Goal: Task Accomplishment & Management: Use online tool/utility

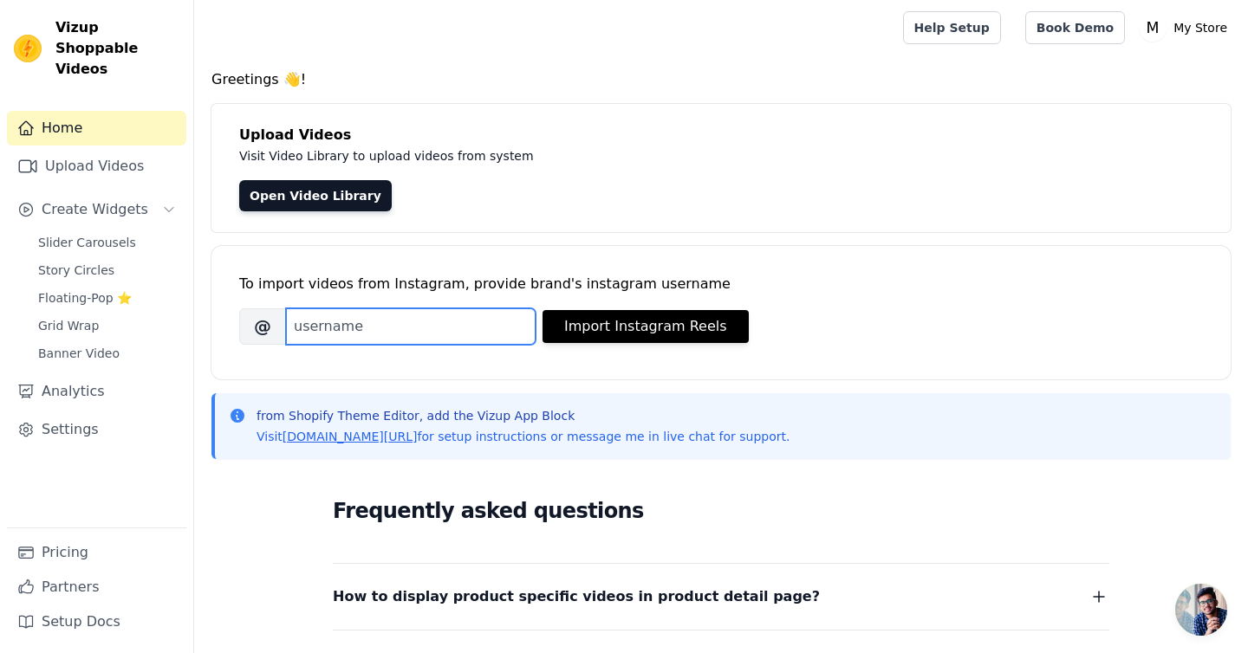
click at [364, 318] on input "Brand's Instagram Username" at bounding box center [411, 327] width 250 height 36
paste input "officialjuhibengani"
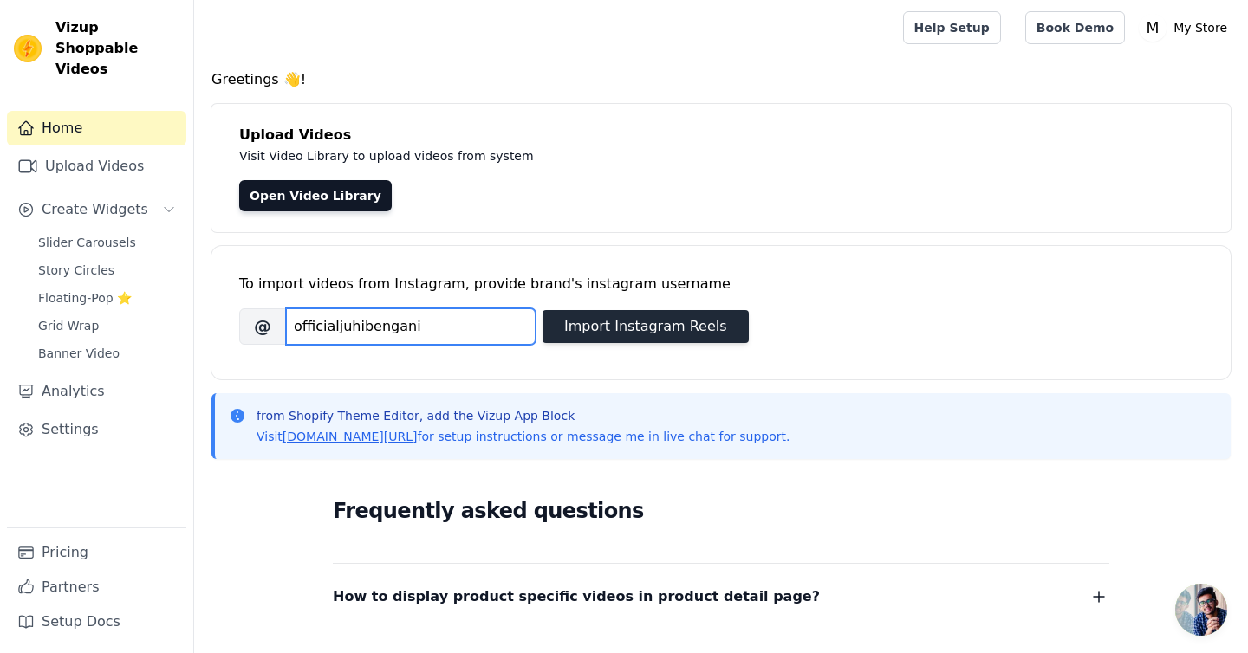
type input "officialjuhibengani"
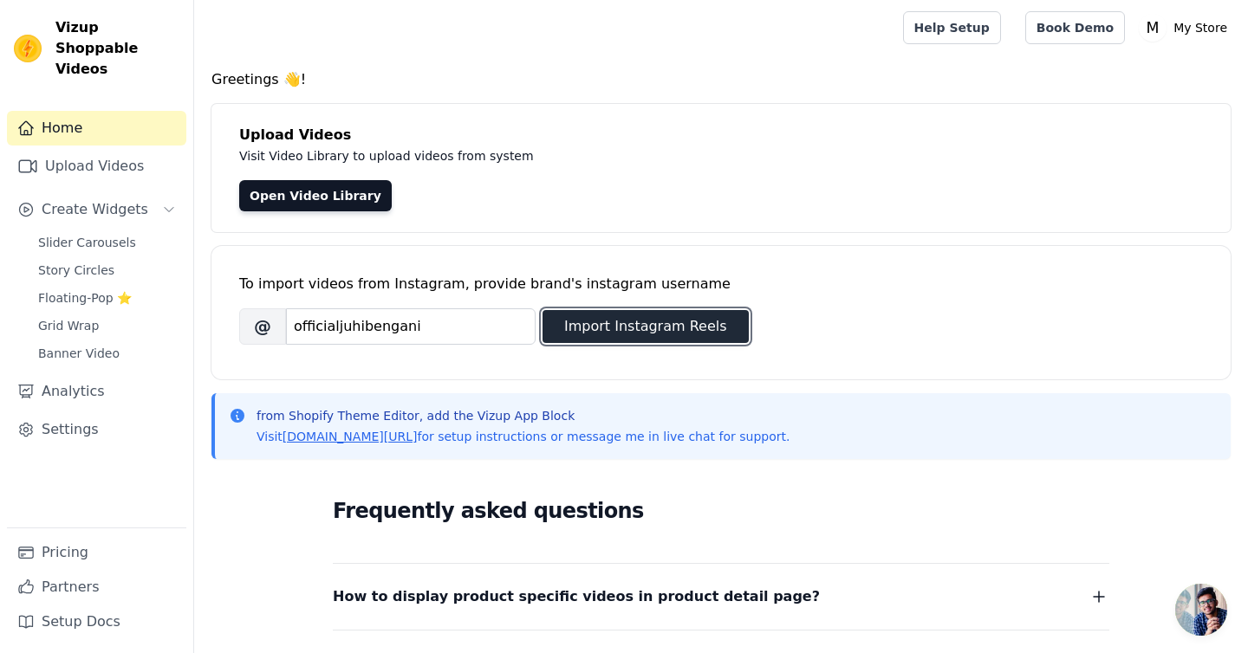
click at [652, 333] on button "Import Instagram Reels" at bounding box center [646, 326] width 206 height 33
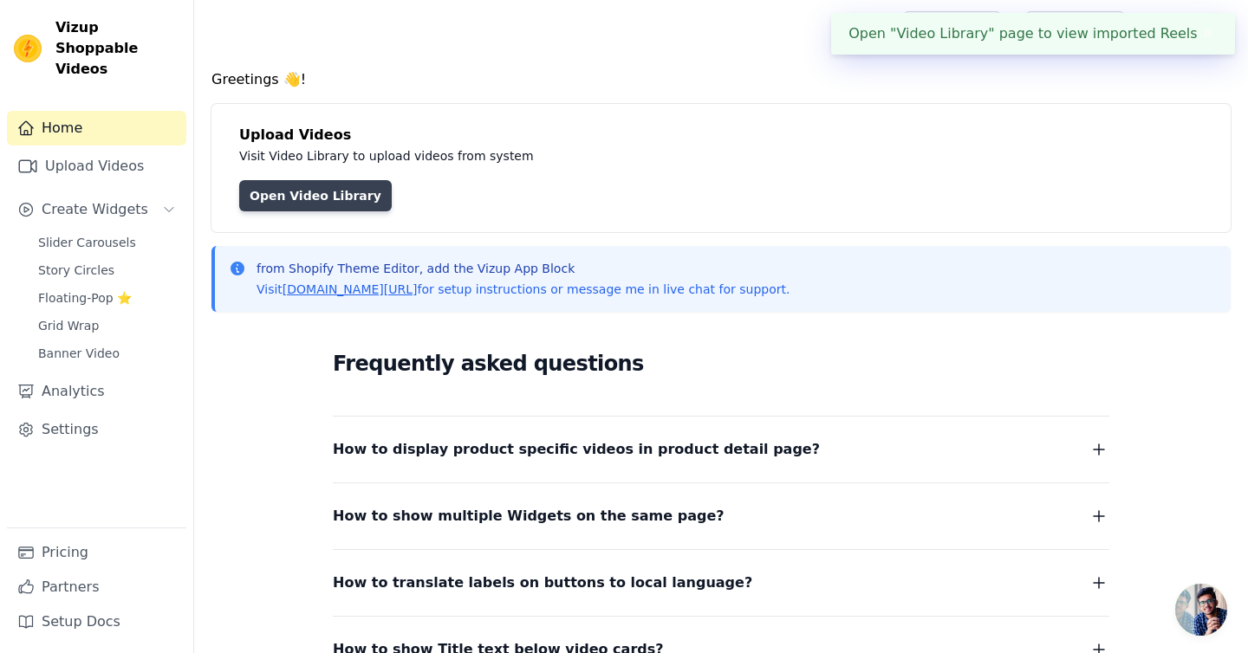
click at [315, 194] on link "Open Video Library" at bounding box center [315, 195] width 153 height 31
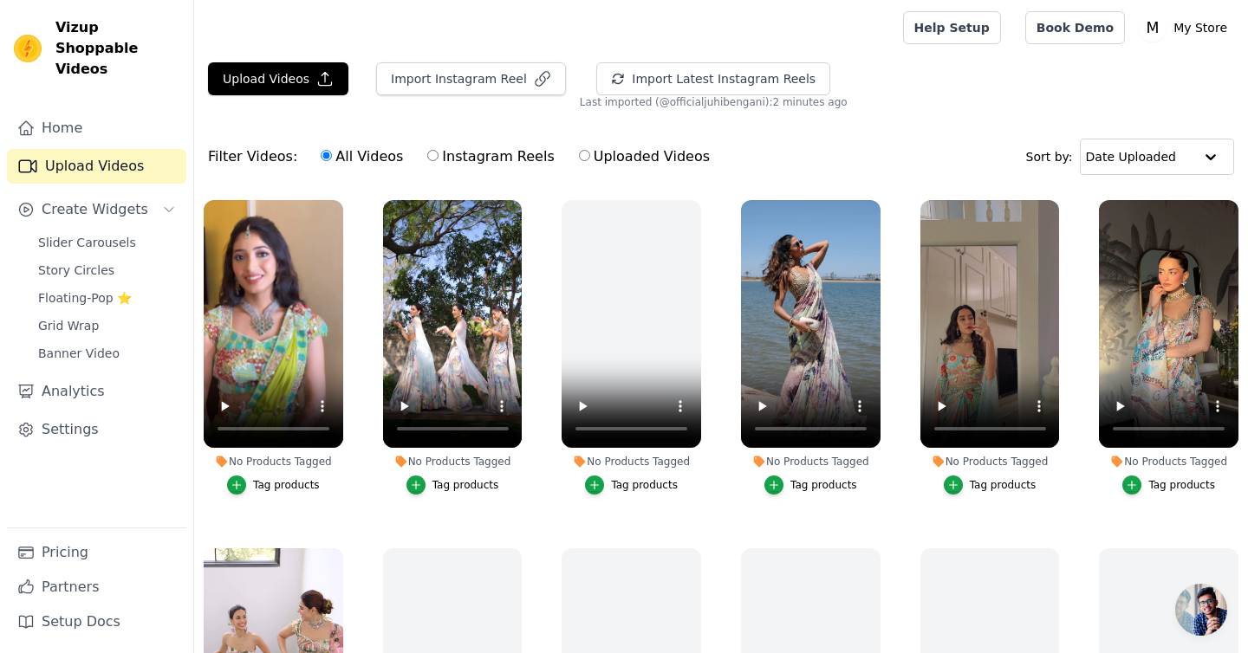
click at [309, 478] on div "Tag products" at bounding box center [286, 485] width 67 height 14
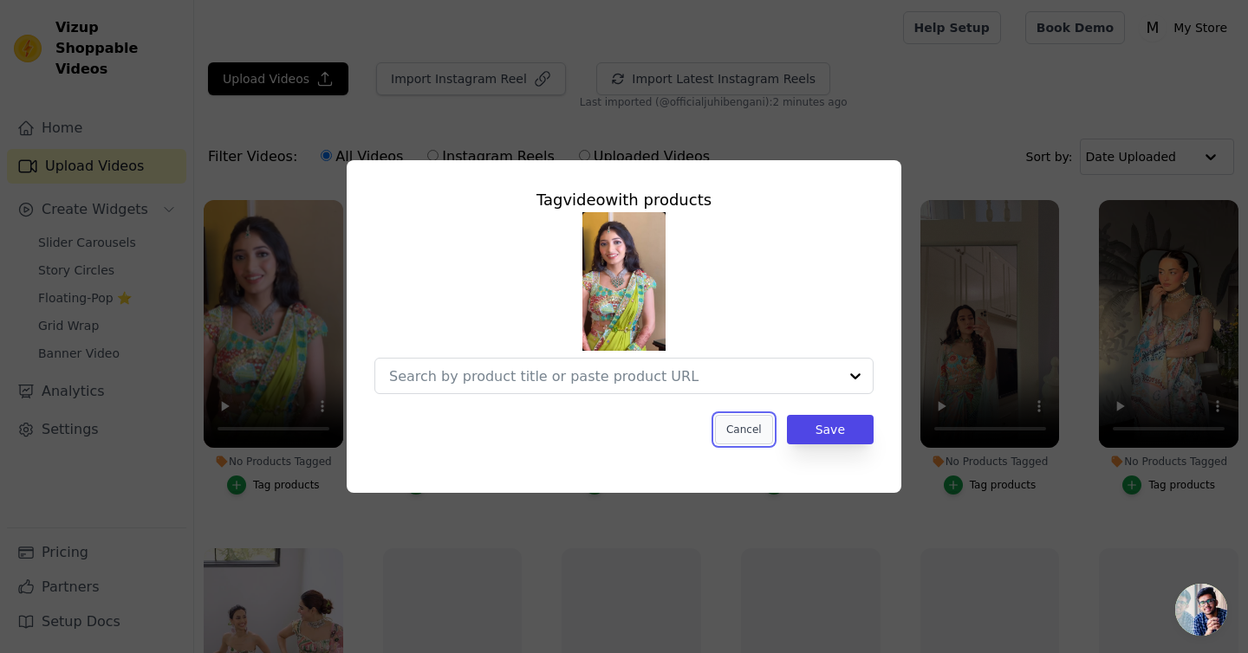
click at [753, 432] on button "Cancel" at bounding box center [744, 429] width 58 height 29
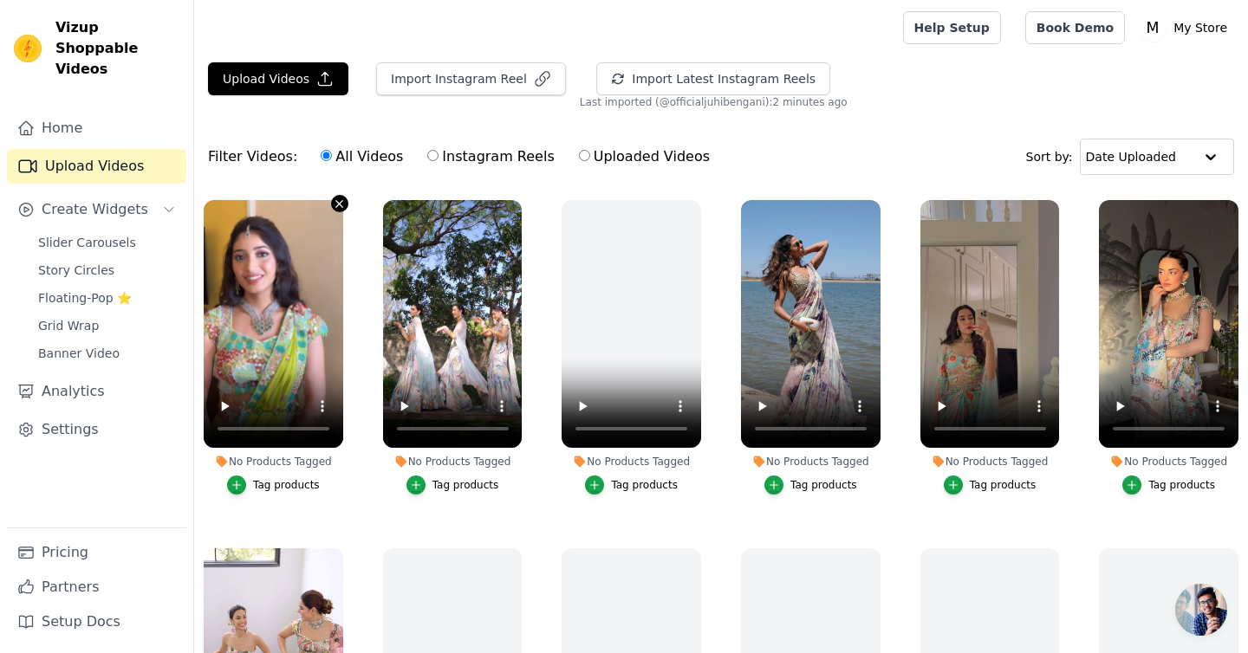
click at [339, 203] on icon "button" at bounding box center [339, 203] width 7 height 7
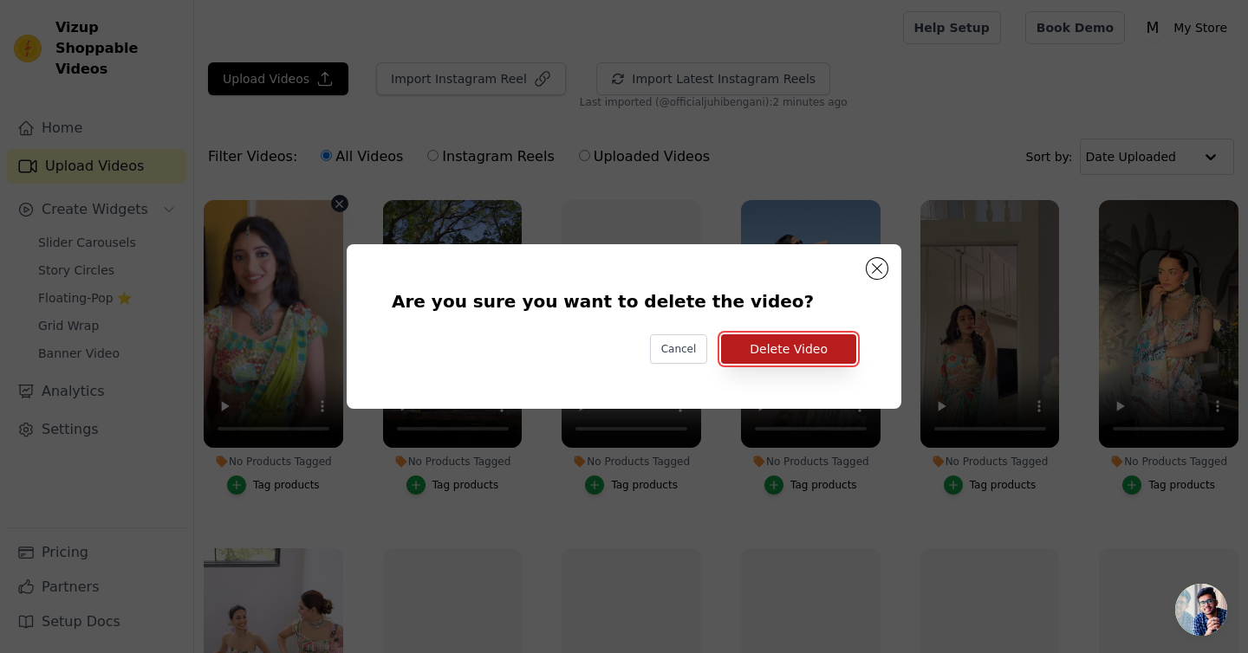
click at [797, 359] on button "Delete Video" at bounding box center [788, 349] width 135 height 29
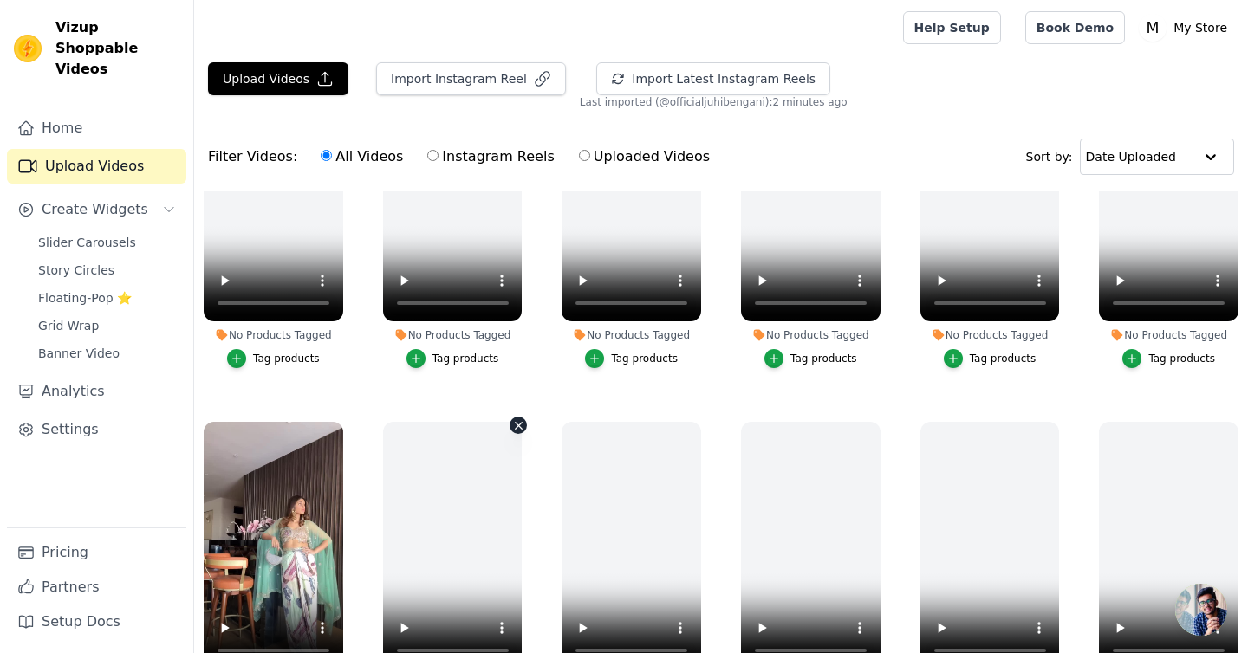
scroll to position [177, 0]
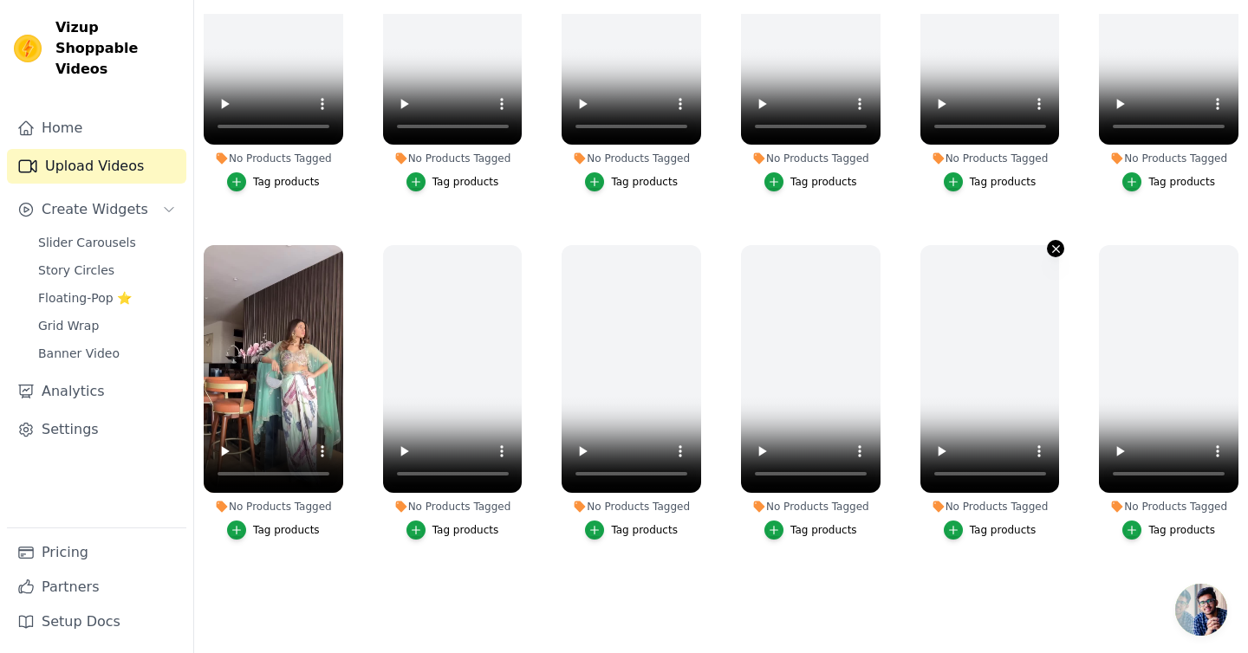
click at [1056, 250] on icon "button" at bounding box center [1056, 249] width 13 height 13
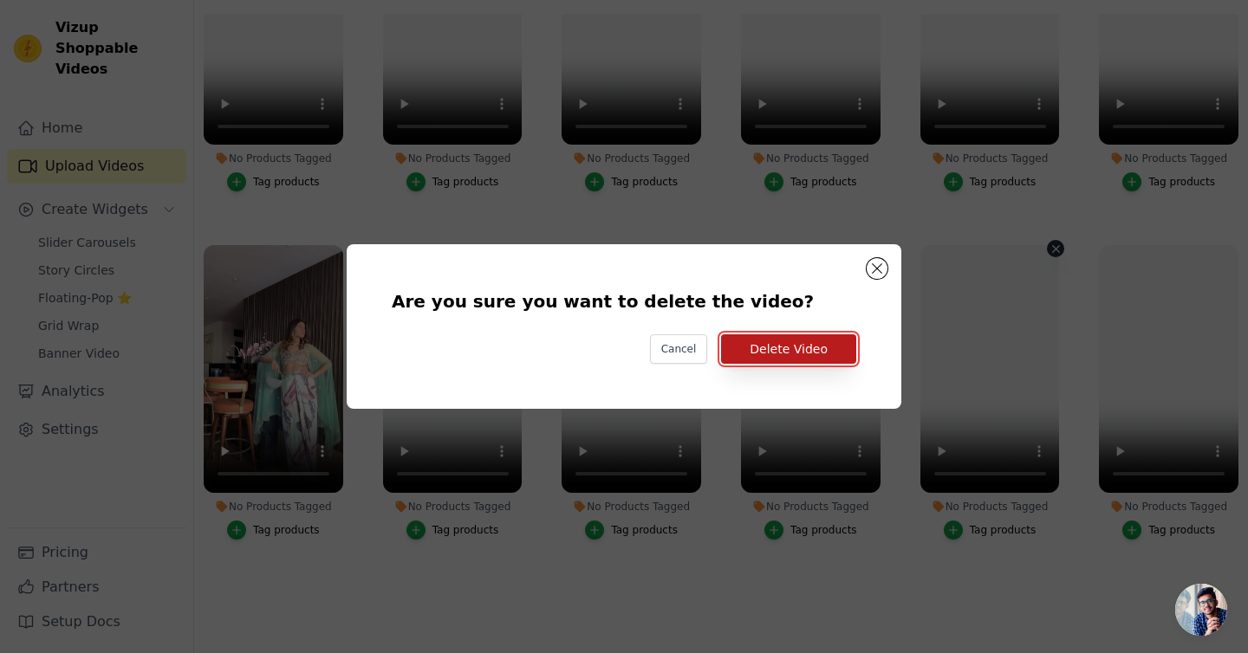
click at [814, 351] on button "Delete Video" at bounding box center [788, 349] width 135 height 29
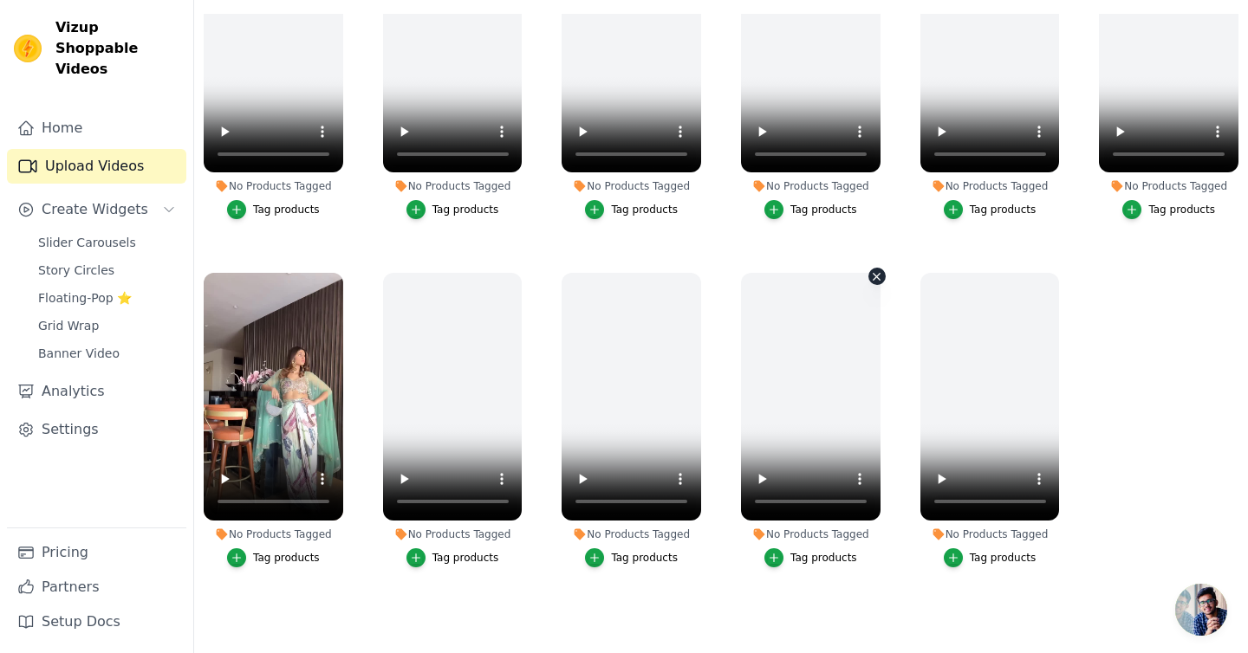
scroll to position [446, 0]
click at [1049, 276] on button "No Products Tagged Tag products" at bounding box center [1055, 276] width 17 height 17
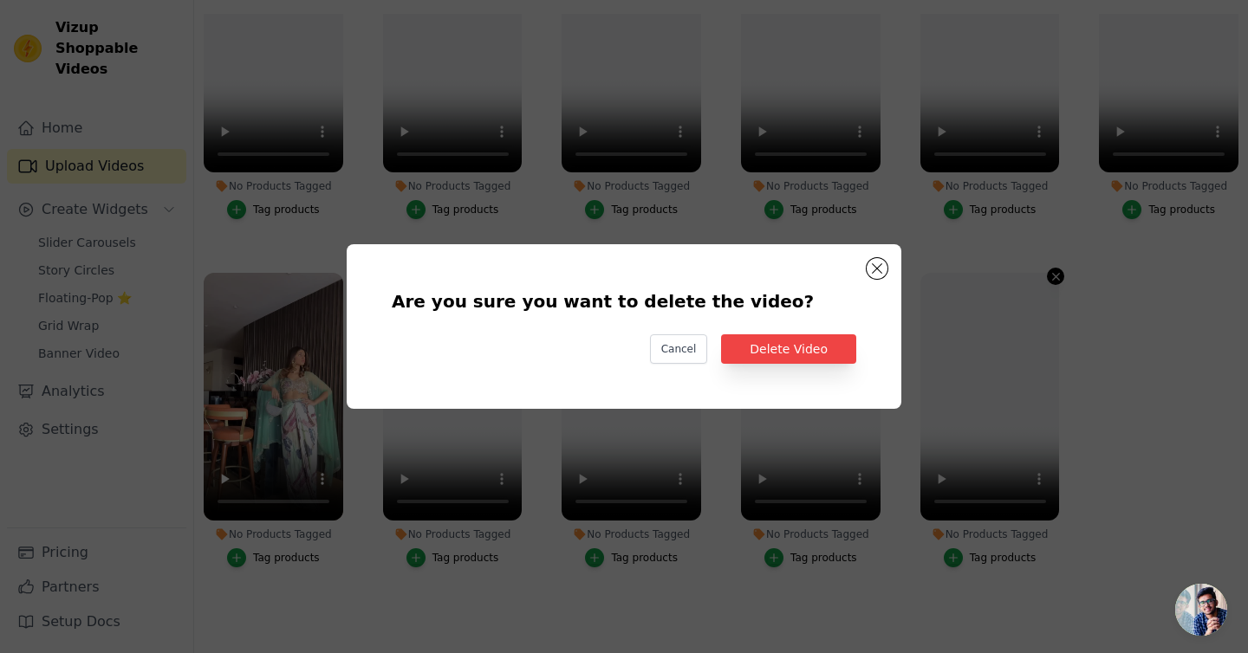
scroll to position [0, 0]
click at [826, 352] on button "Delete Video" at bounding box center [788, 349] width 135 height 29
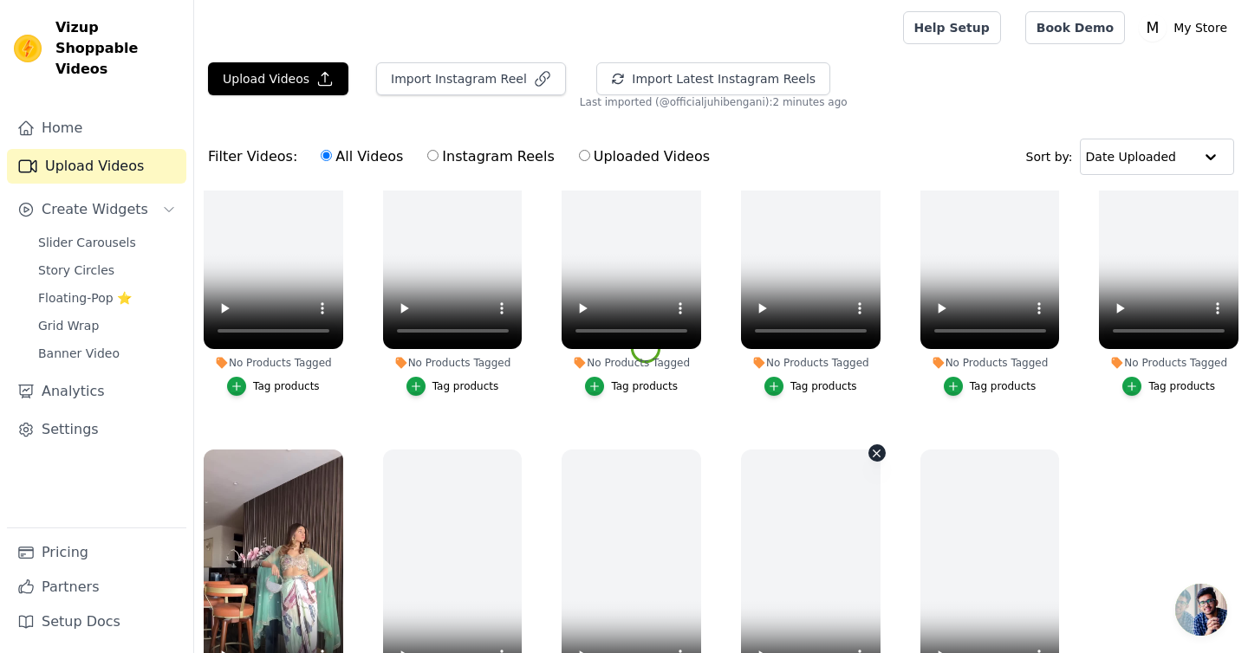
scroll to position [177, 0]
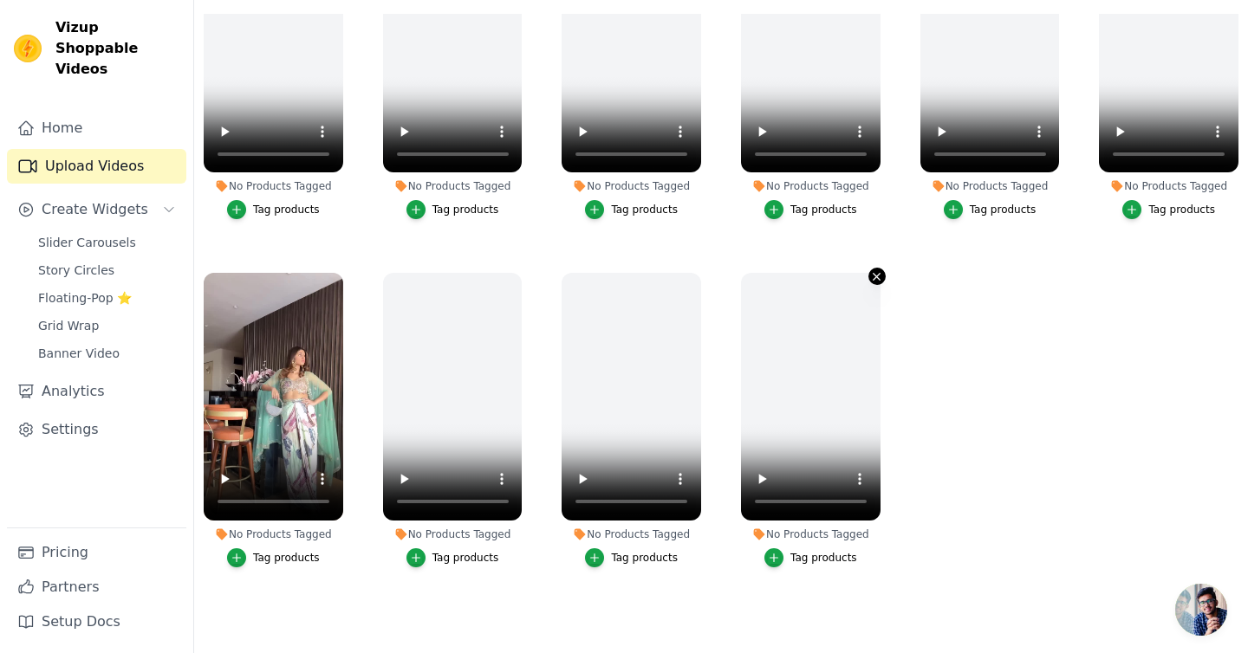
click at [873, 277] on icon "button" at bounding box center [876, 276] width 13 height 13
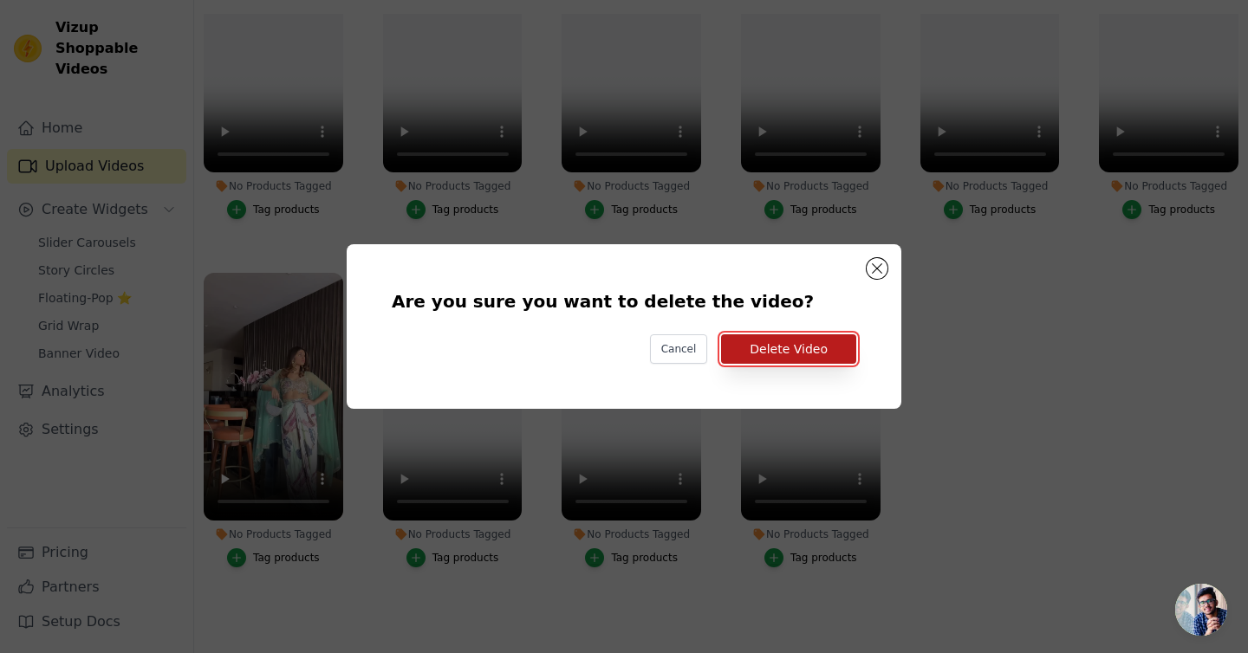
click at [828, 346] on button "Delete Video" at bounding box center [788, 349] width 135 height 29
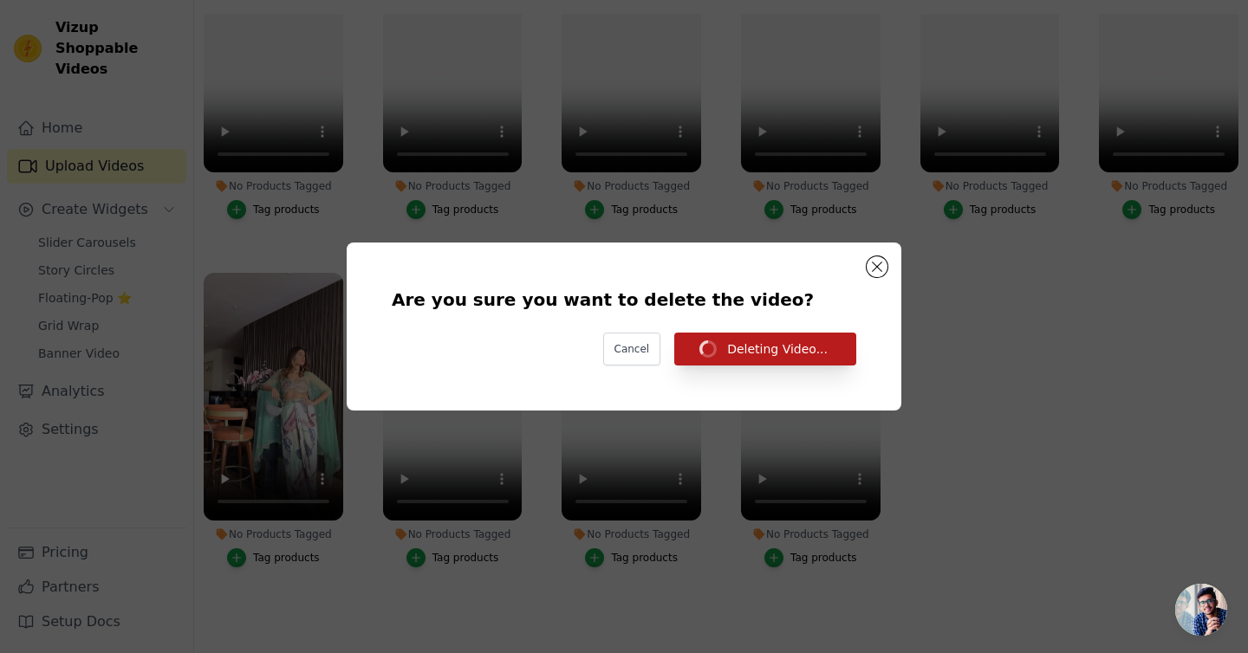
scroll to position [177, 0]
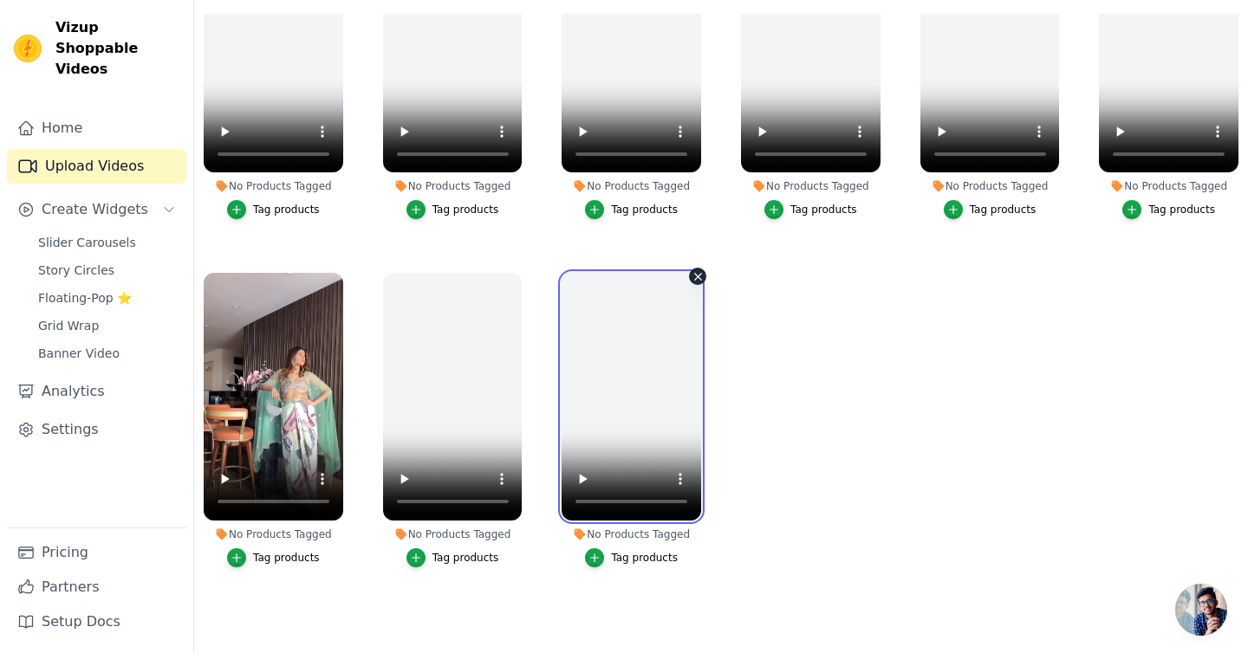
click at [688, 280] on video at bounding box center [632, 397] width 140 height 248
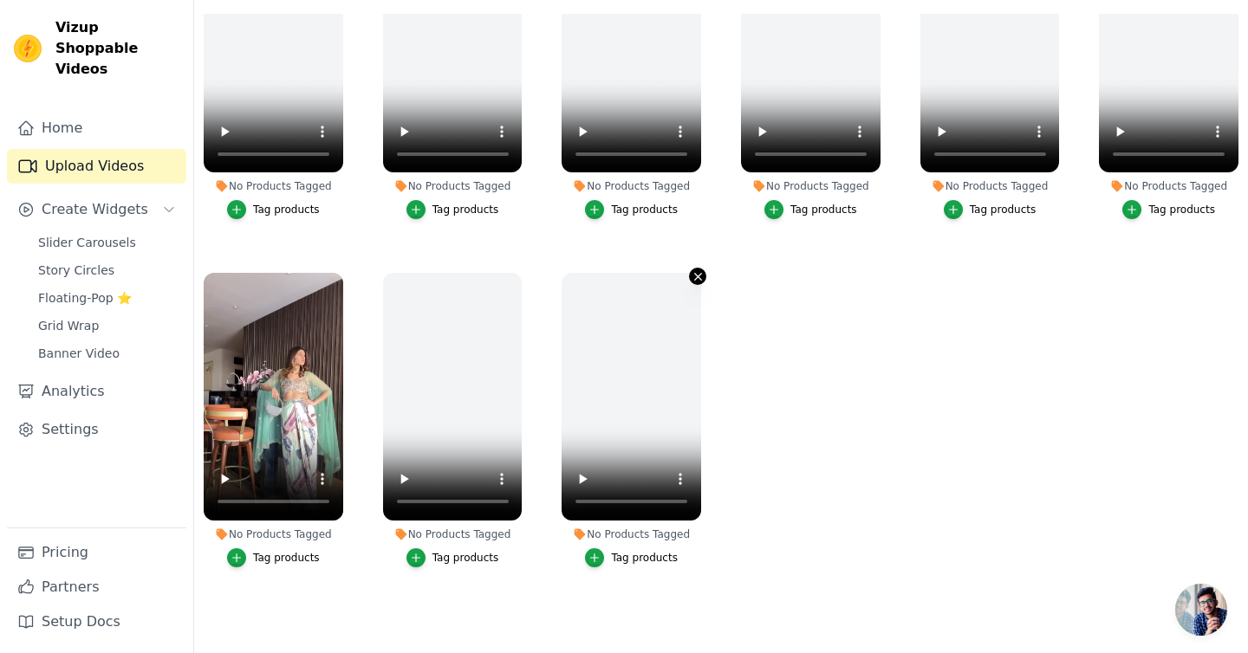
click at [699, 276] on icon "button" at bounding box center [697, 277] width 7 height 7
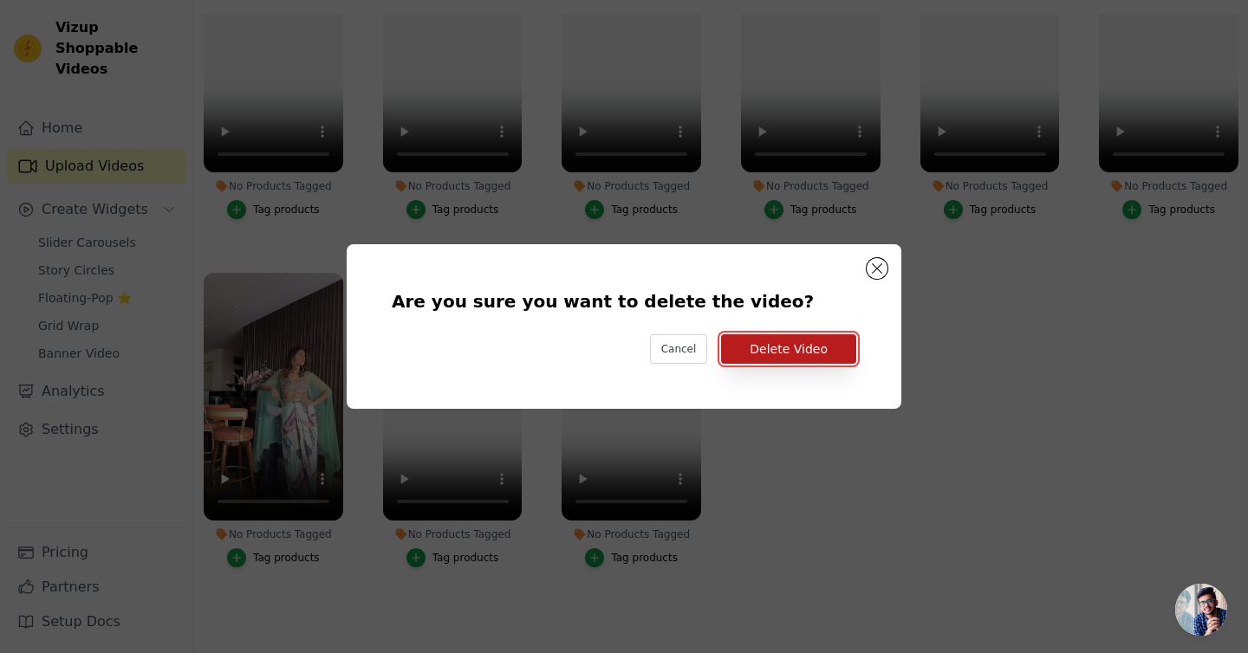
click at [805, 355] on button "Delete Video" at bounding box center [788, 349] width 135 height 29
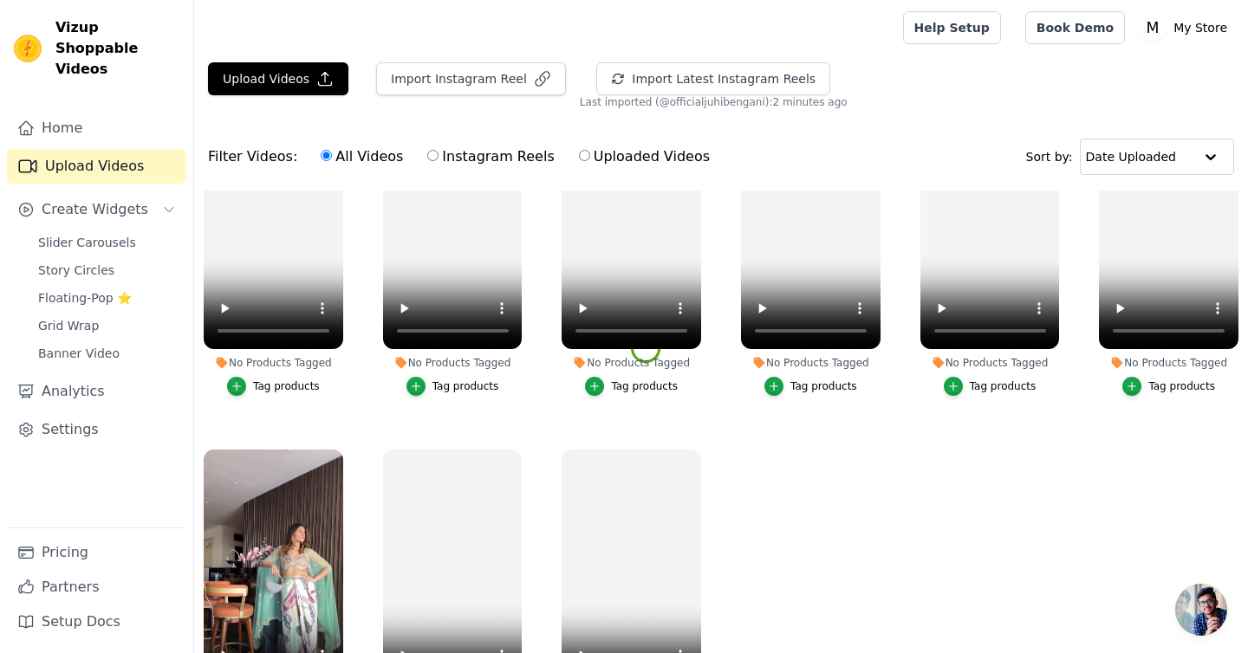
scroll to position [177, 0]
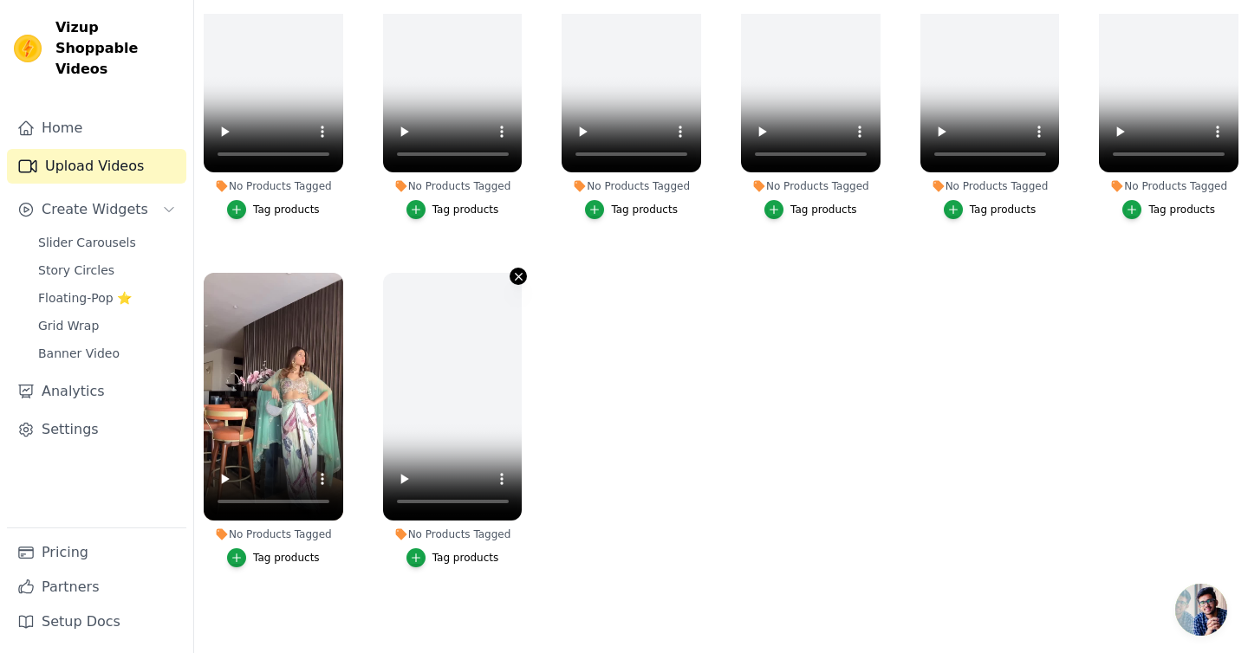
click at [524, 274] on icon "button" at bounding box center [518, 276] width 13 height 13
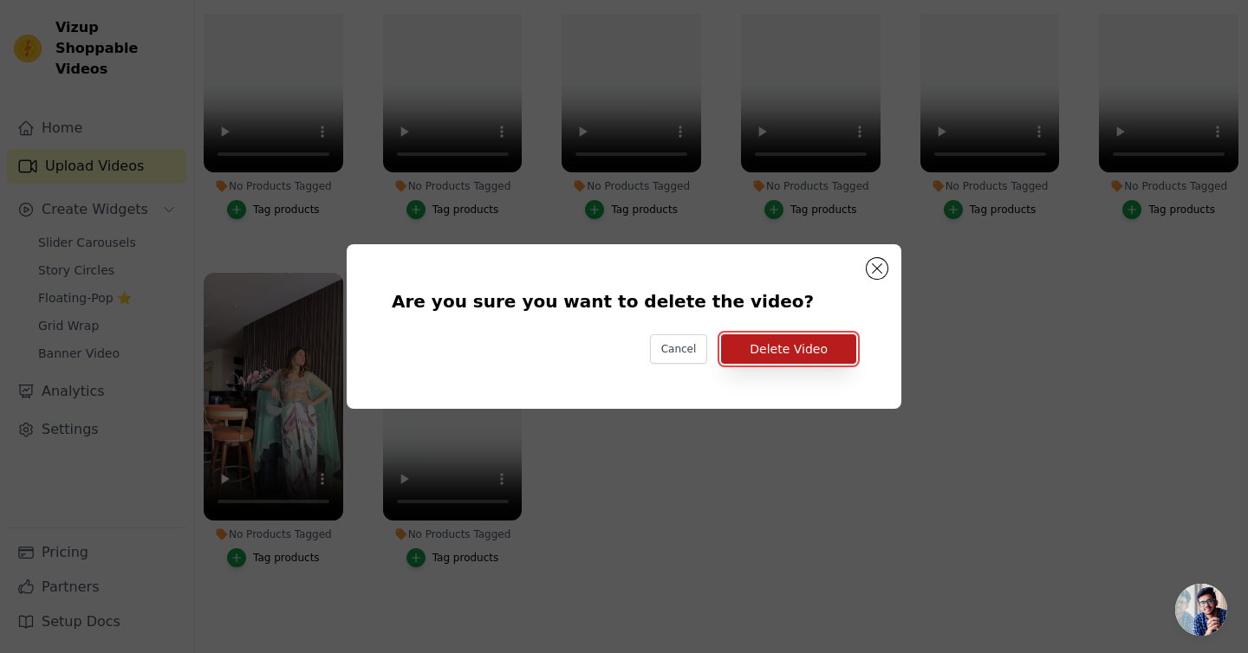
click at [833, 354] on button "Delete Video" at bounding box center [788, 349] width 135 height 29
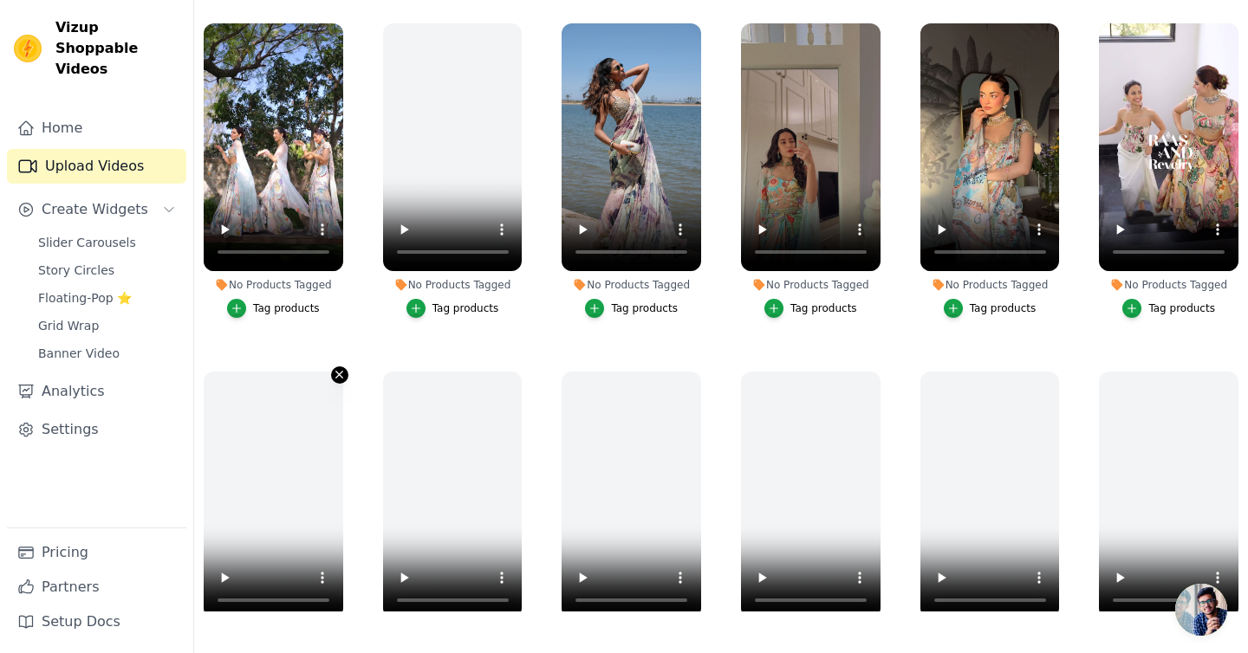
click at [336, 372] on icon "button" at bounding box center [339, 375] width 7 height 7
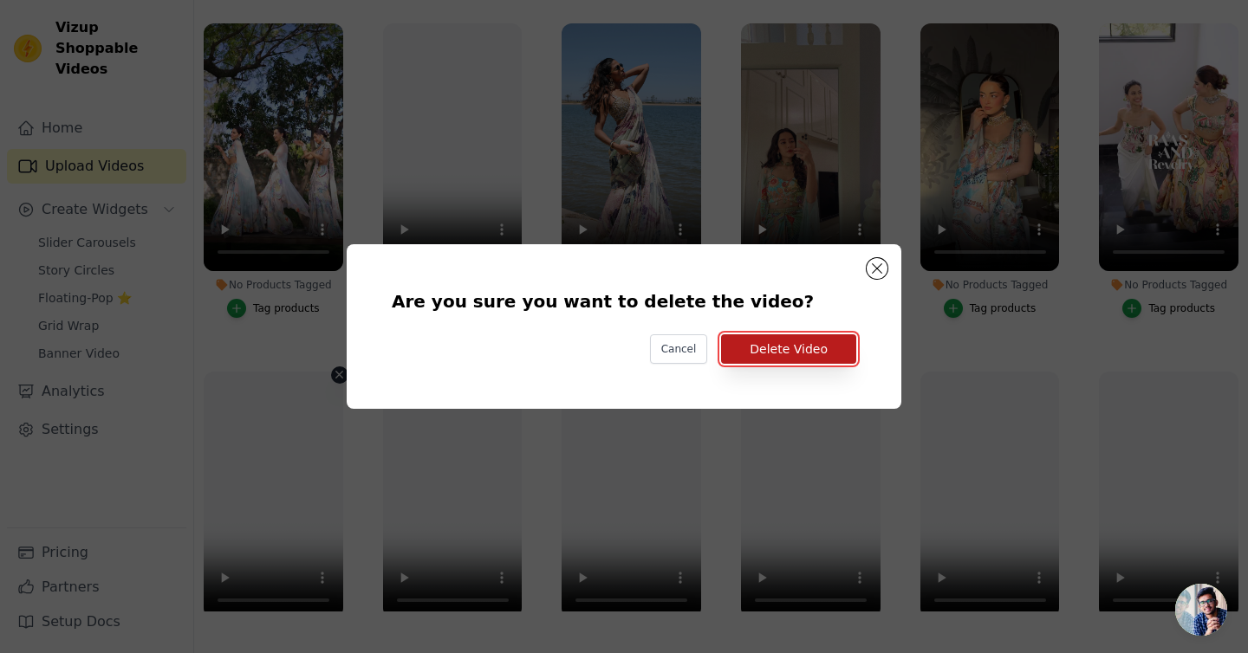
click at [781, 357] on button "Delete Video" at bounding box center [788, 349] width 135 height 29
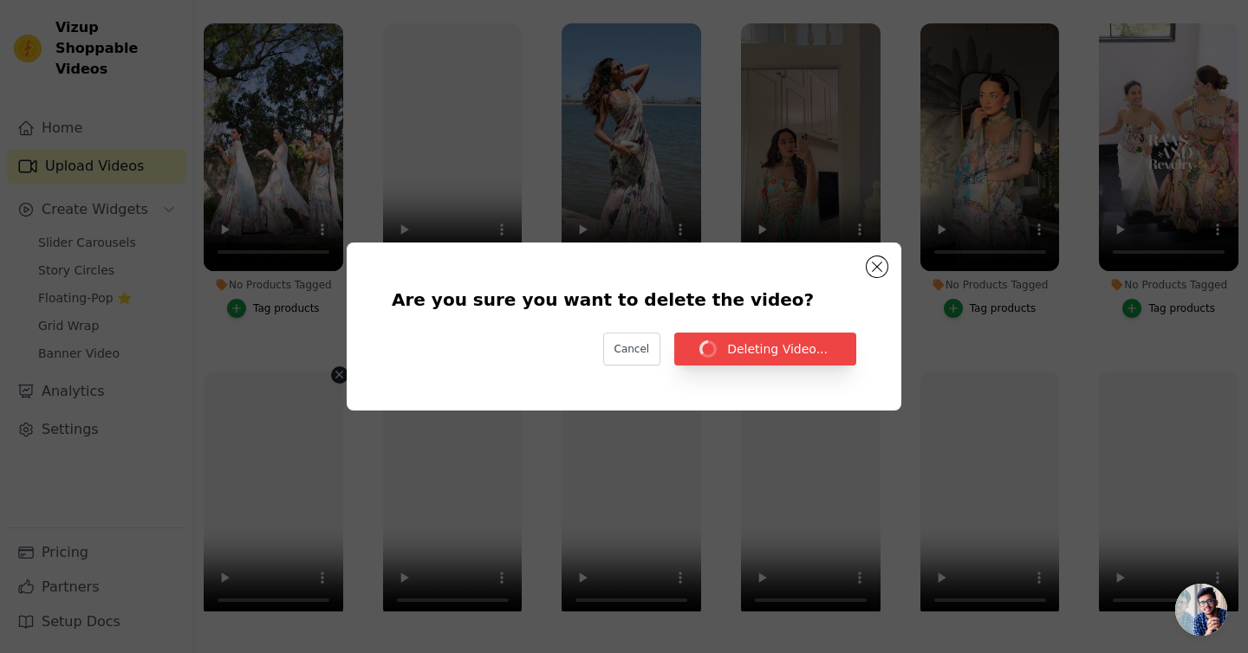
scroll to position [177, 0]
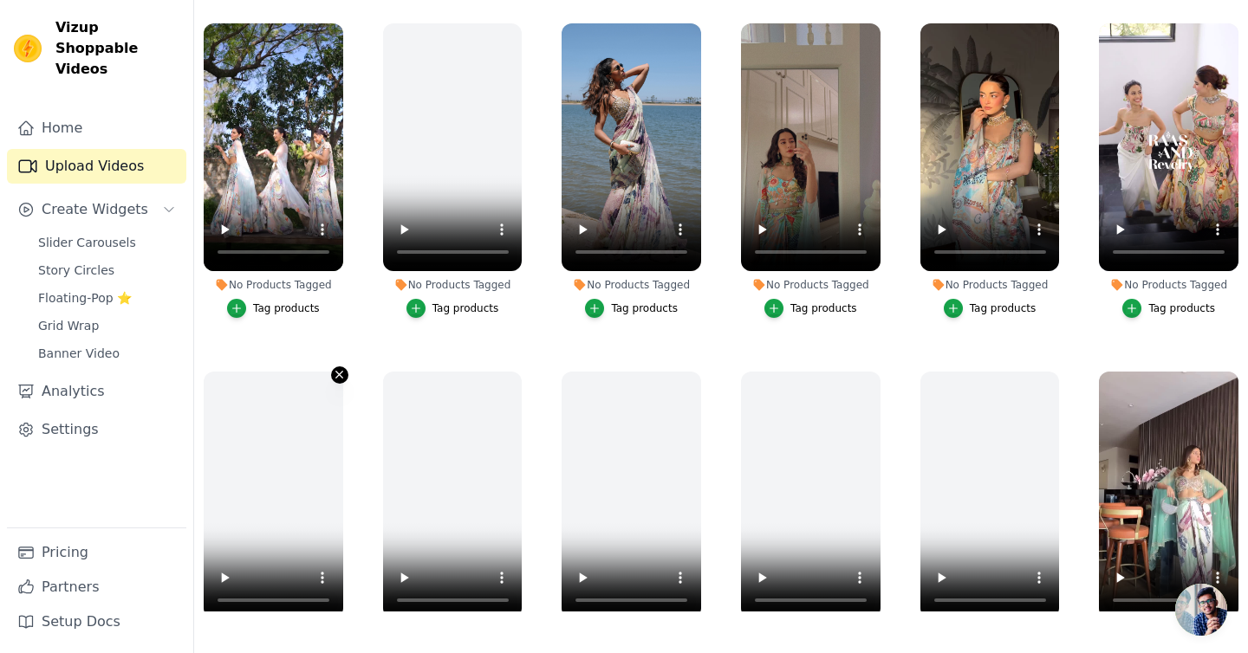
click at [335, 372] on icon "button" at bounding box center [339, 374] width 13 height 13
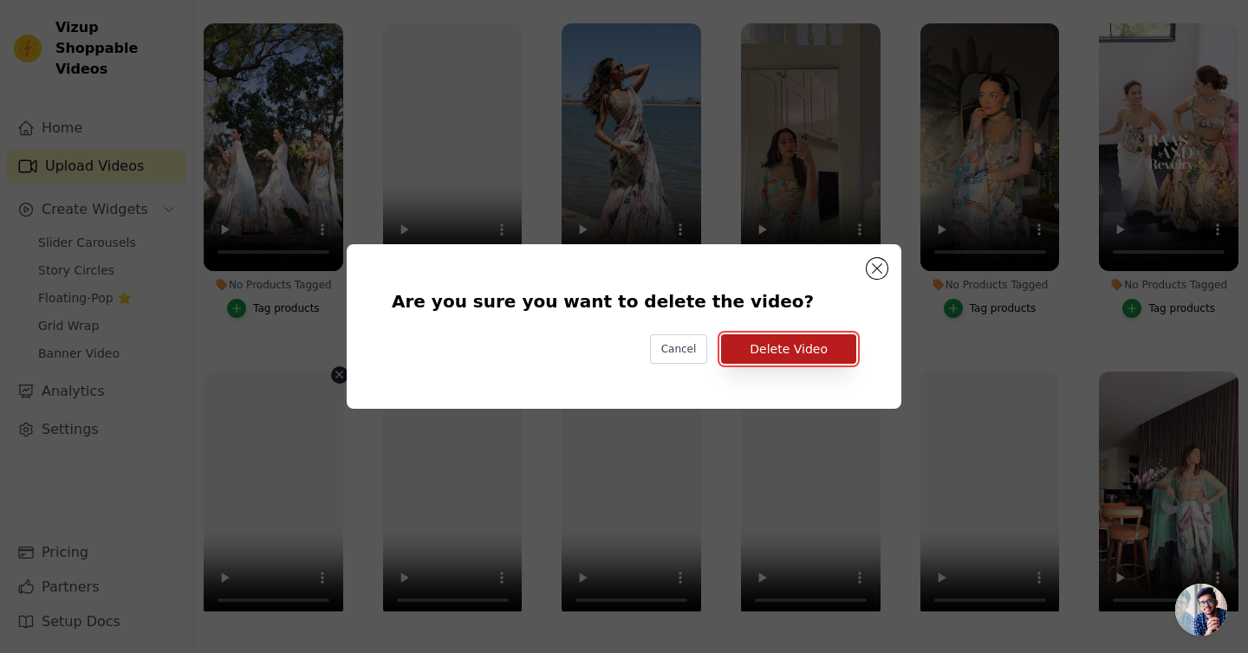
click at [801, 354] on button "Delete Video" at bounding box center [788, 349] width 135 height 29
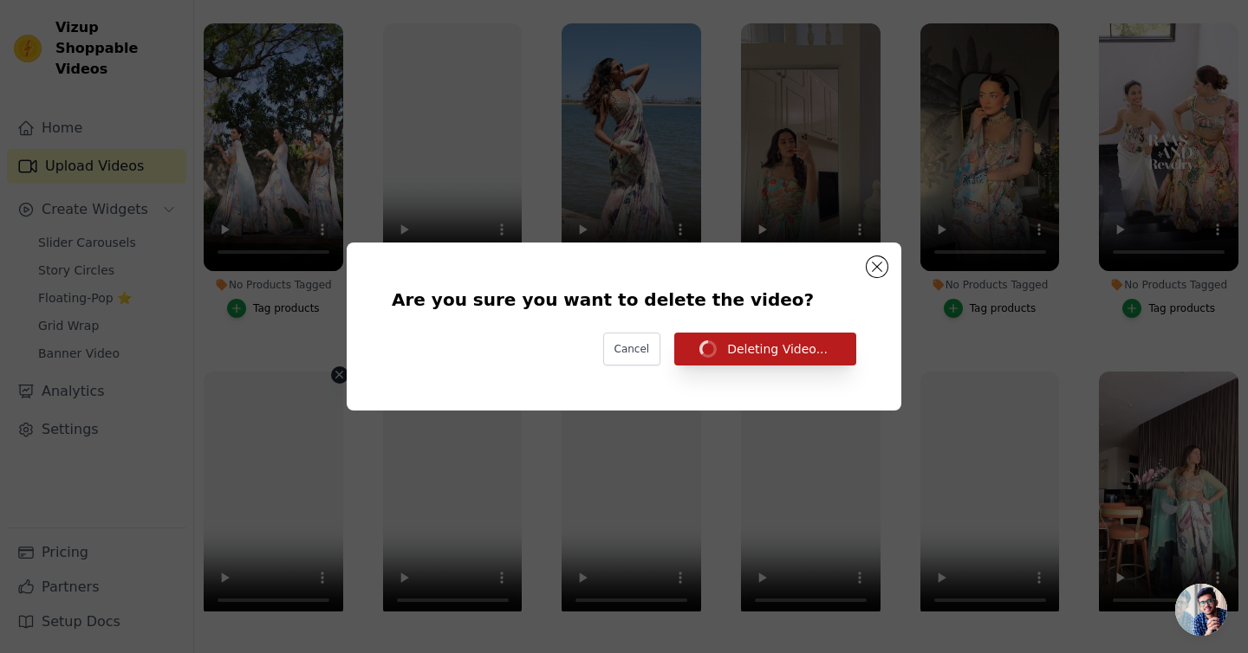
scroll to position [177, 0]
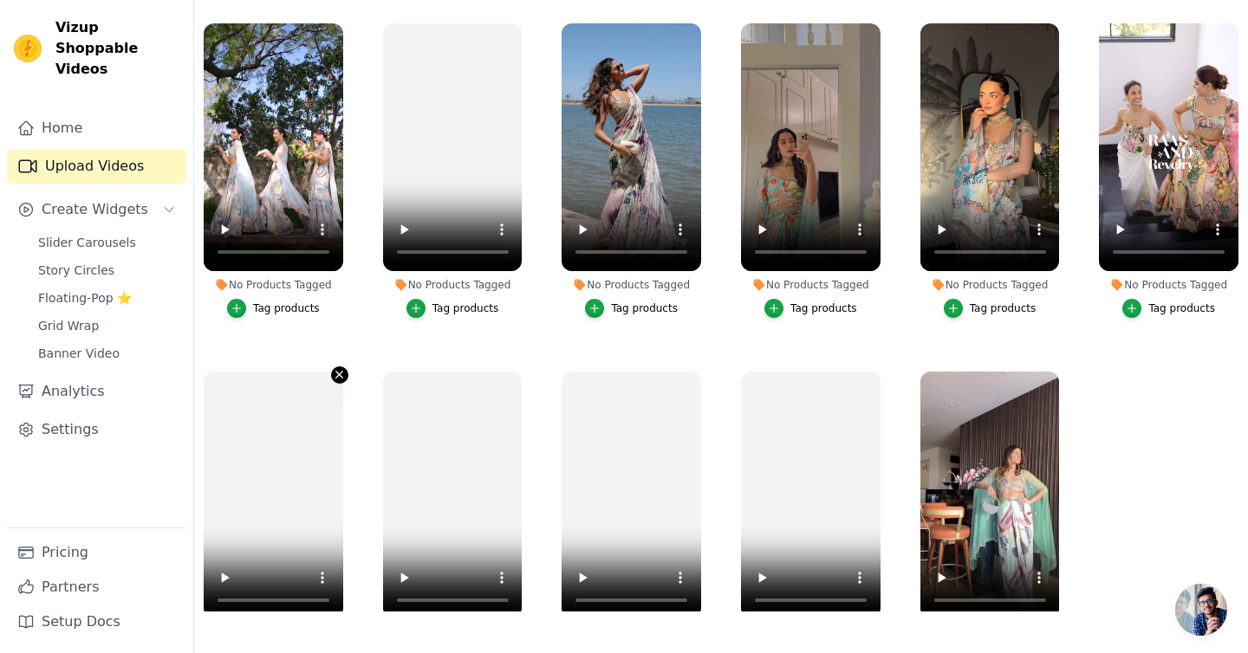
click at [341, 375] on icon "button" at bounding box center [339, 374] width 13 height 13
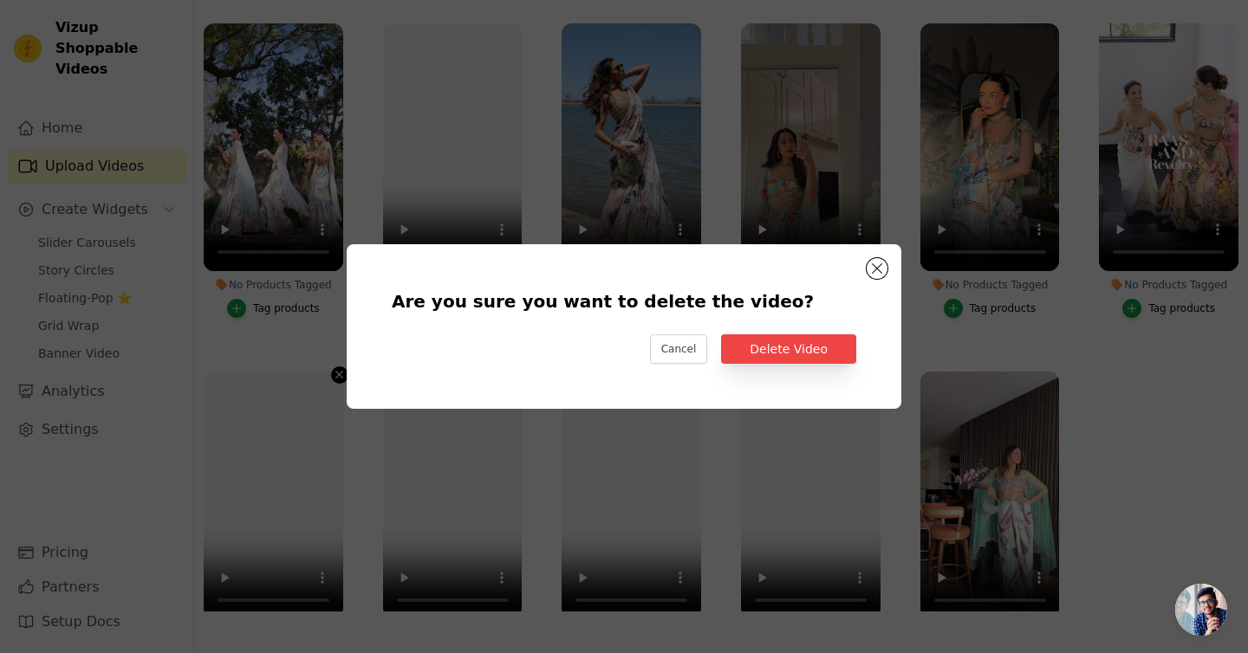
scroll to position [0, 0]
click at [803, 355] on button "Delete Video" at bounding box center [788, 349] width 135 height 29
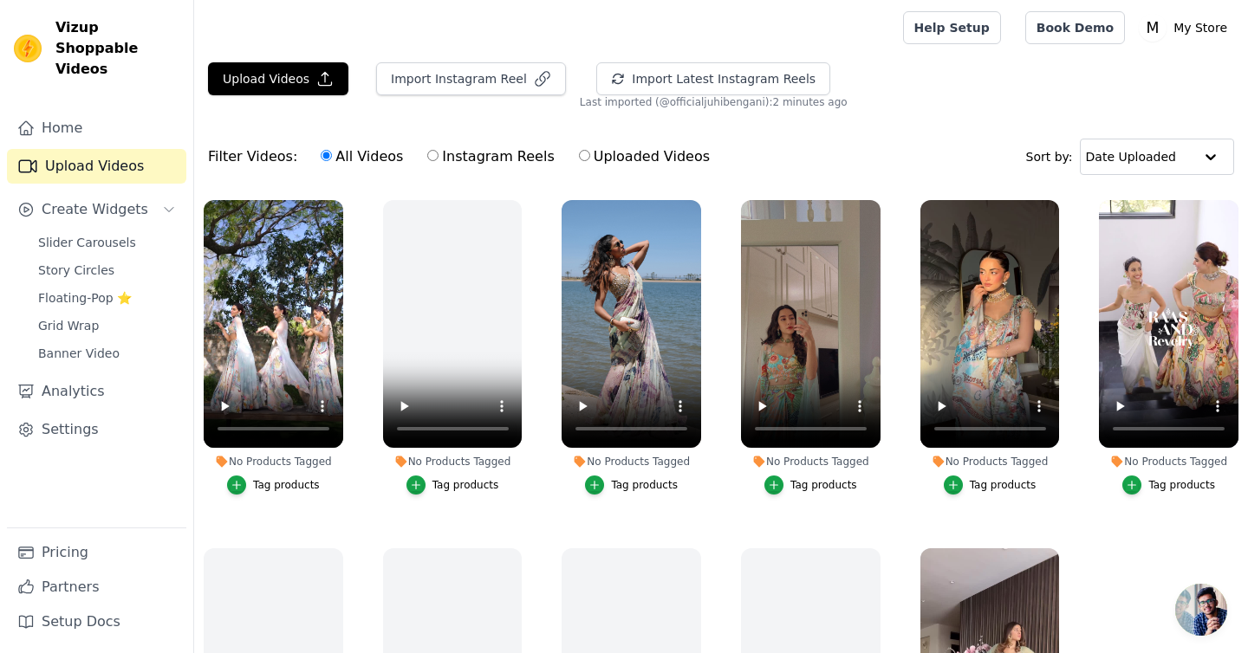
scroll to position [177, 0]
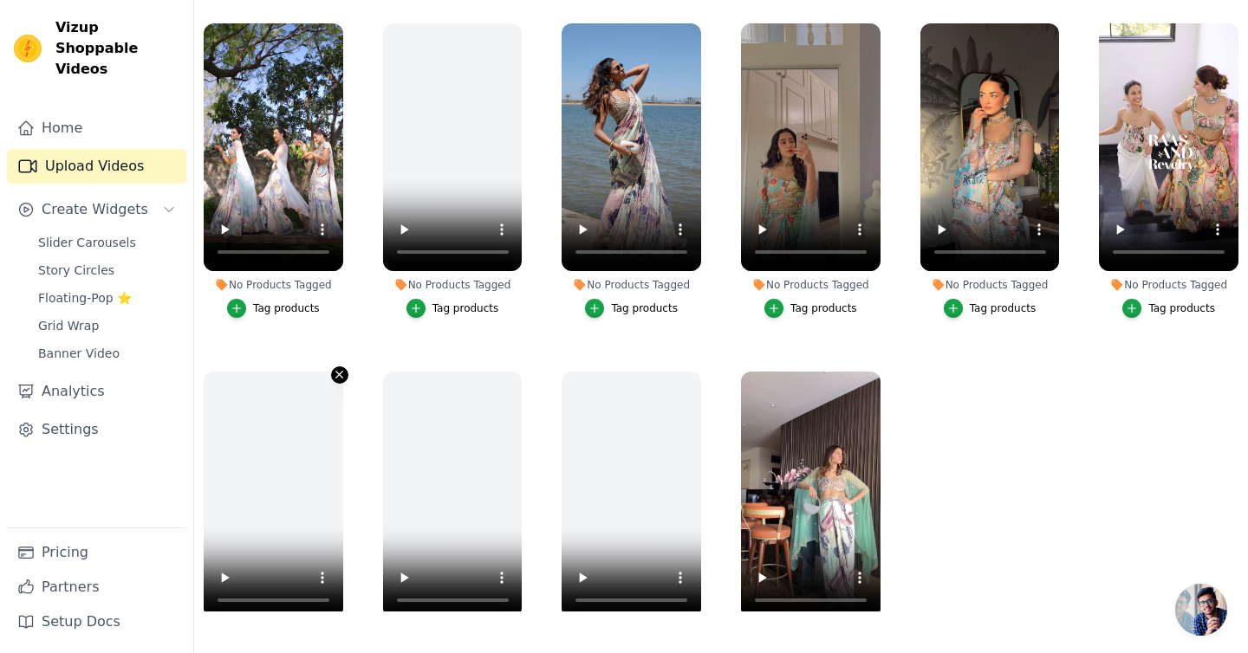
click at [341, 376] on icon "button" at bounding box center [339, 375] width 7 height 7
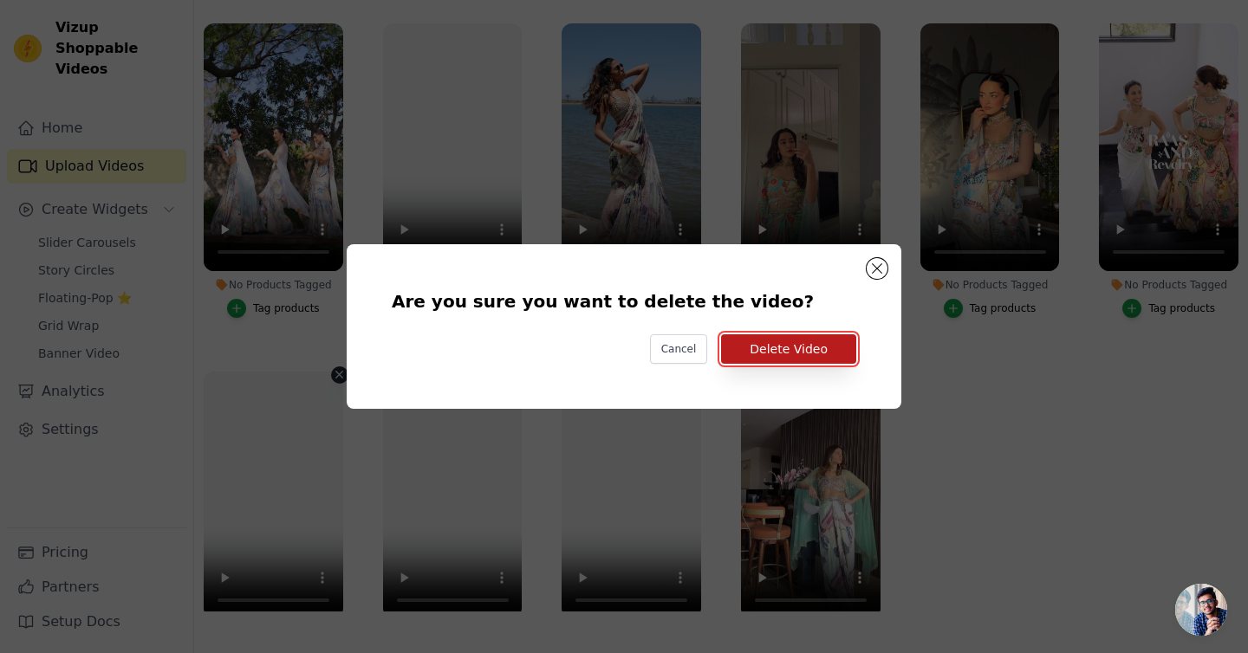
click at [775, 348] on button "Delete Video" at bounding box center [788, 349] width 135 height 29
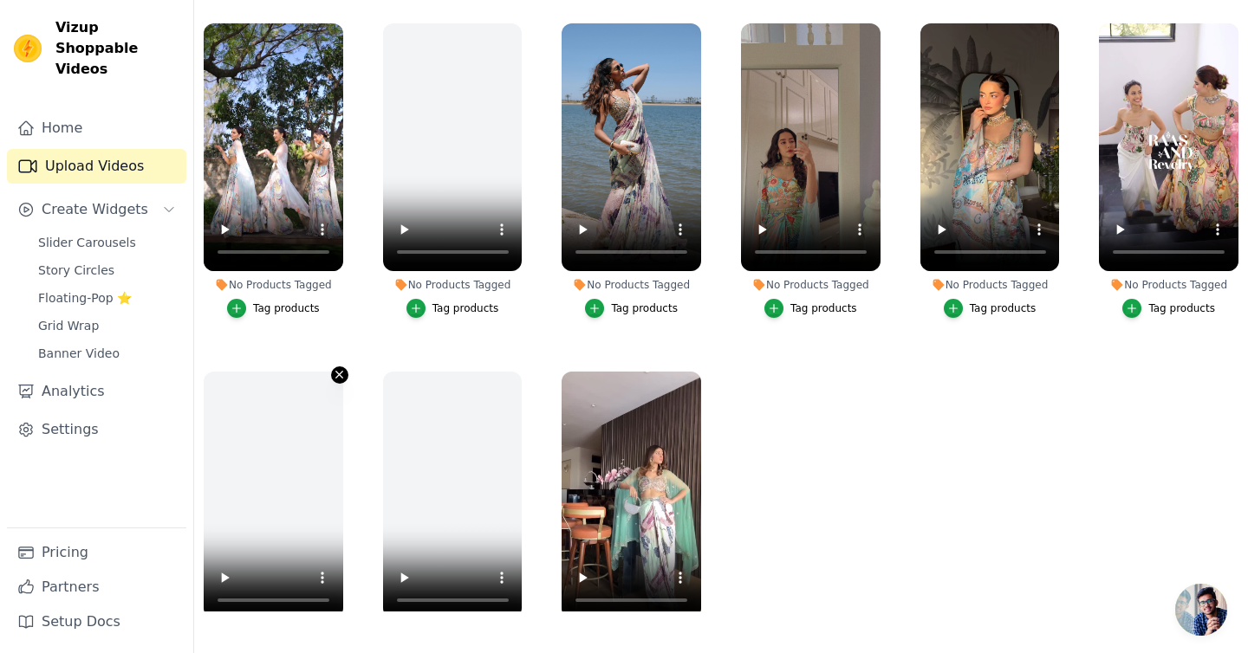
click at [341, 376] on icon "button" at bounding box center [339, 375] width 7 height 7
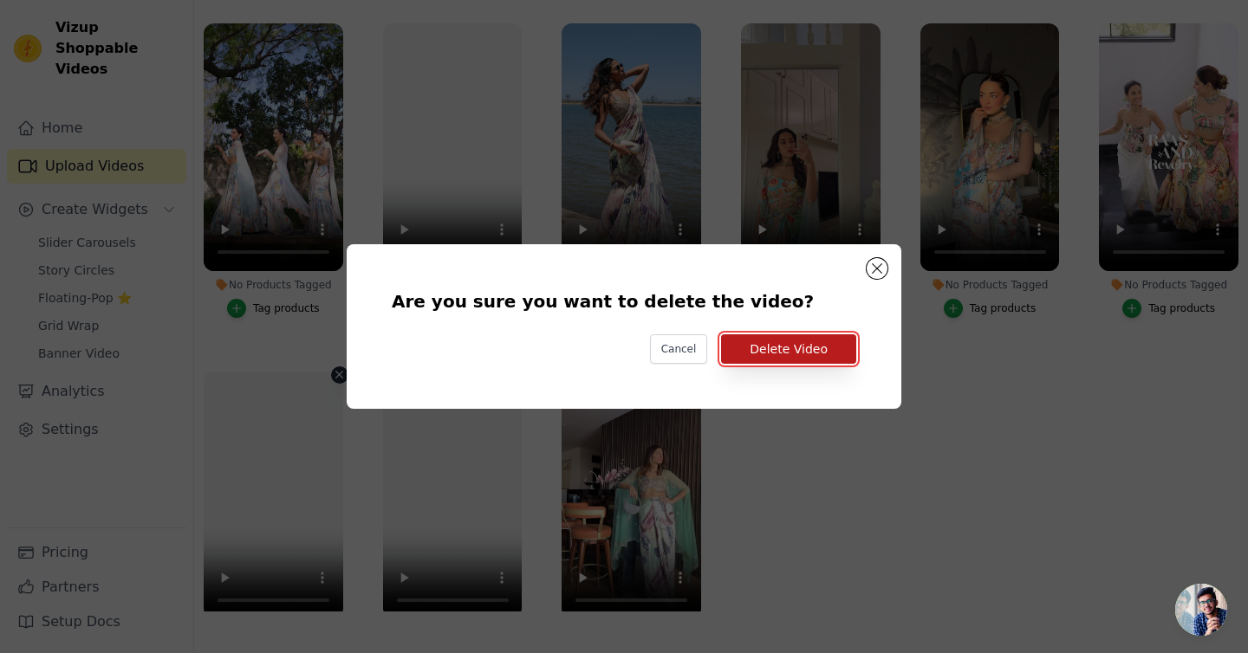
click at [799, 349] on button "Delete Video" at bounding box center [788, 349] width 135 height 29
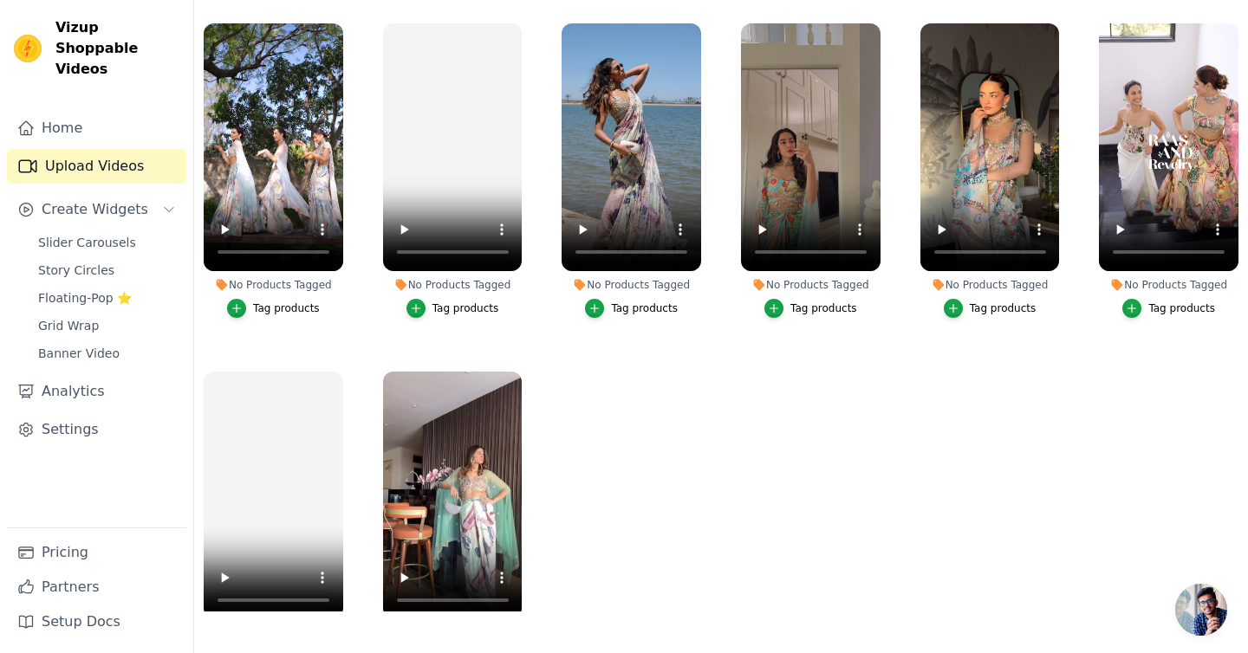
click at [334, 369] on div "No Products Tagged Tag products" at bounding box center [273, 522] width 159 height 321
click at [341, 377] on icon "button" at bounding box center [339, 375] width 7 height 7
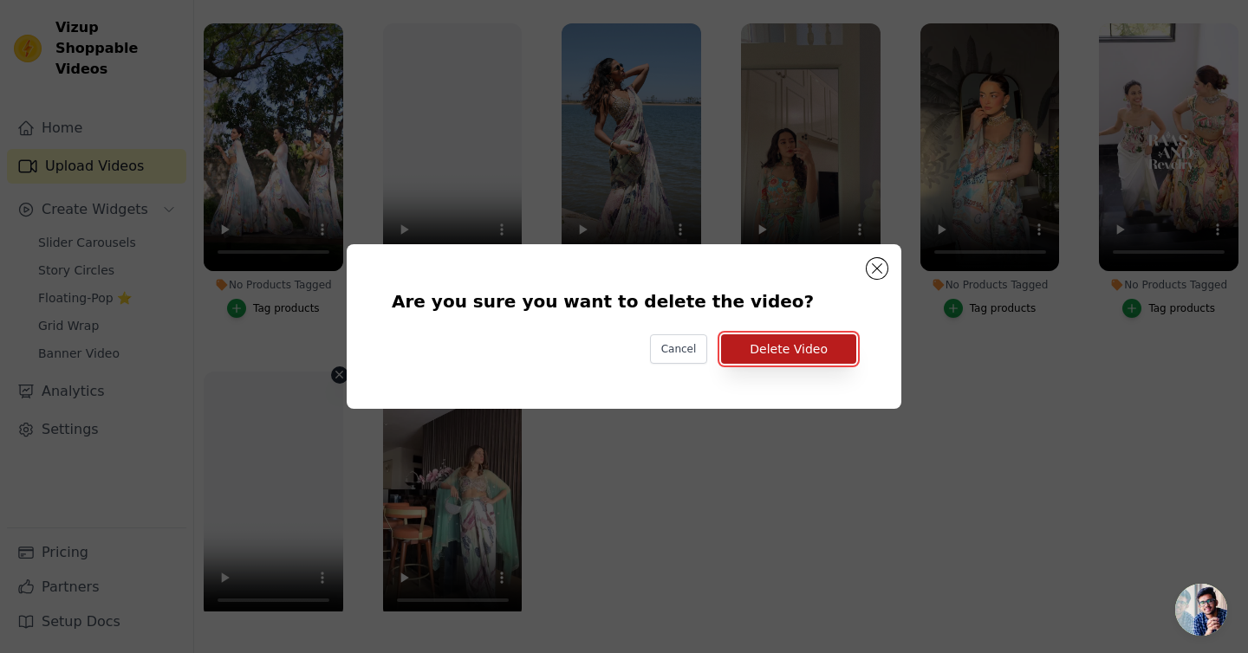
click at [853, 354] on button "Delete Video" at bounding box center [788, 349] width 135 height 29
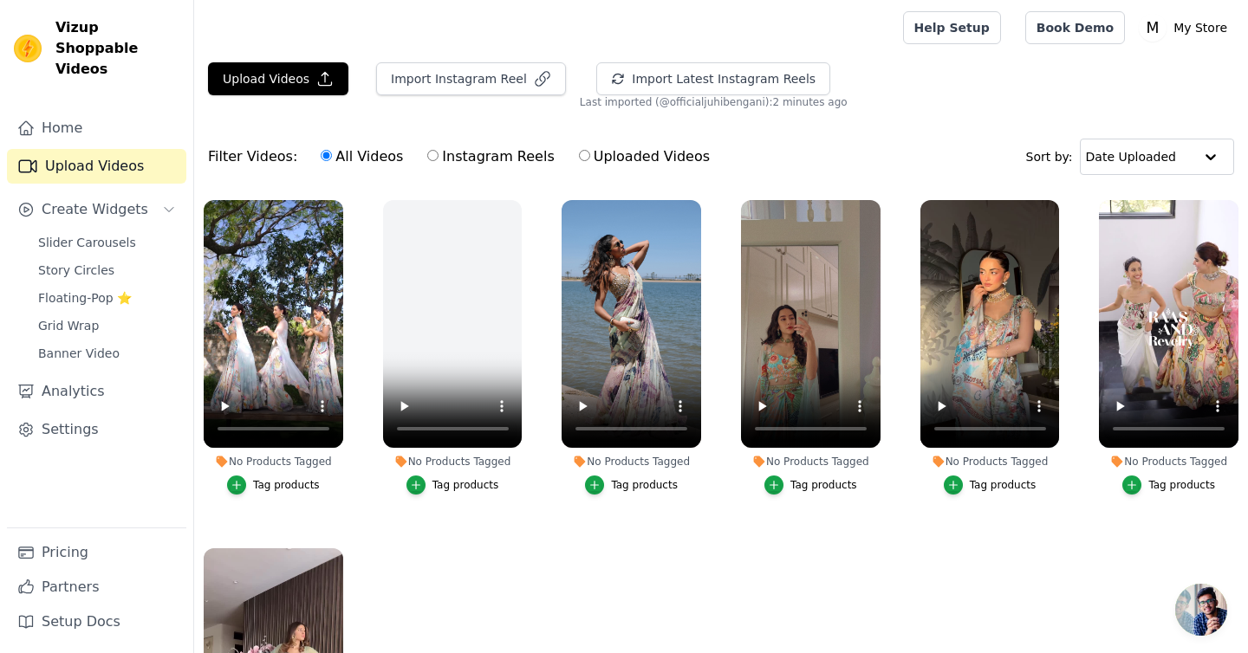
click at [518, 194] on div "No Products Tagged Tag products" at bounding box center [453, 351] width 159 height 321
click at [520, 211] on button "No Products Tagged Tag products" at bounding box center [518, 203] width 17 height 17
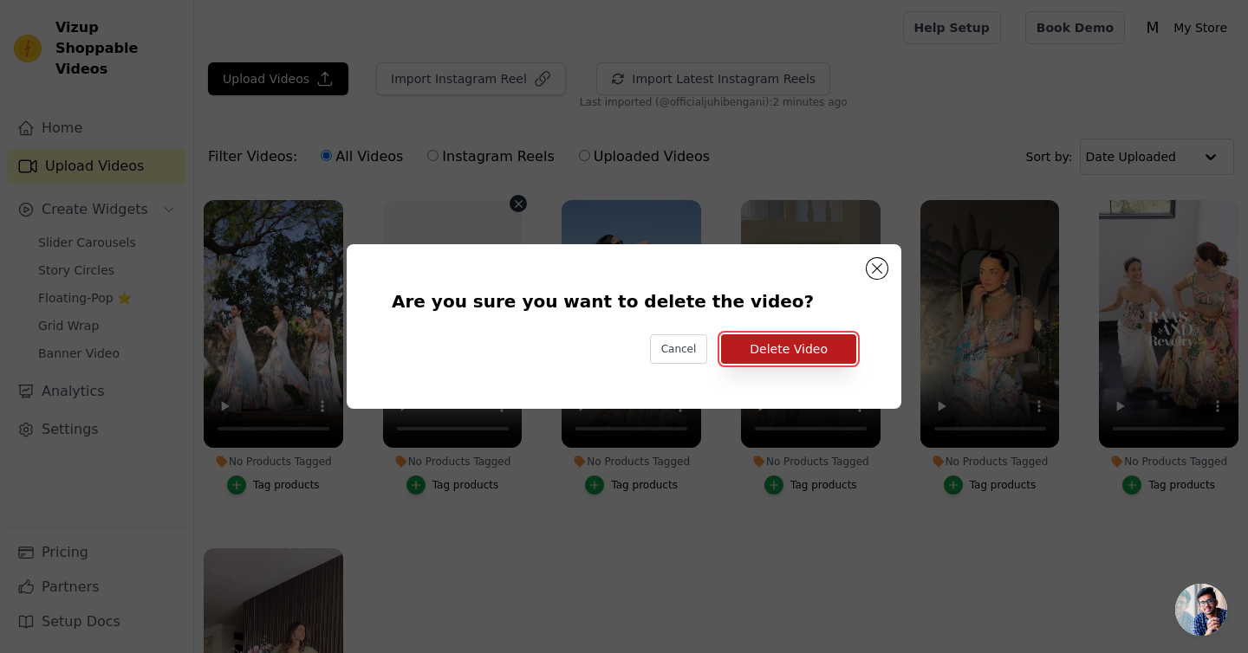
click at [786, 346] on button "Delete Video" at bounding box center [788, 349] width 135 height 29
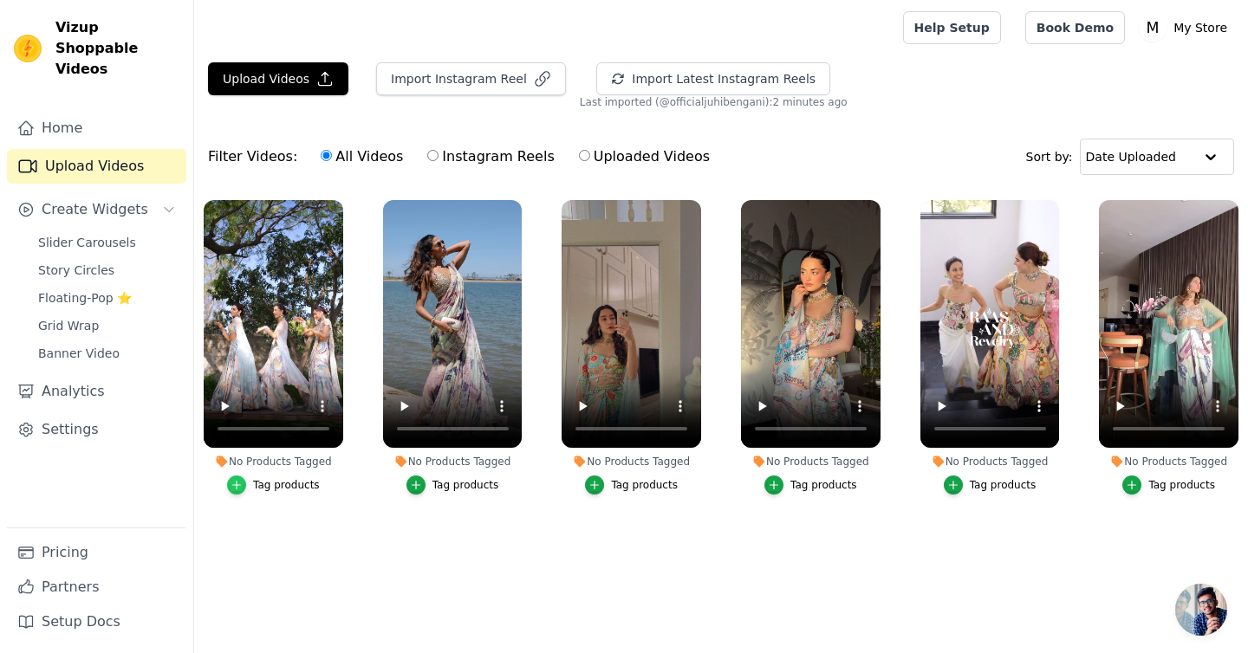
click at [236, 478] on div "button" at bounding box center [236, 485] width 19 height 19
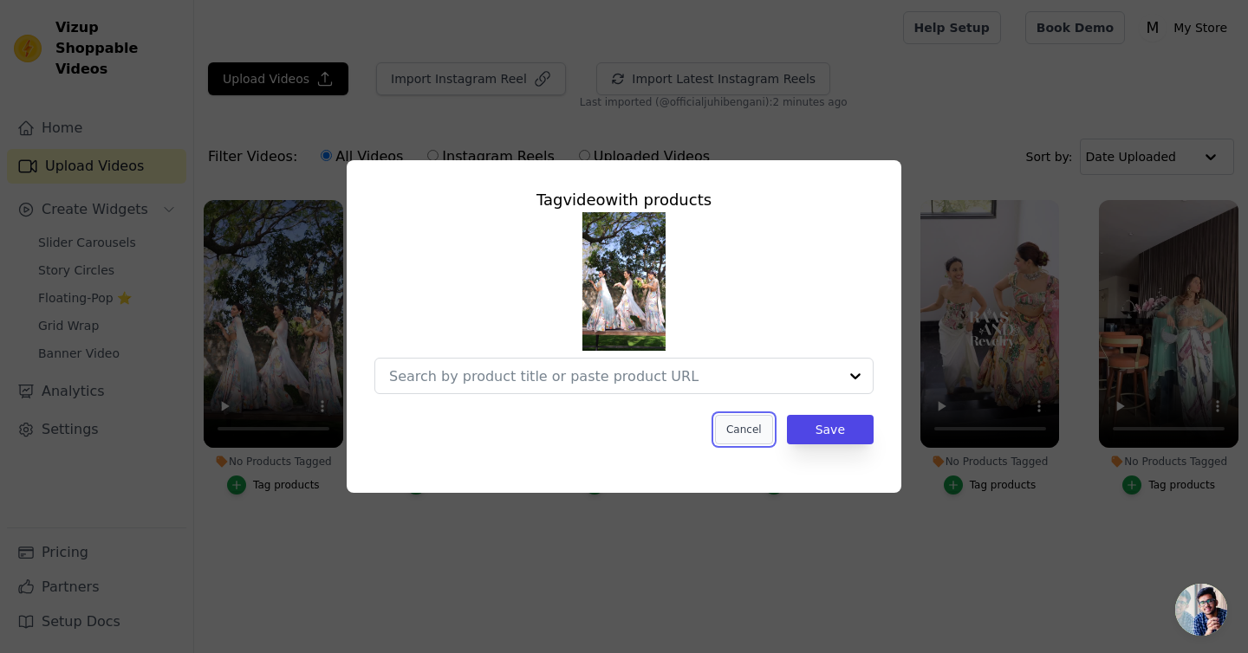
click at [751, 422] on button "Cancel" at bounding box center [744, 429] width 58 height 29
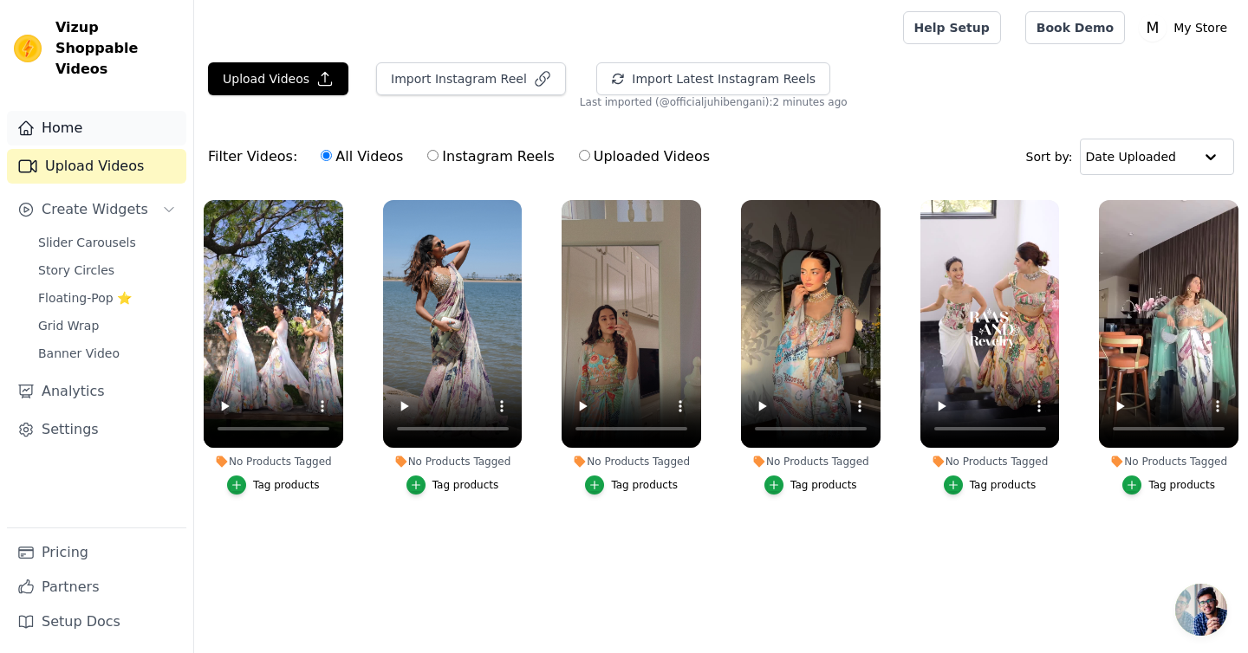
click at [68, 115] on link "Home" at bounding box center [96, 128] width 179 height 35
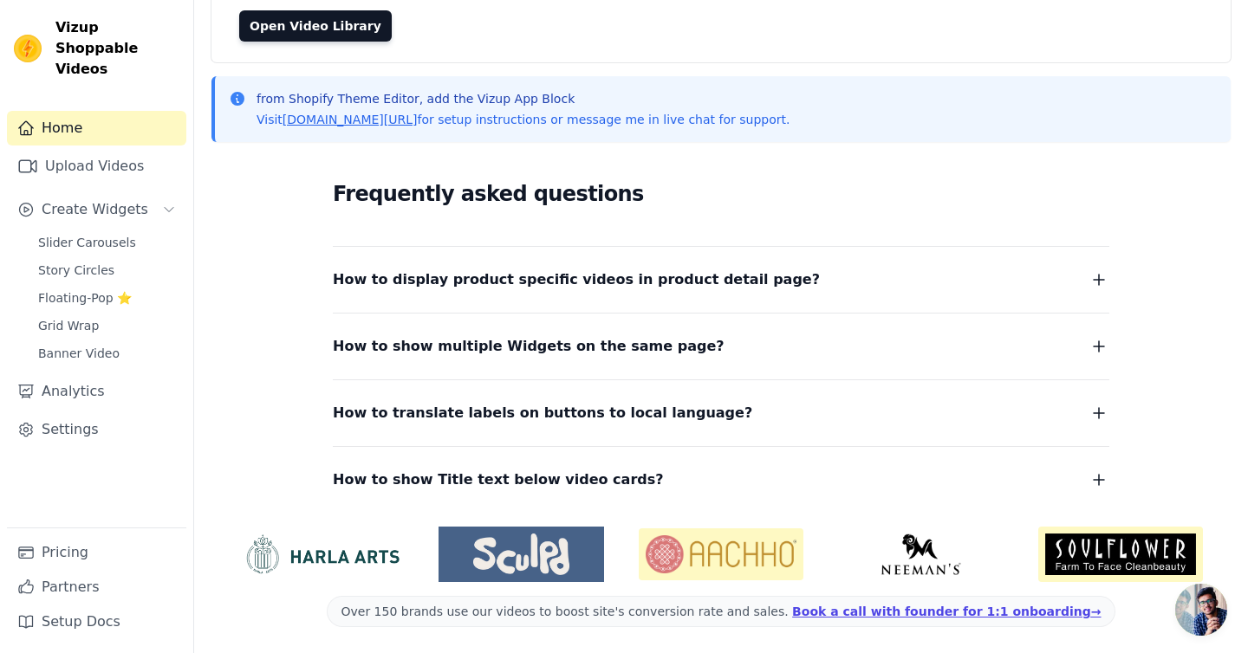
scroll to position [172, 0]
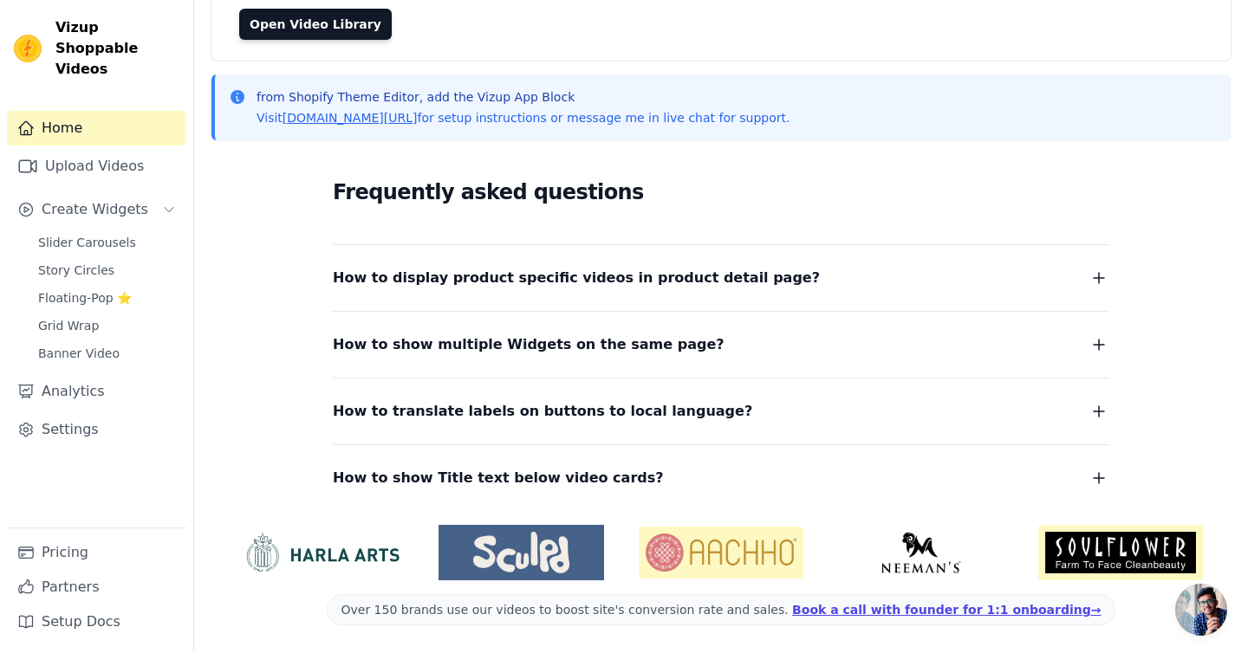
click at [514, 280] on span "How to display product specific videos in product detail page?" at bounding box center [576, 278] width 487 height 24
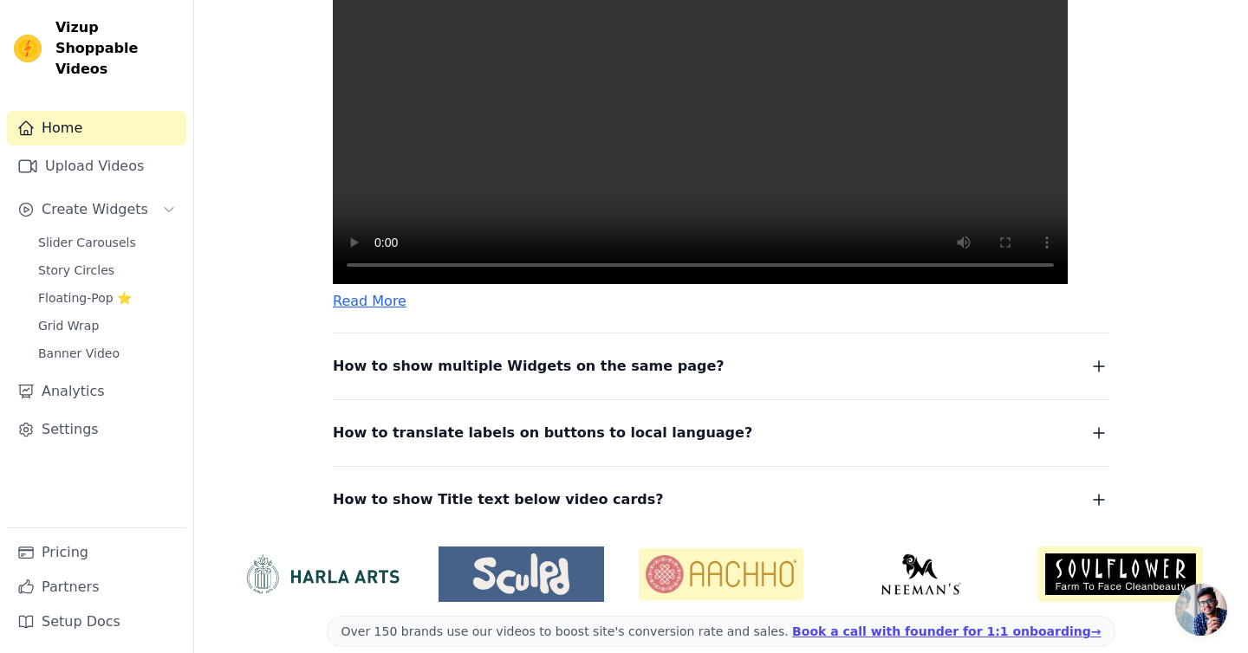
click at [504, 200] on video at bounding box center [700, 100] width 735 height 367
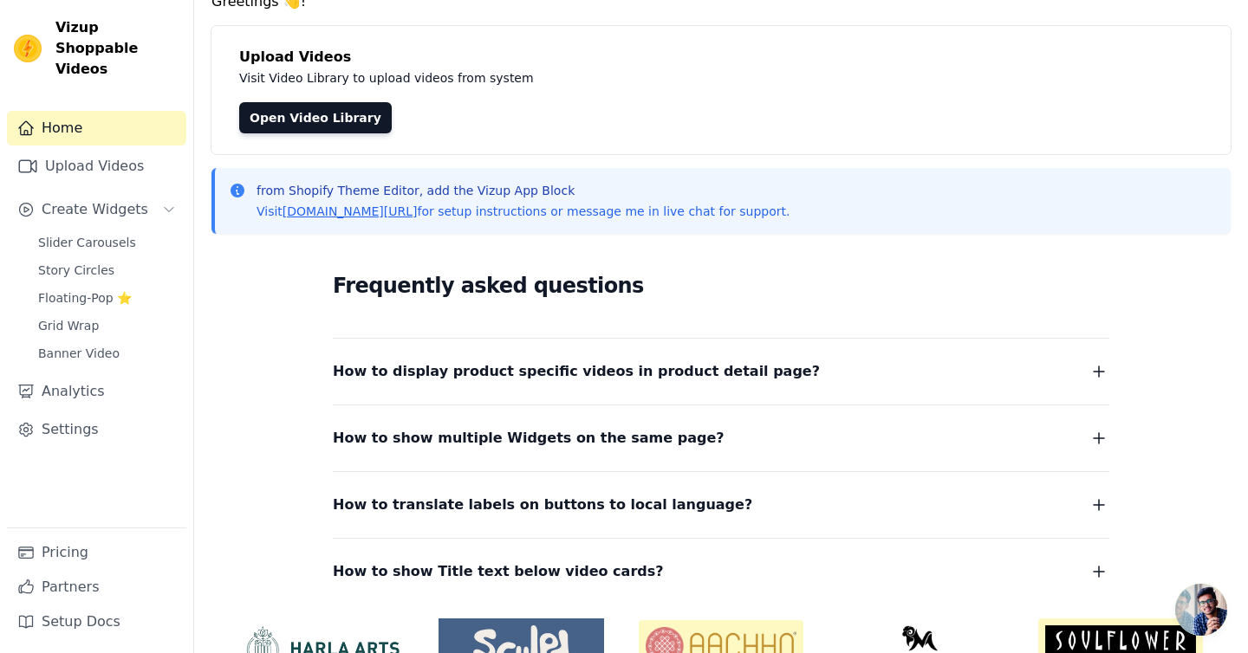
scroll to position [135, 0]
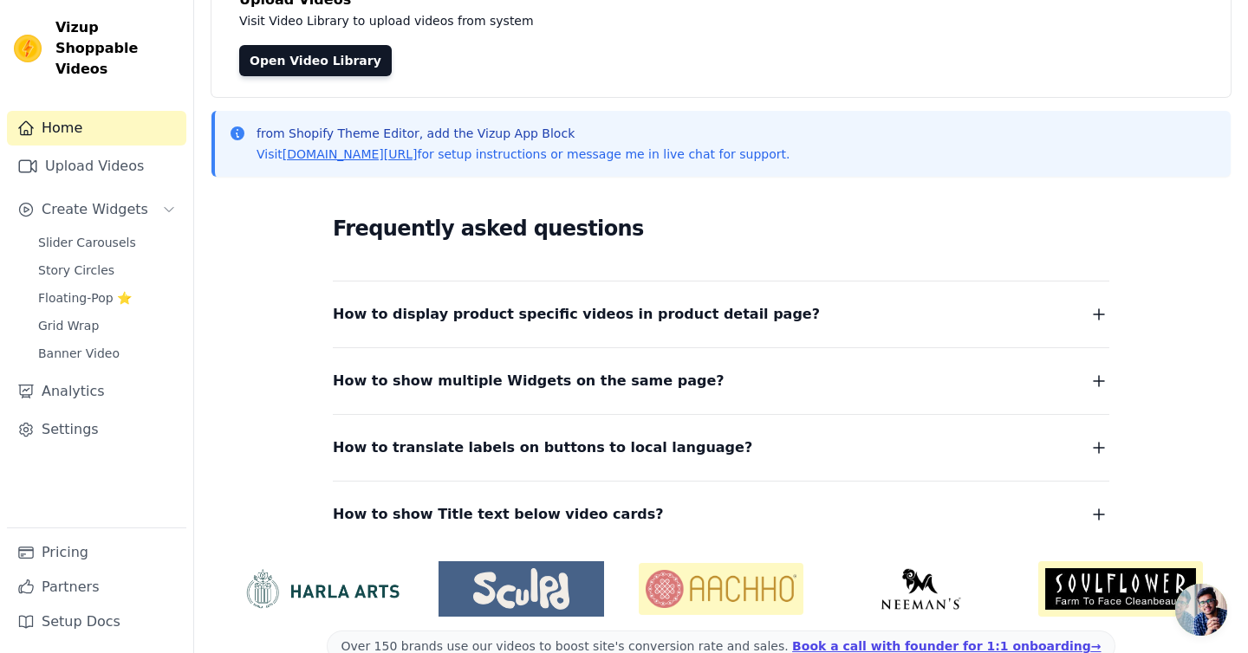
click at [484, 305] on span "How to display product specific videos in product detail page?" at bounding box center [576, 314] width 487 height 24
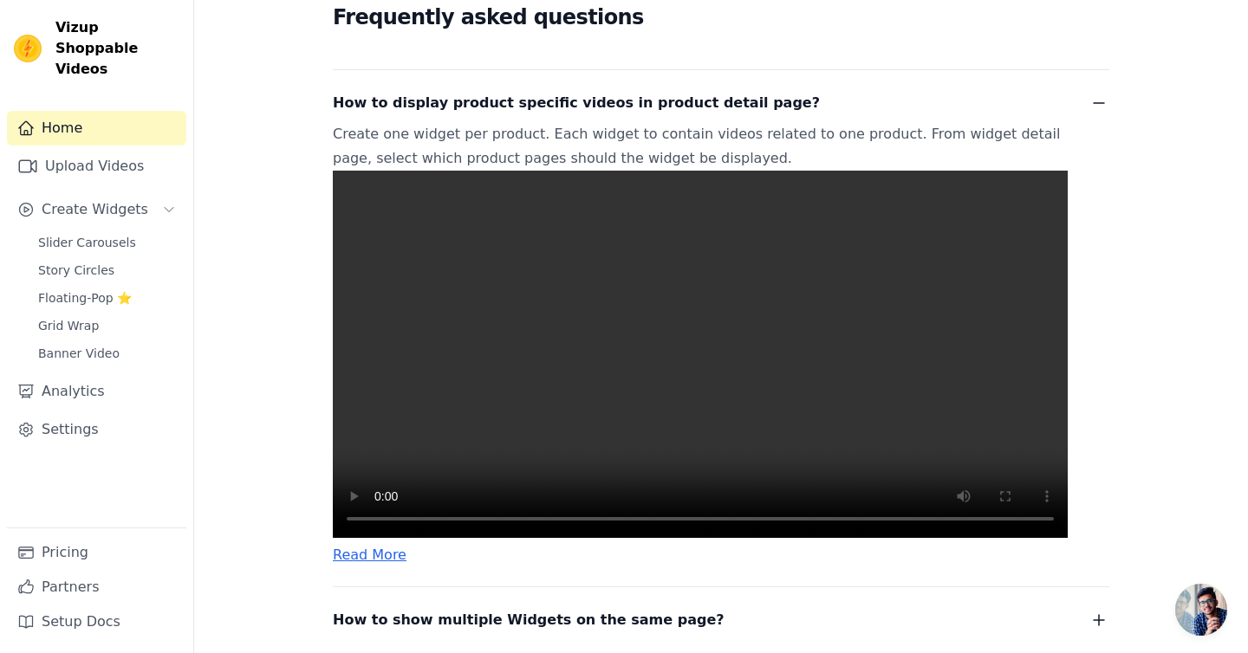
scroll to position [442, 0]
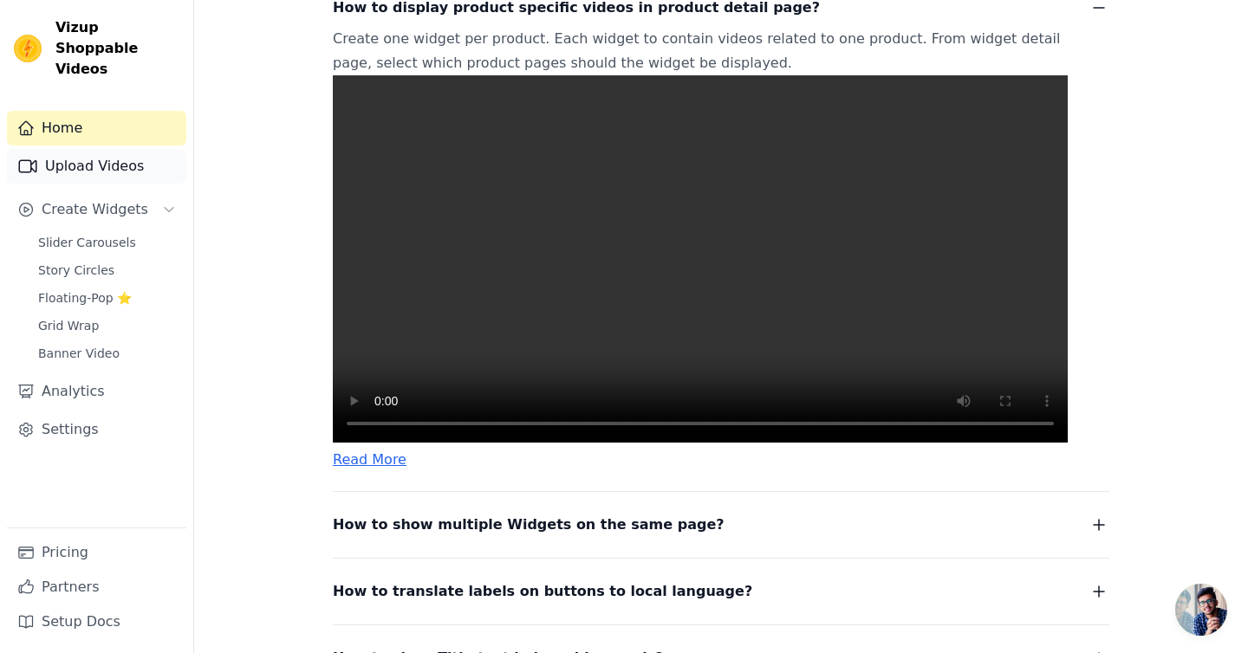
click at [87, 149] on link "Upload Videos" at bounding box center [96, 166] width 179 height 35
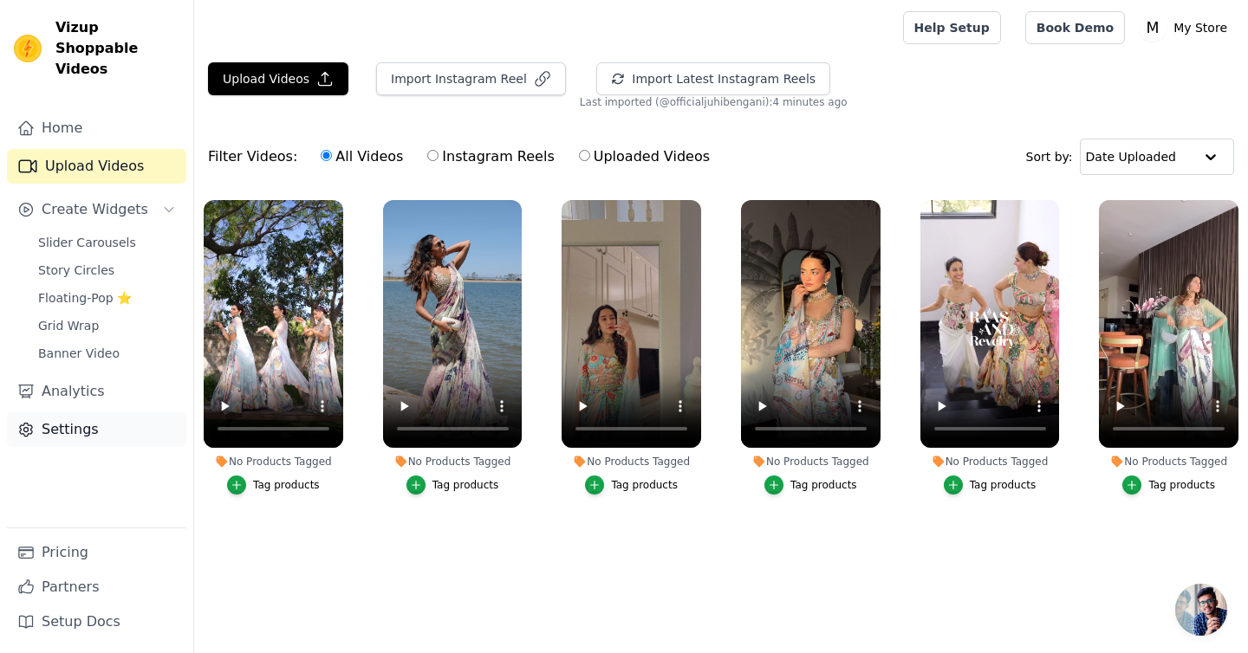
click at [103, 413] on link "Settings" at bounding box center [96, 430] width 179 height 35
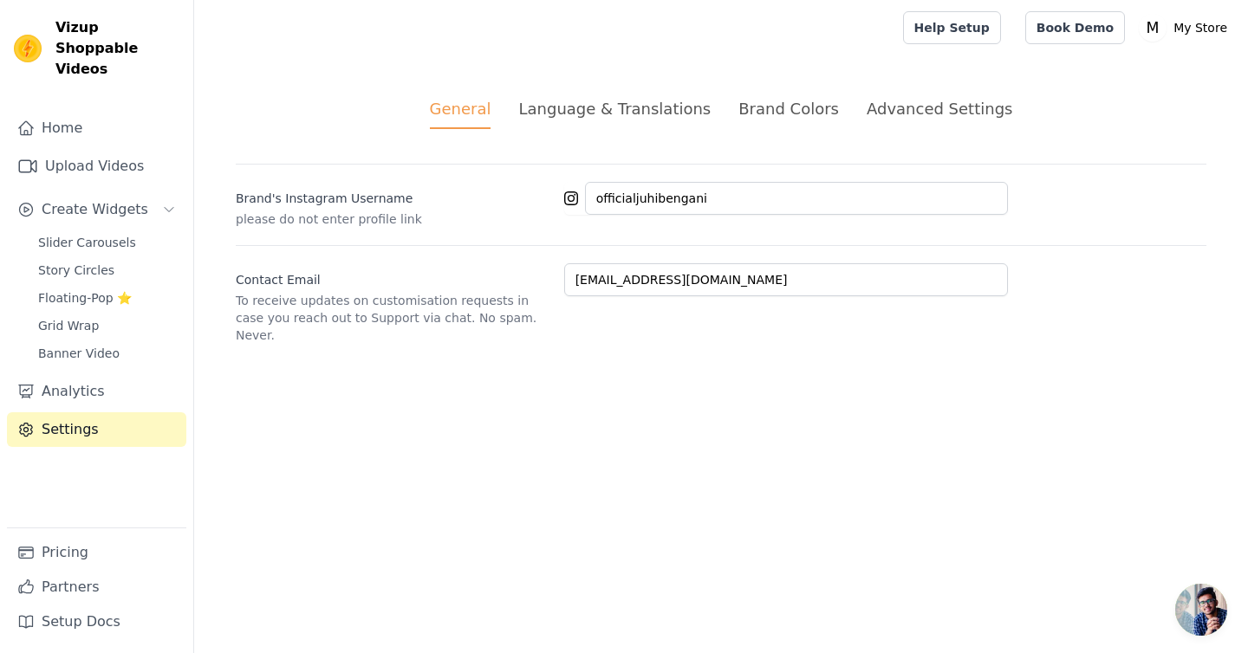
click at [583, 117] on div "Language & Translations" at bounding box center [614, 108] width 192 height 23
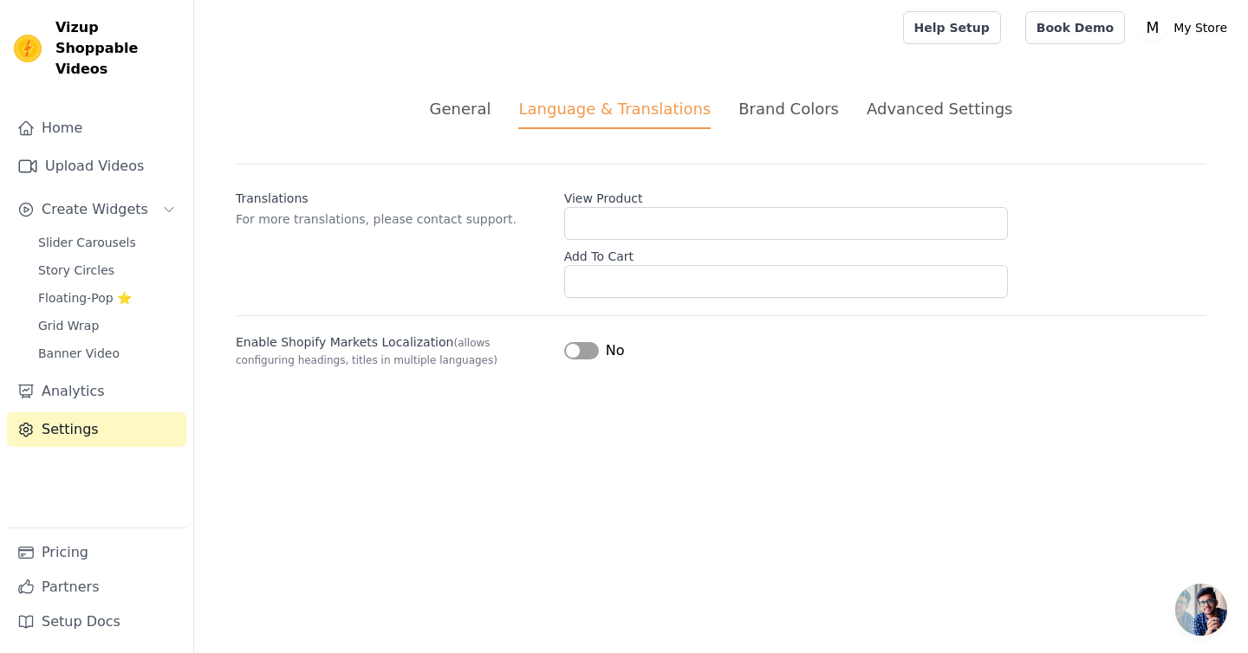
click at [805, 102] on div "Brand Colors" at bounding box center [788, 108] width 101 height 23
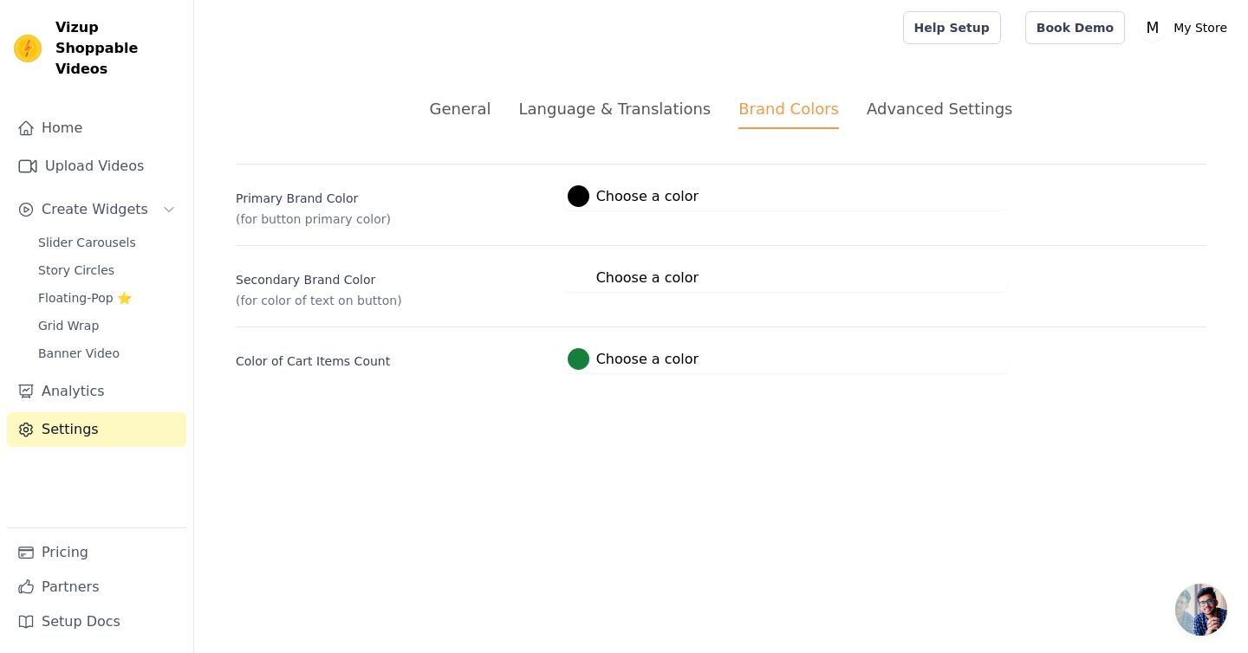
click at [930, 109] on div "Advanced Settings" at bounding box center [940, 108] width 146 height 23
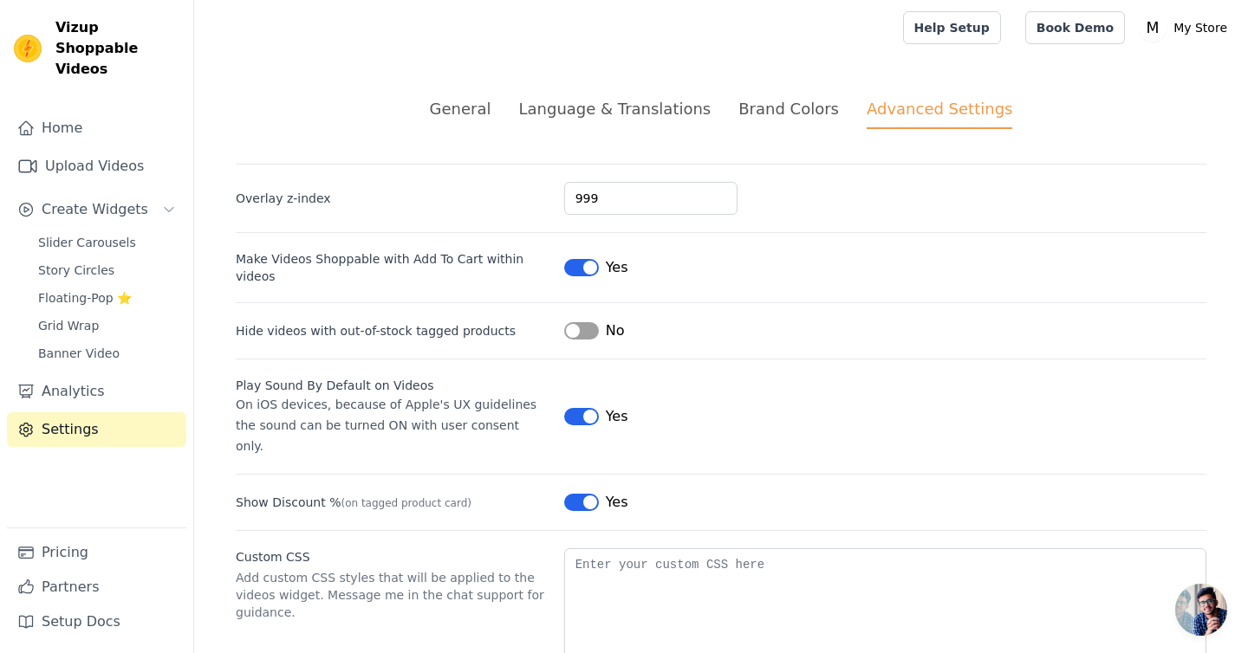
scroll to position [56, 0]
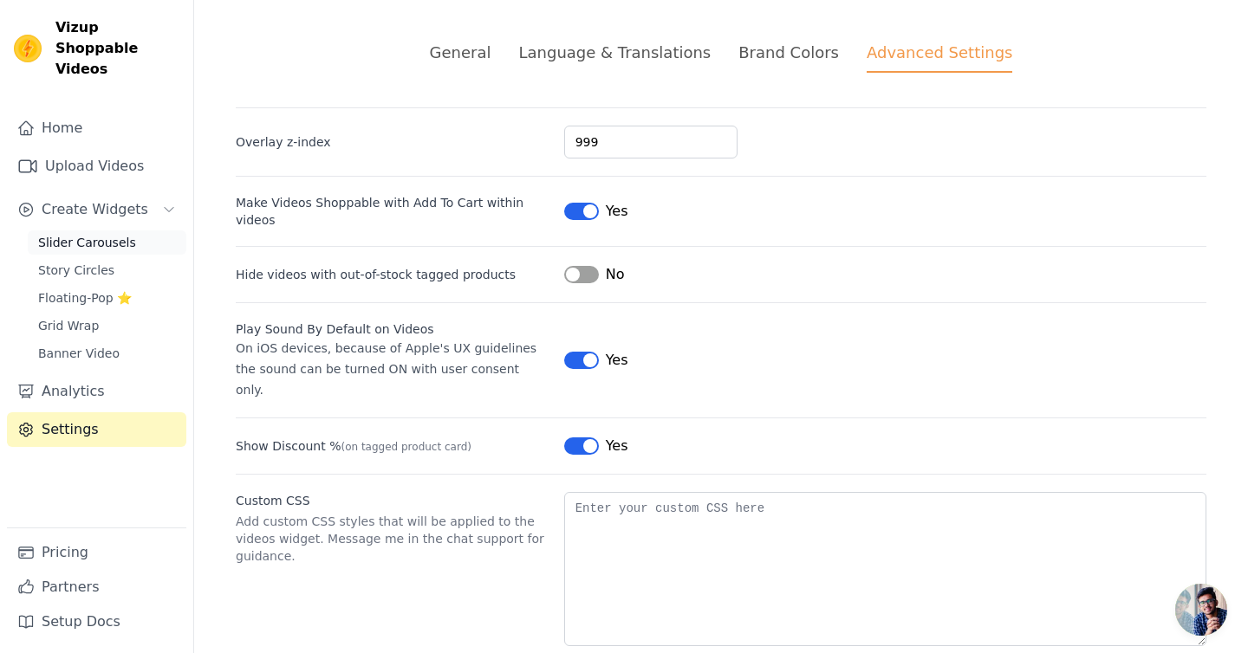
click at [86, 234] on span "Slider Carousels" at bounding box center [87, 242] width 98 height 17
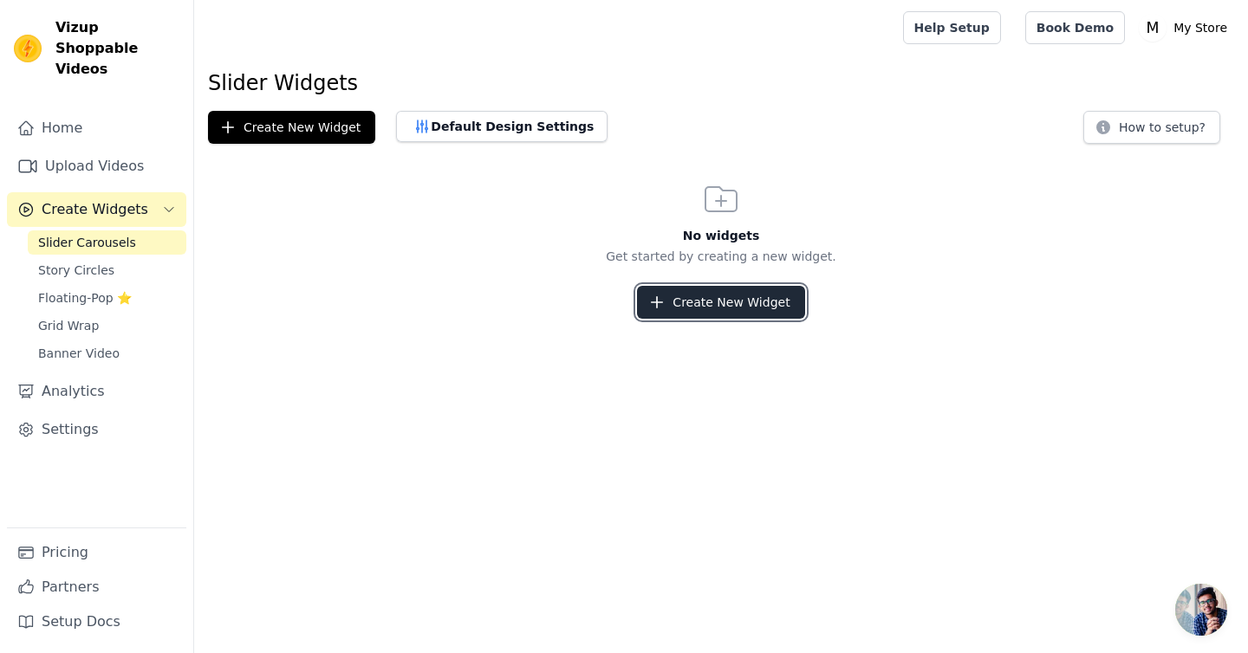
click at [747, 318] on button "Create New Widget" at bounding box center [720, 302] width 167 height 33
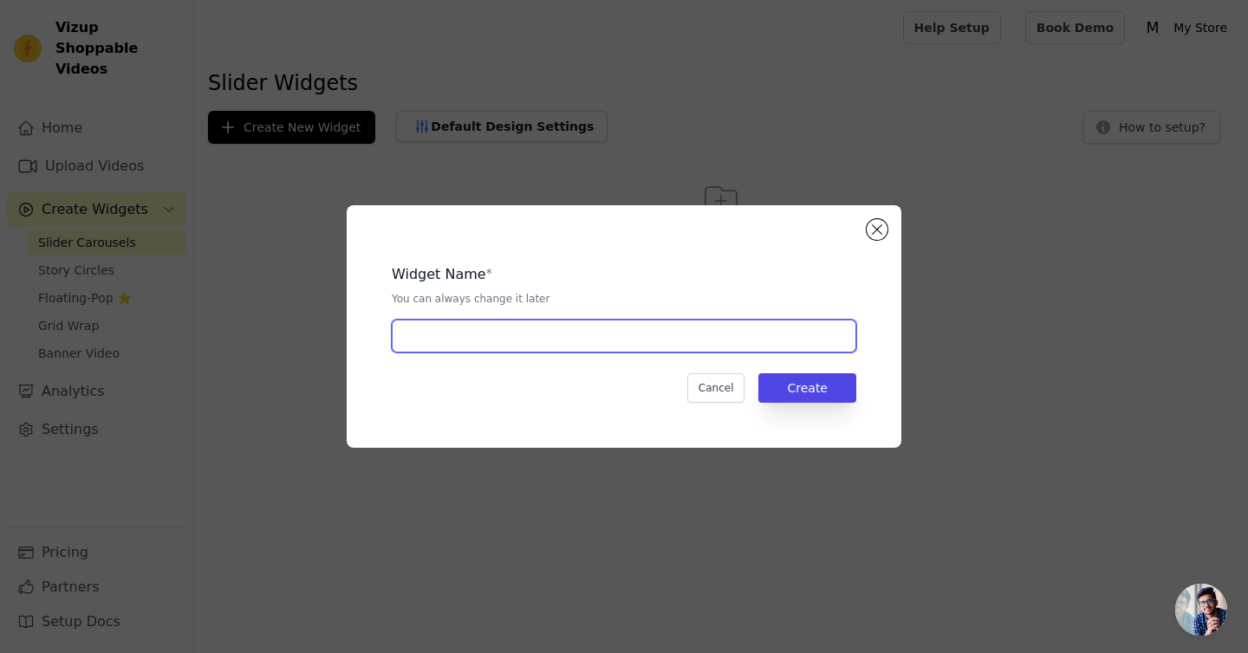
click at [536, 339] on input "text" at bounding box center [624, 336] width 465 height 33
type input "Home"
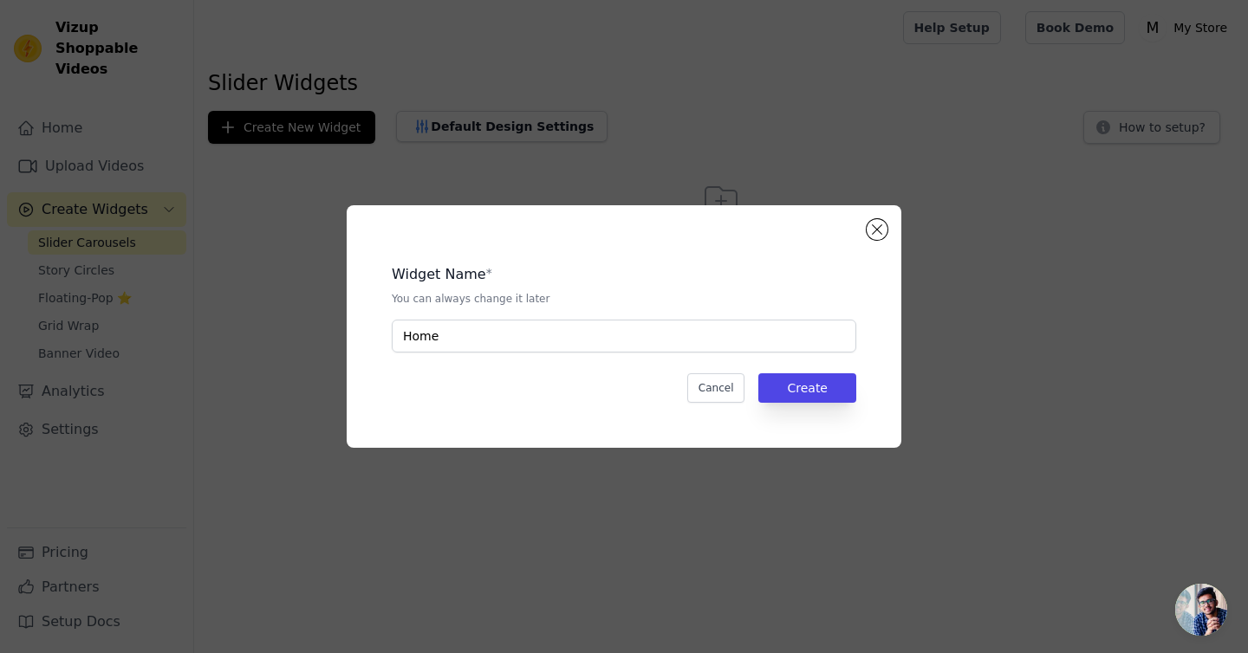
click at [832, 405] on div "Widget Name * You can always change it later Home Cancel Create" at bounding box center [623, 326] width 499 height 187
click at [826, 394] on button "Create" at bounding box center [807, 388] width 98 height 29
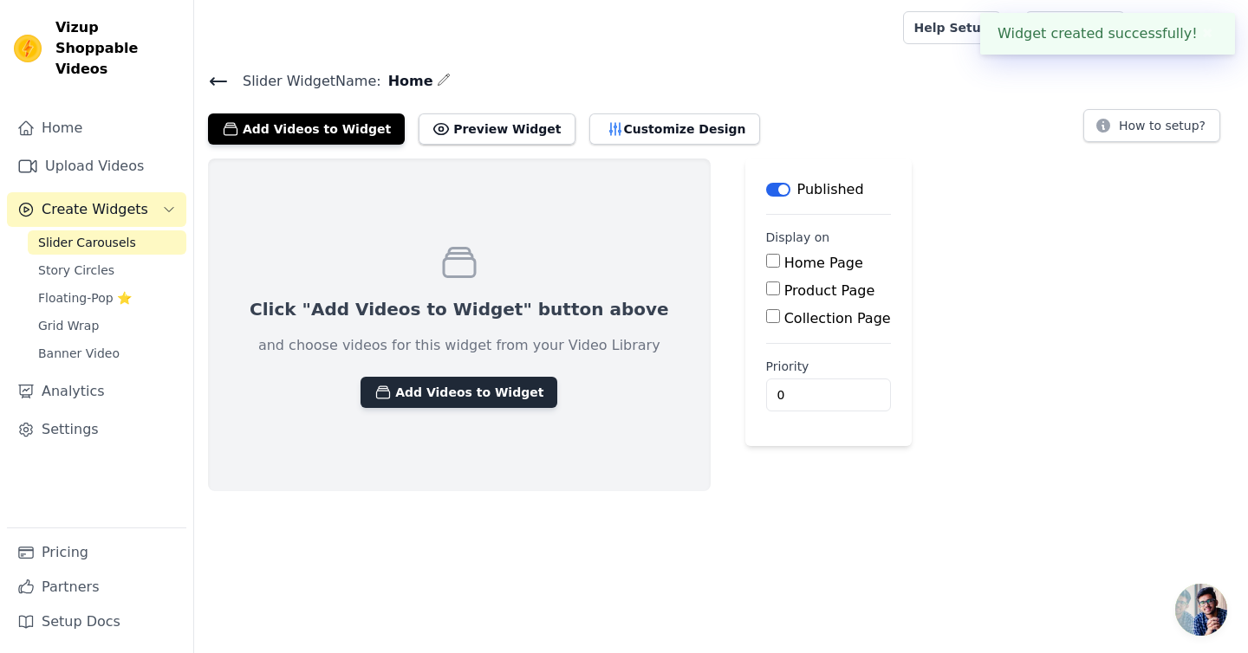
click at [452, 402] on button "Add Videos to Widget" at bounding box center [459, 392] width 197 height 31
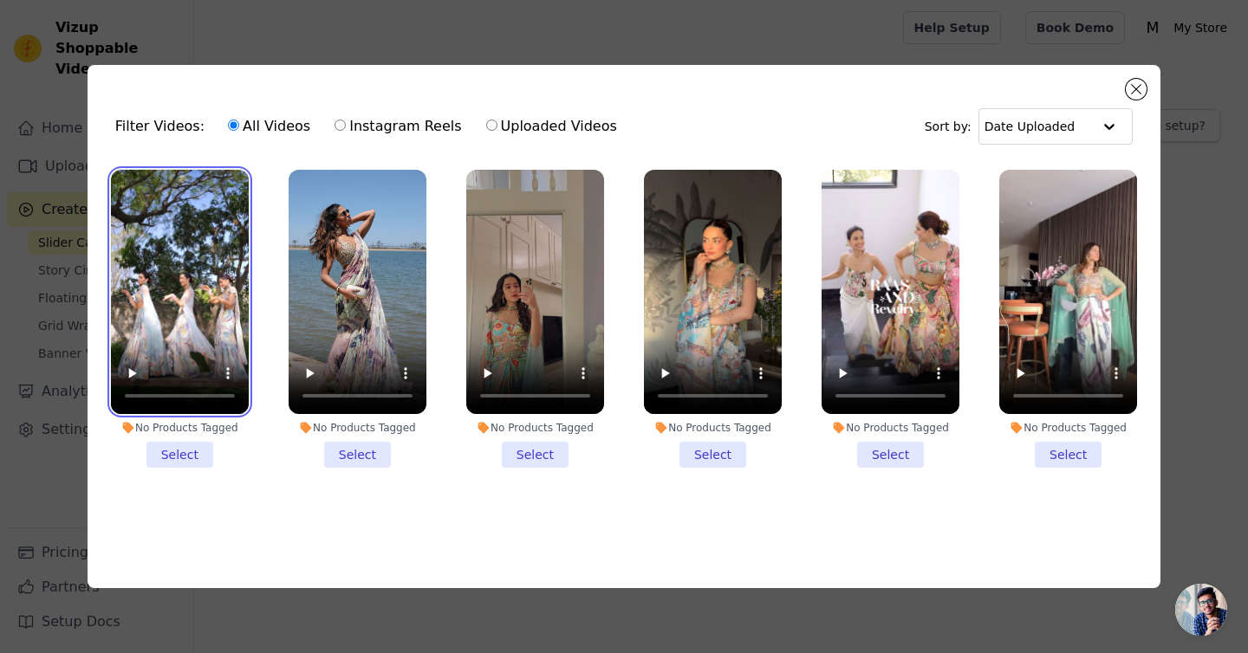
click at [236, 255] on video at bounding box center [180, 292] width 138 height 245
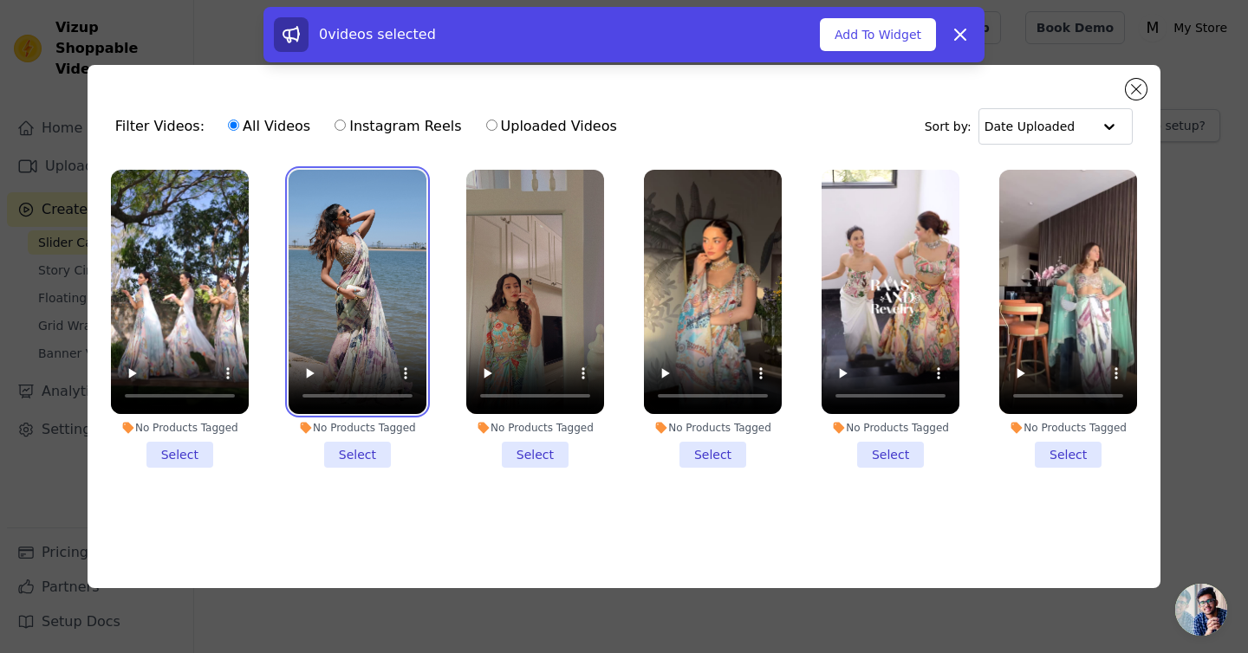
click at [361, 255] on video at bounding box center [358, 292] width 138 height 245
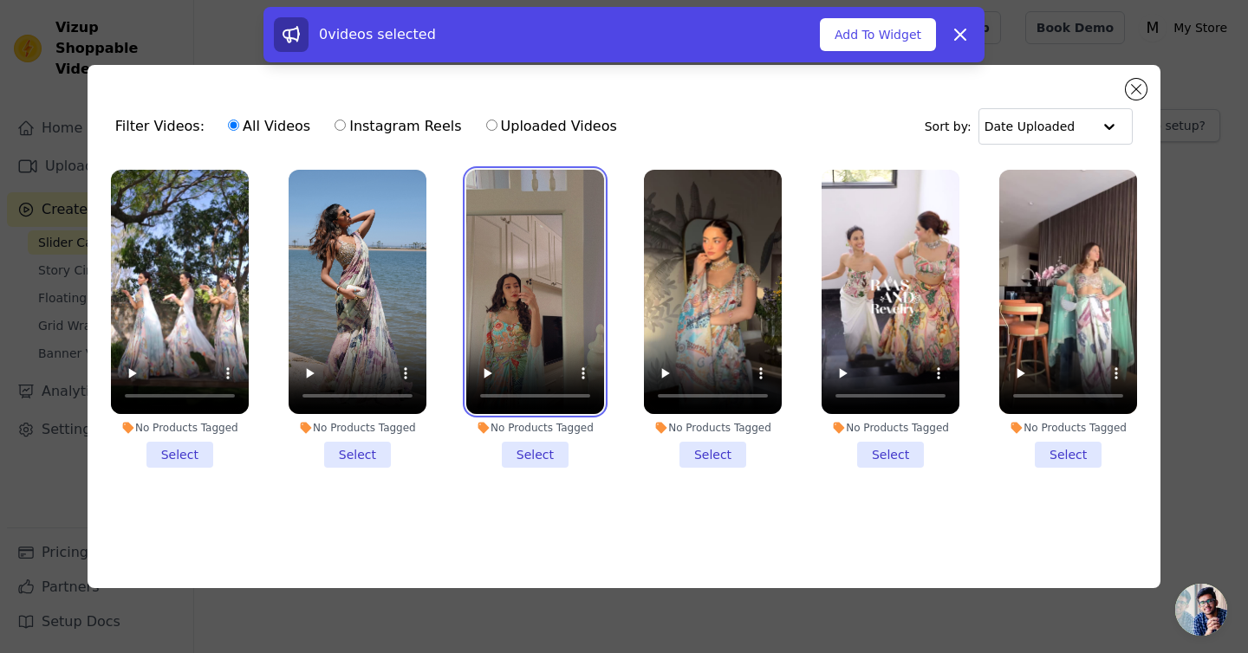
click at [569, 255] on video at bounding box center [535, 292] width 138 height 245
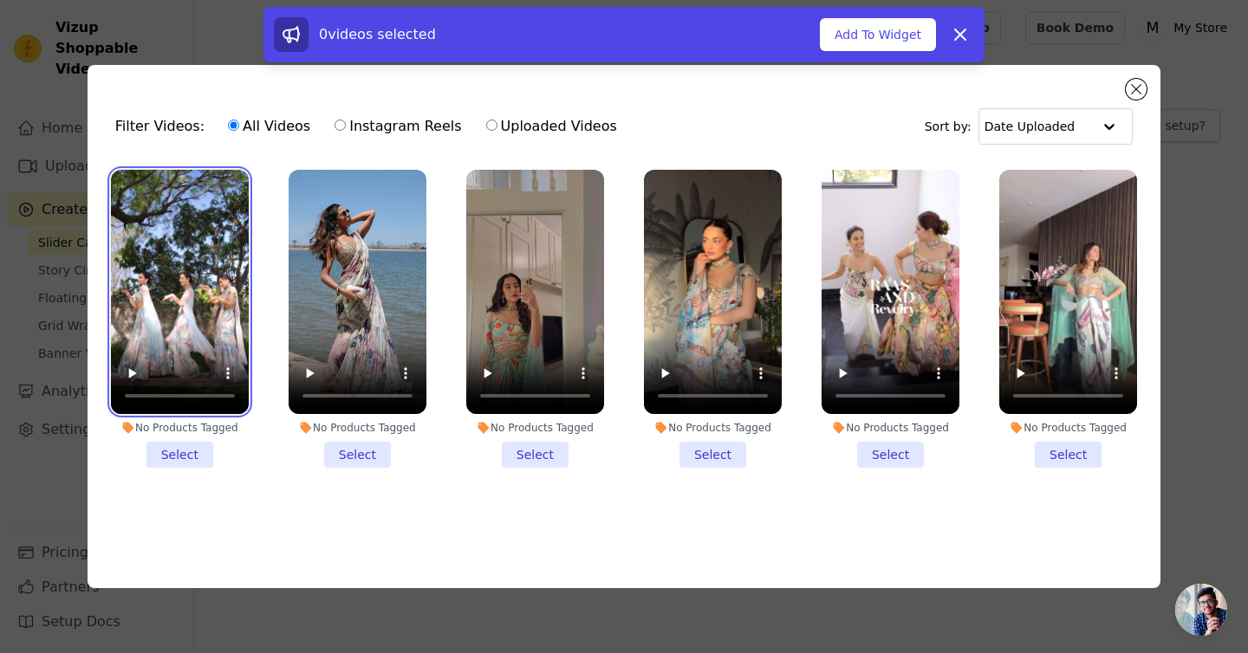
click at [226, 253] on video at bounding box center [180, 292] width 138 height 245
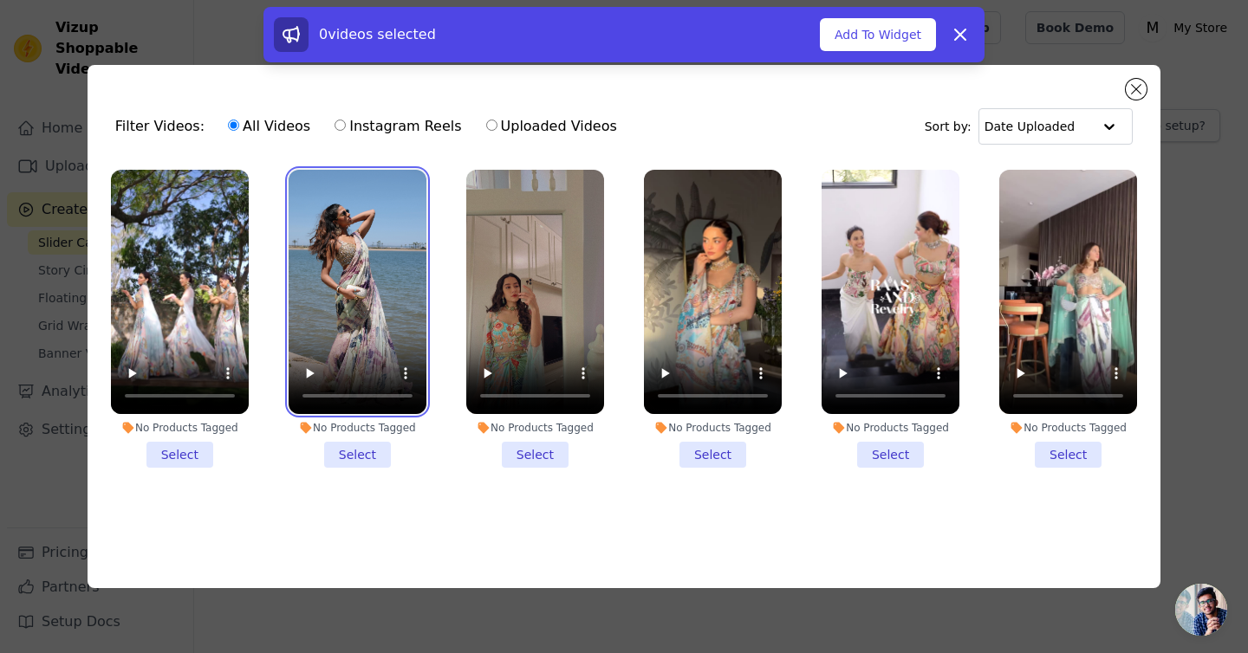
click at [352, 253] on video at bounding box center [358, 292] width 138 height 245
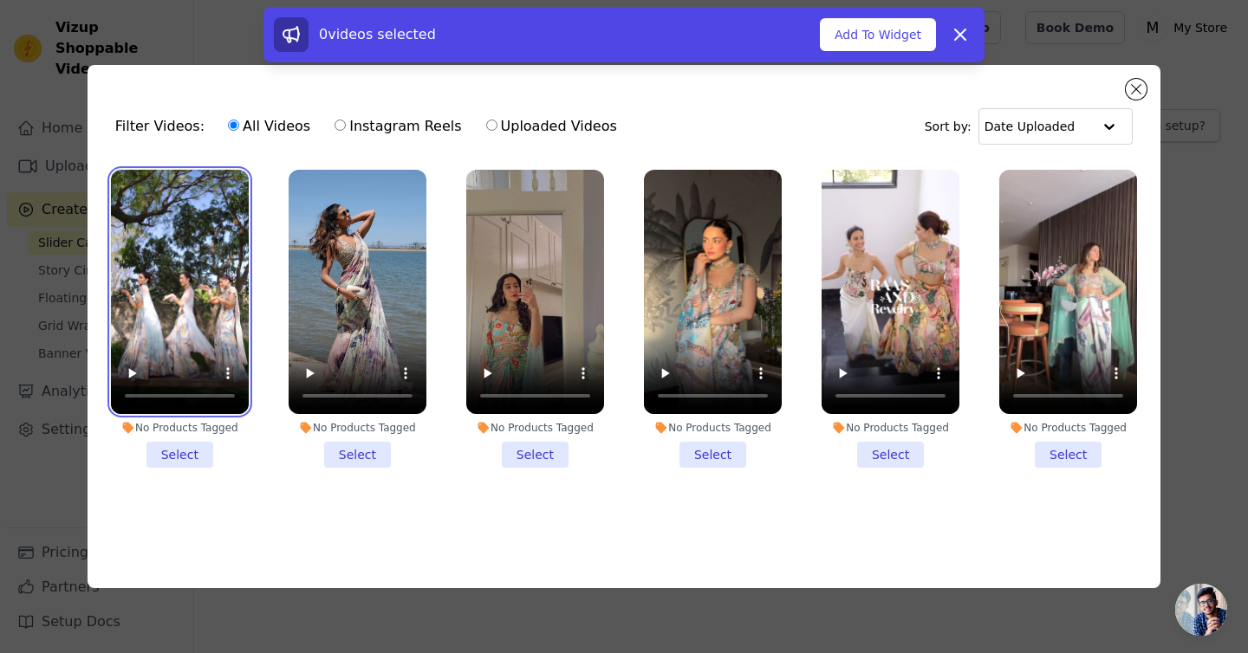
click at [155, 245] on video at bounding box center [180, 292] width 138 height 245
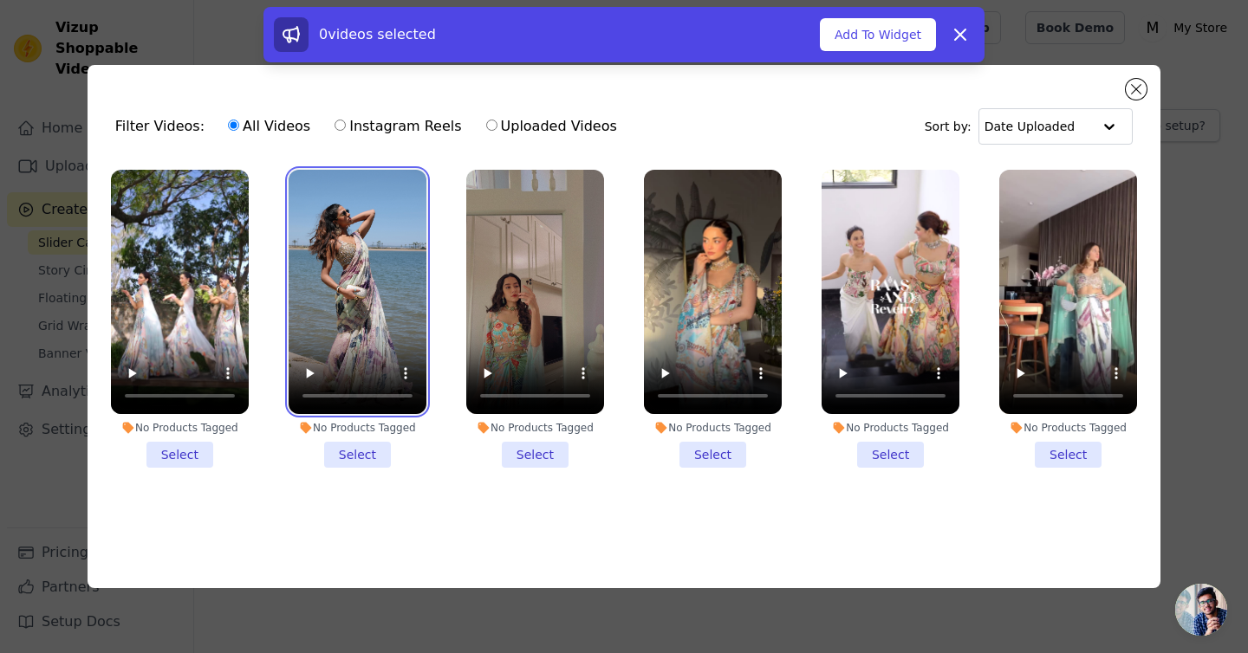
click at [361, 336] on video at bounding box center [358, 292] width 138 height 245
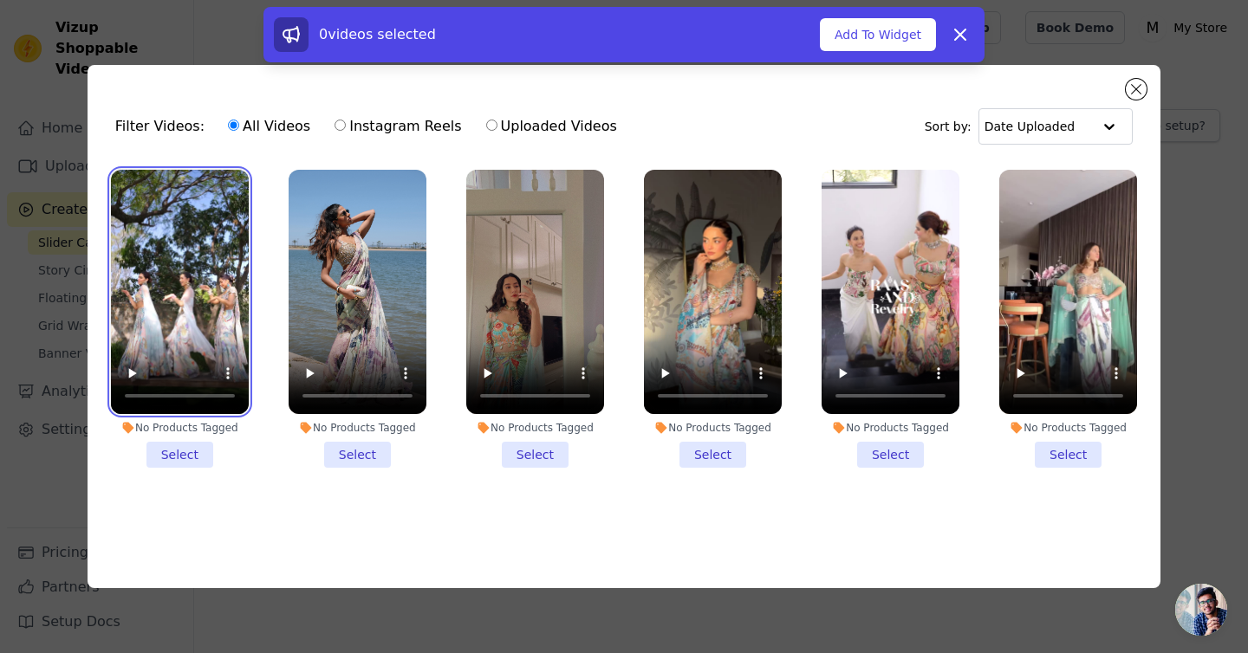
click at [191, 341] on video at bounding box center [180, 292] width 138 height 245
click at [192, 465] on li "No Products Tagged Select" at bounding box center [180, 319] width 138 height 299
click at [0, 0] on input "No Products Tagged Select" at bounding box center [0, 0] width 0 height 0
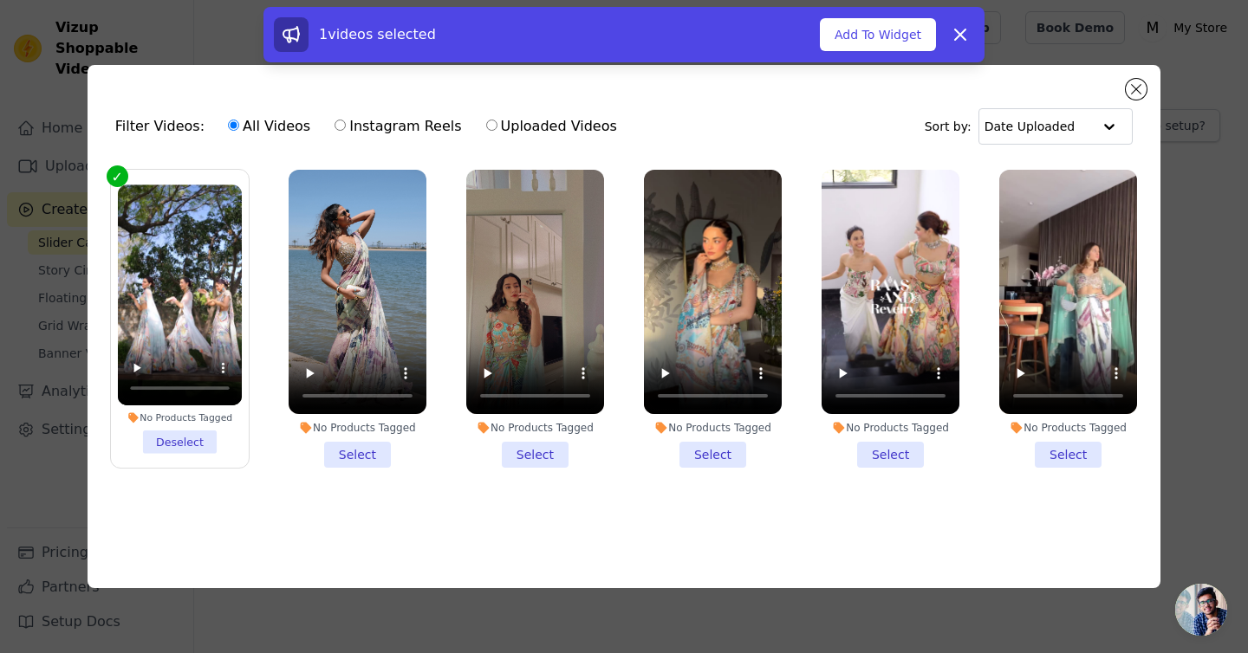
click at [377, 450] on li "No Products Tagged Select" at bounding box center [358, 319] width 138 height 299
click at [0, 0] on input "No Products Tagged Select" at bounding box center [0, 0] width 0 height 0
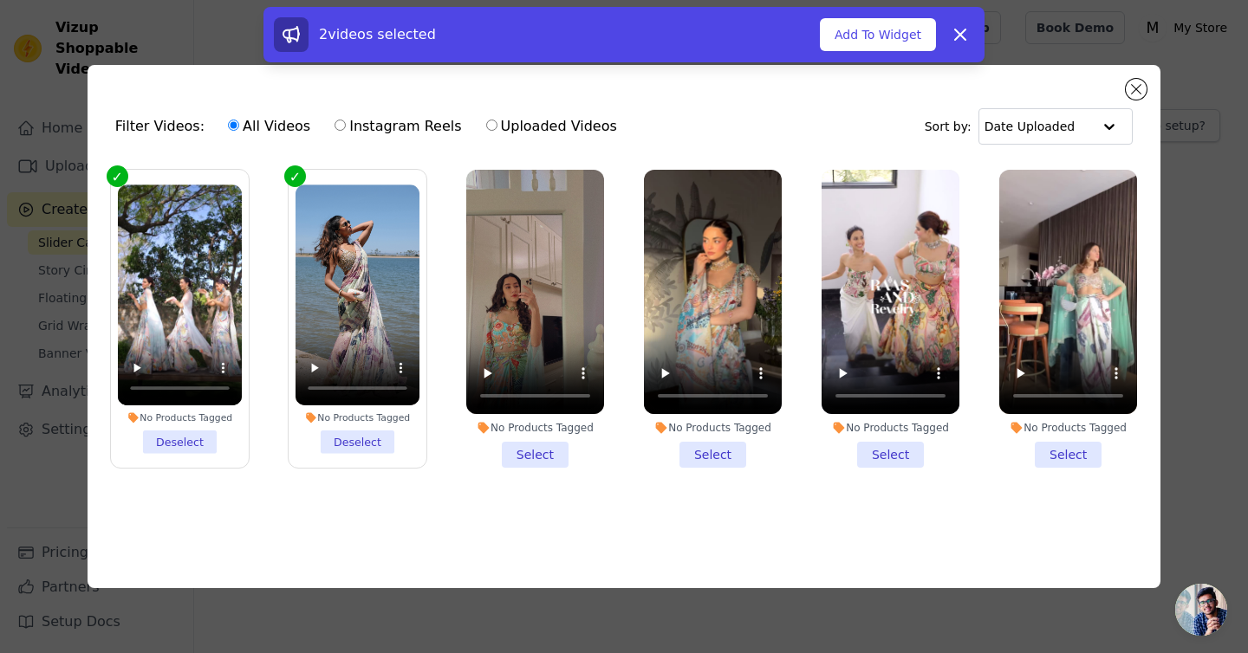
click at [530, 451] on li "No Products Tagged Select" at bounding box center [535, 319] width 138 height 299
click at [0, 0] on input "No Products Tagged Select" at bounding box center [0, 0] width 0 height 0
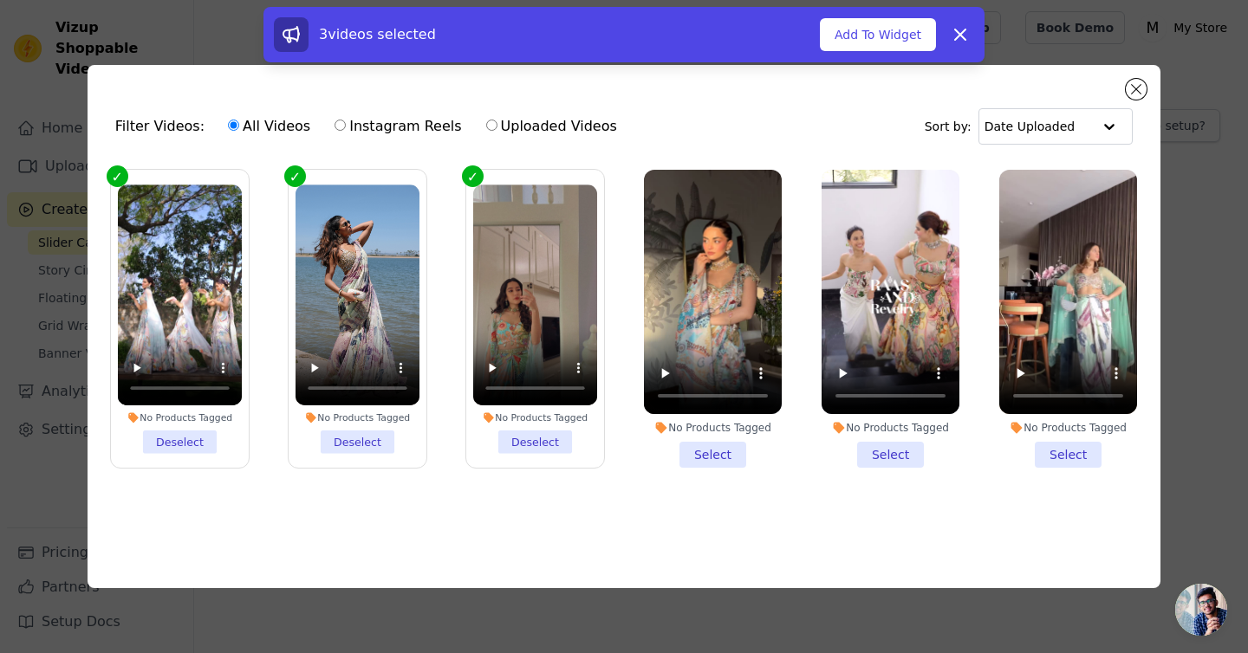
click at [713, 457] on li "No Products Tagged Select" at bounding box center [713, 319] width 138 height 299
click at [0, 0] on input "No Products Tagged Select" at bounding box center [0, 0] width 0 height 0
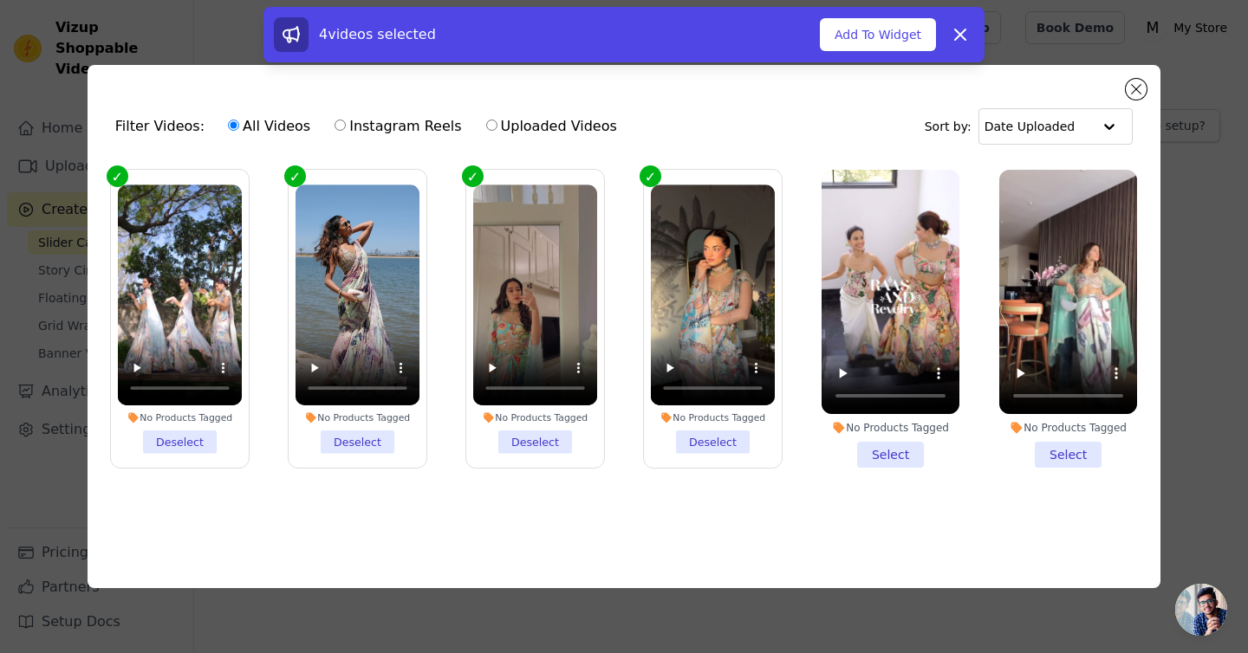
click at [894, 449] on li "No Products Tagged Select" at bounding box center [891, 319] width 138 height 299
click at [0, 0] on input "No Products Tagged Select" at bounding box center [0, 0] width 0 height 0
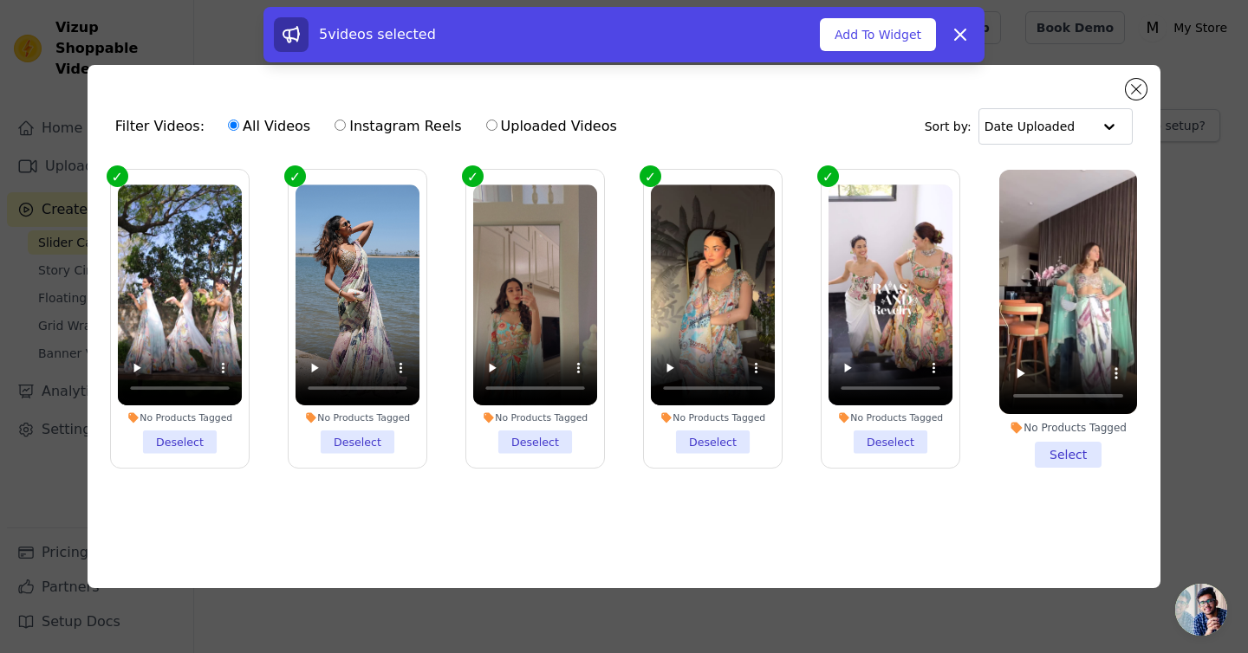
click at [1076, 446] on li "No Products Tagged Select" at bounding box center [1068, 319] width 138 height 299
click at [0, 0] on input "No Products Tagged Select" at bounding box center [0, 0] width 0 height 0
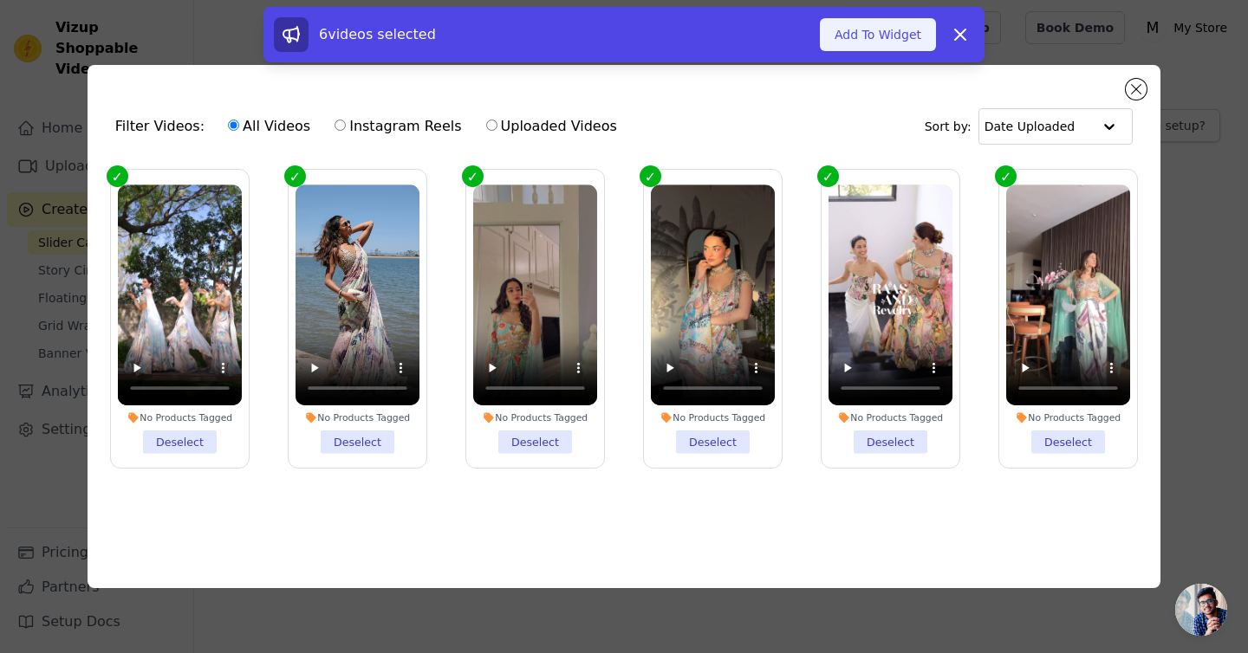
click at [889, 46] on button "Add To Widget" at bounding box center [878, 34] width 116 height 33
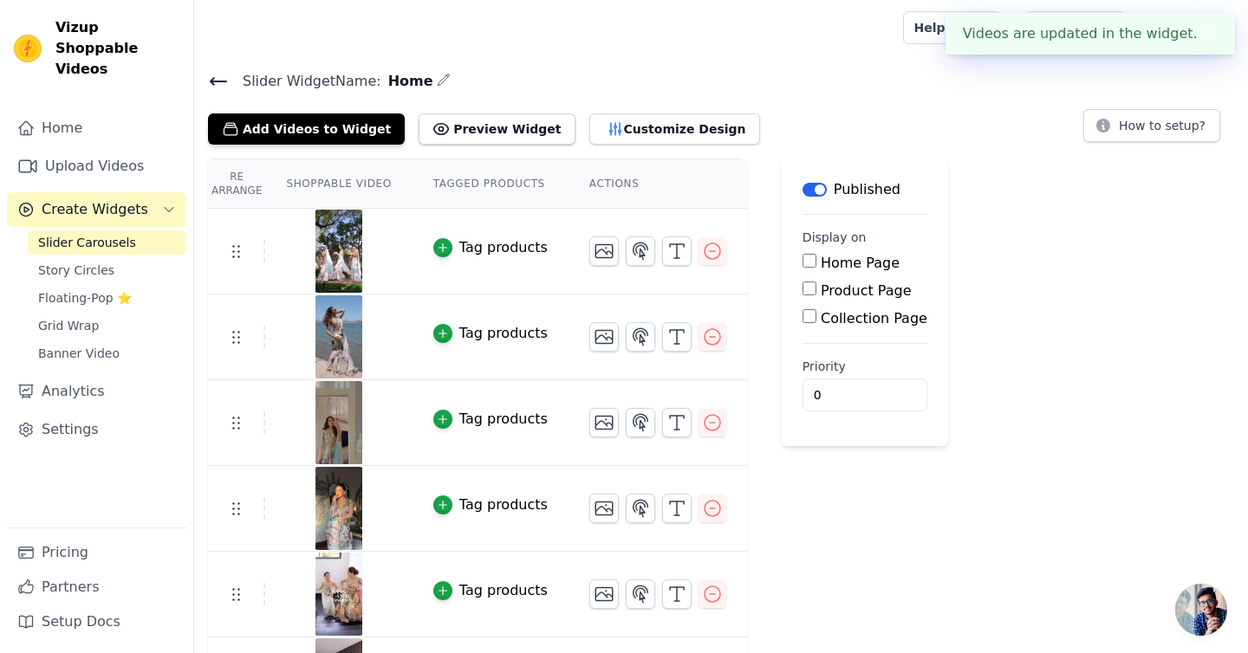
click at [805, 259] on input "Home Page" at bounding box center [810, 261] width 14 height 14
checkbox input "true"
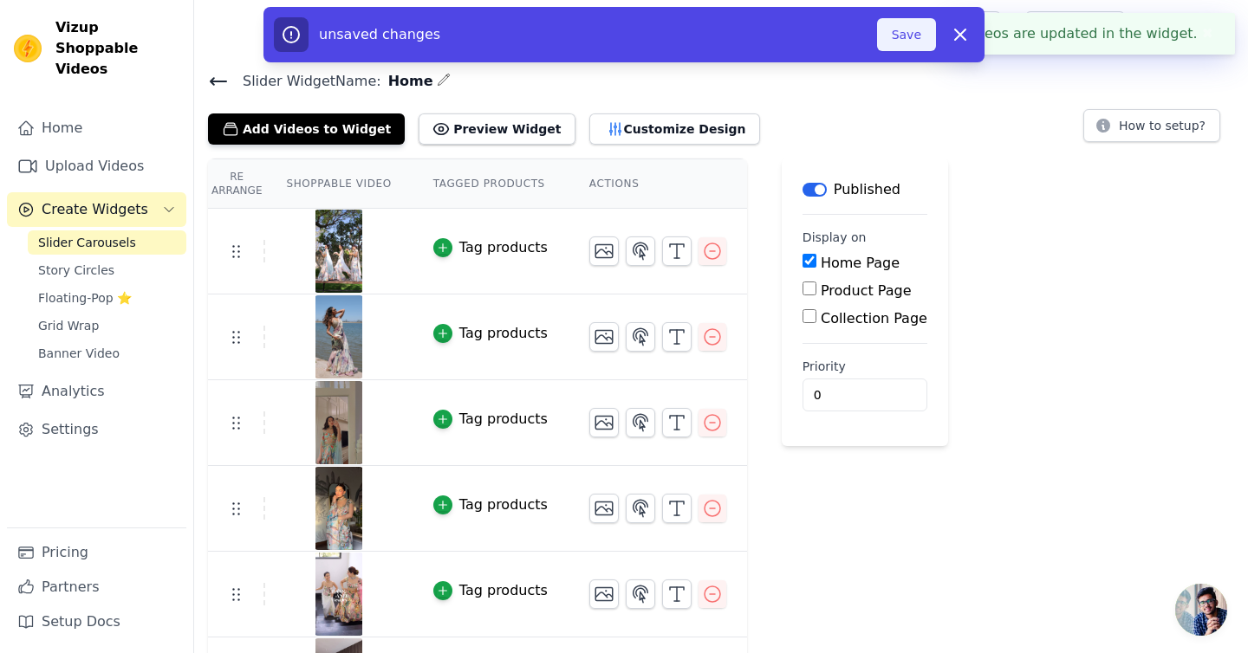
click at [900, 40] on button "Save" at bounding box center [906, 34] width 59 height 33
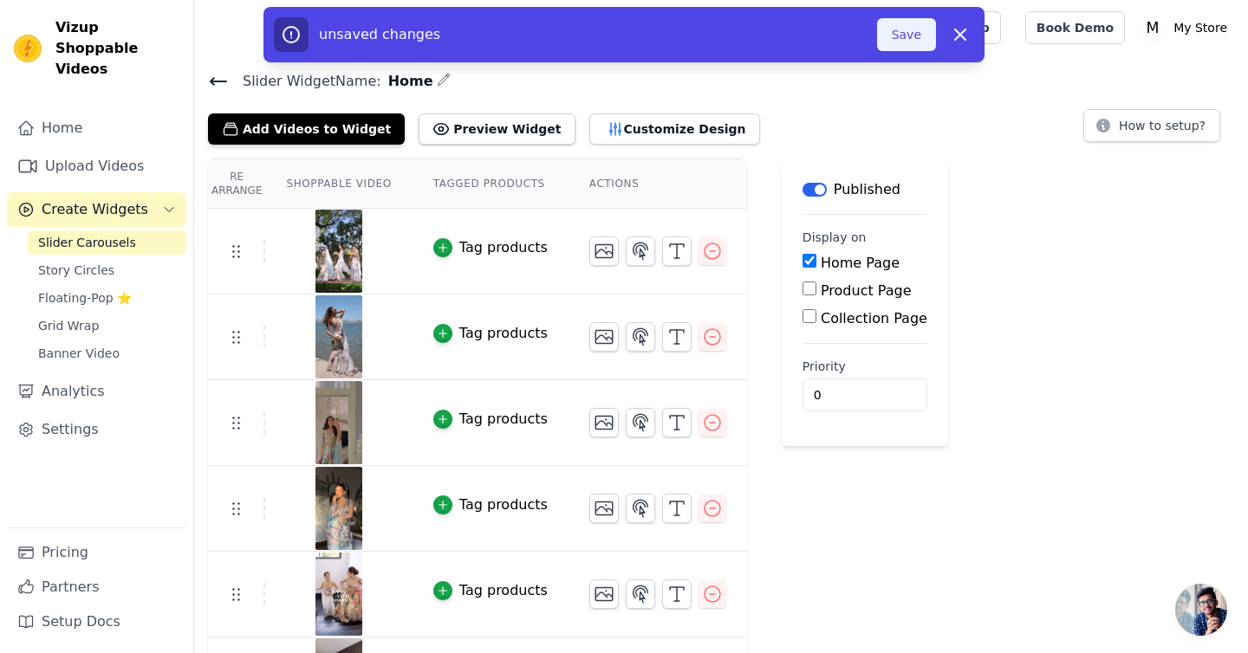
click at [904, 49] on button "Save" at bounding box center [906, 34] width 59 height 33
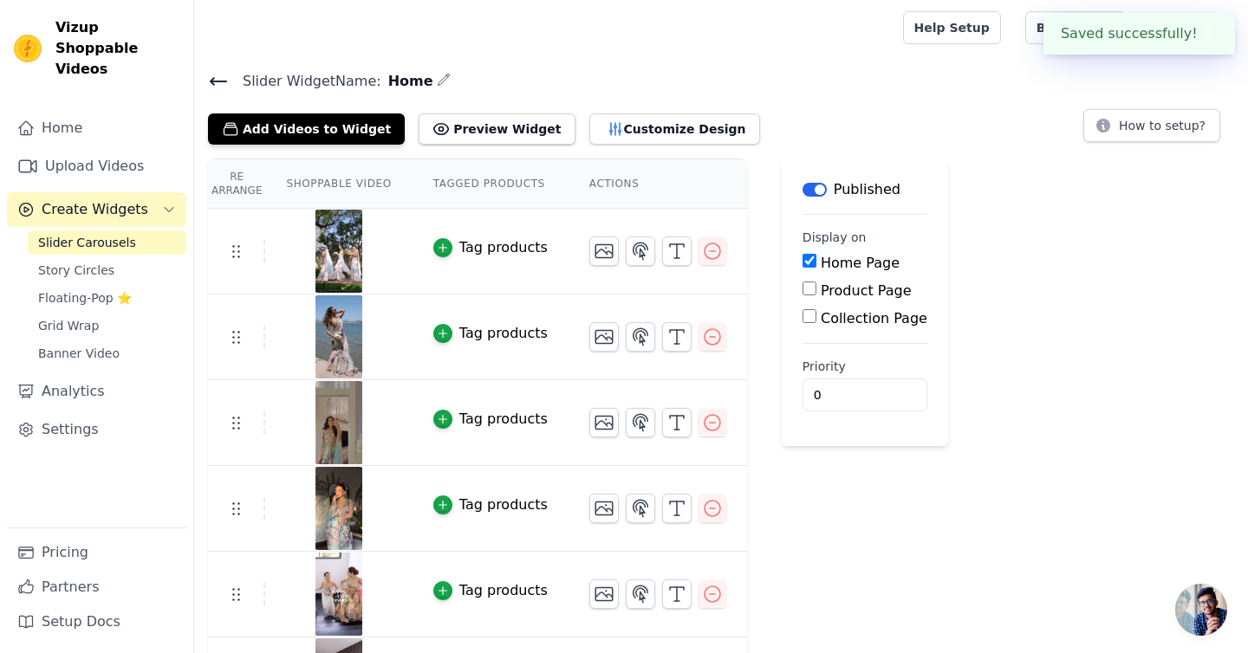
click at [908, 35] on div "Help Setup Book Demo Open user menu M My Store Settings Help Docs Sign out" at bounding box center [721, 27] width 1054 height 55
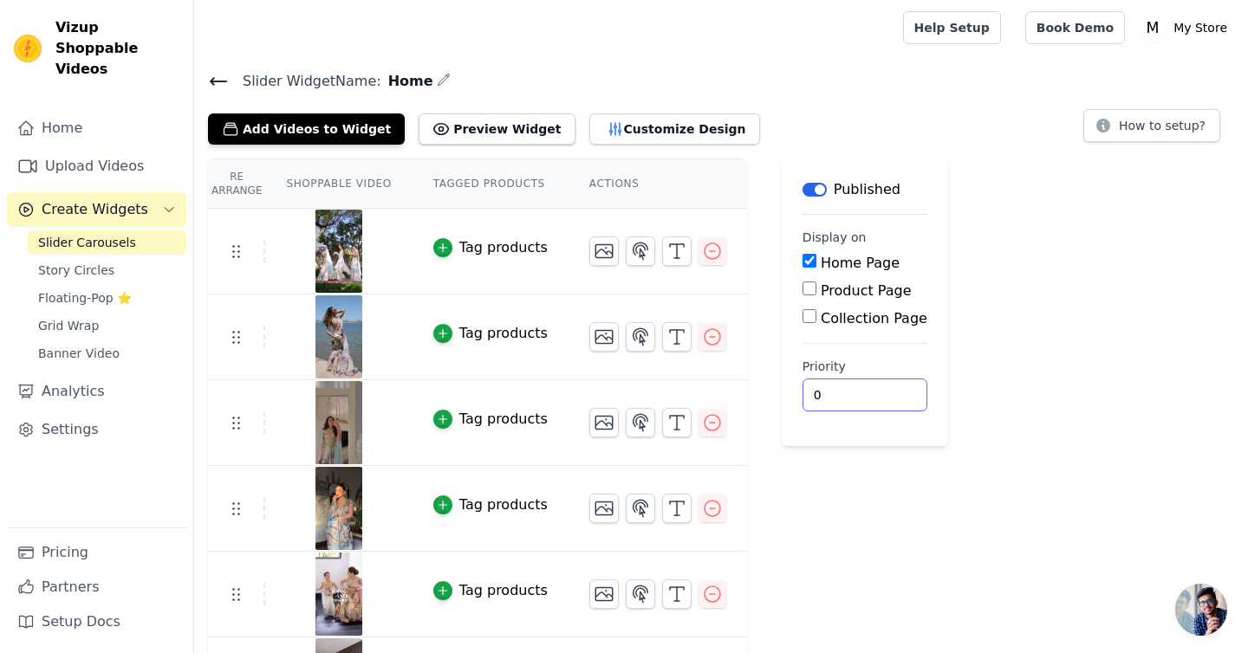
drag, startPoint x: 808, startPoint y: 392, endPoint x: 834, endPoint y: 392, distance: 26.0
click at [834, 392] on input "0" at bounding box center [865, 395] width 125 height 33
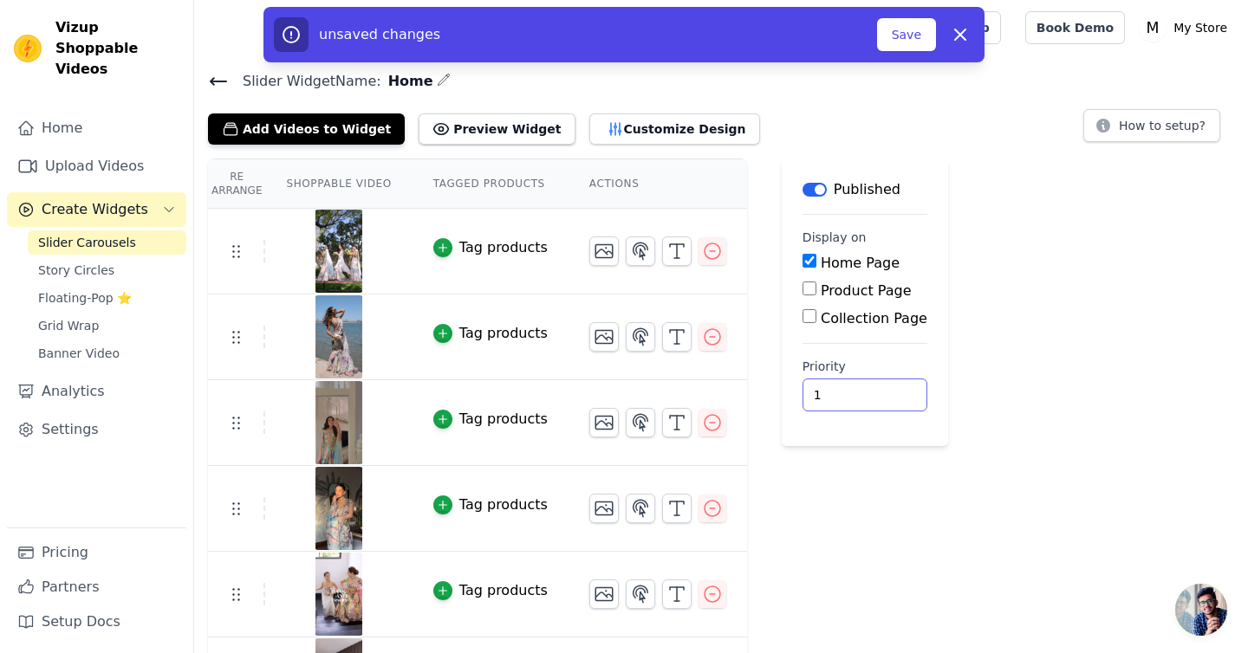
type input "1"
click at [968, 364] on div "Re Arrange Shoppable Video Tagged Products Actions Tag products Tag products Ta…" at bounding box center [721, 441] width 1054 height 565
click at [913, 42] on button "Save" at bounding box center [906, 34] width 59 height 33
click at [910, 21] on button "Save" at bounding box center [906, 34] width 59 height 33
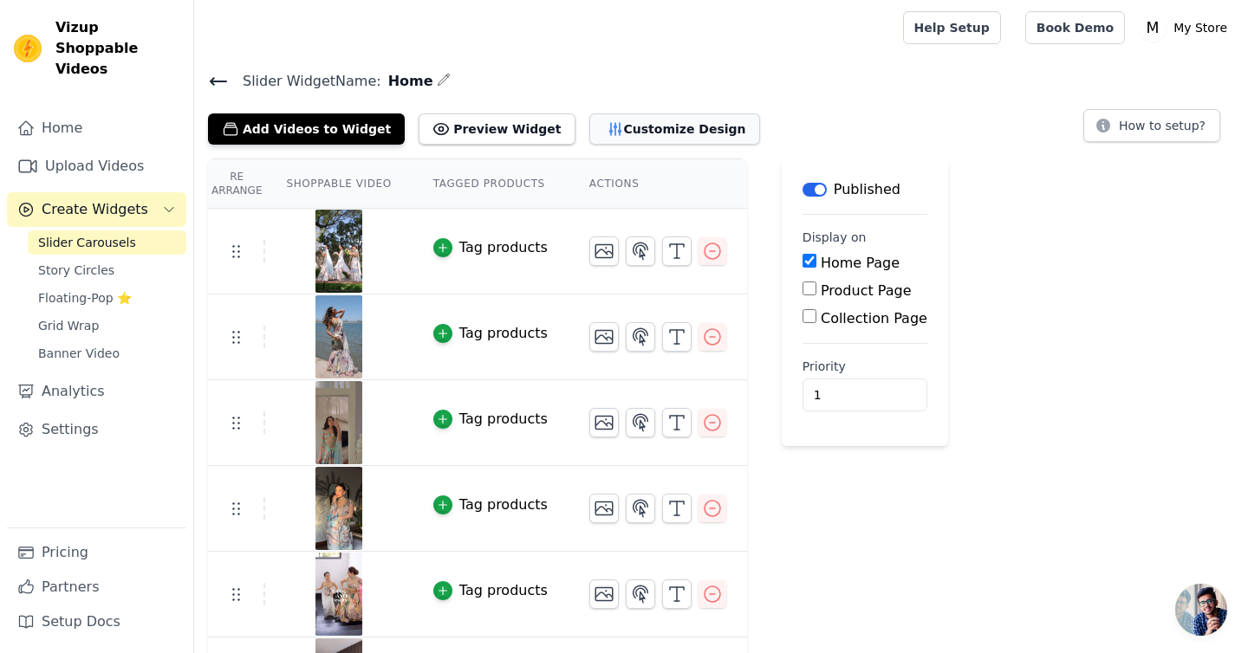
click at [601, 127] on button "Customize Design" at bounding box center [674, 129] width 171 height 31
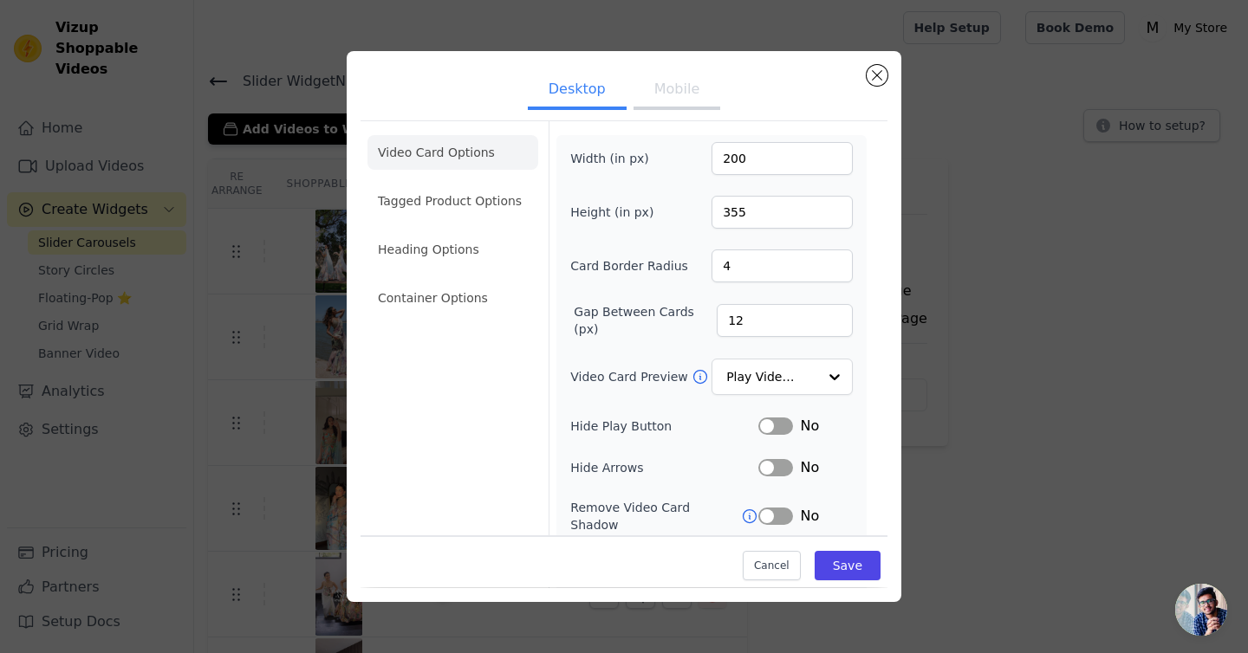
scroll to position [123, 0]
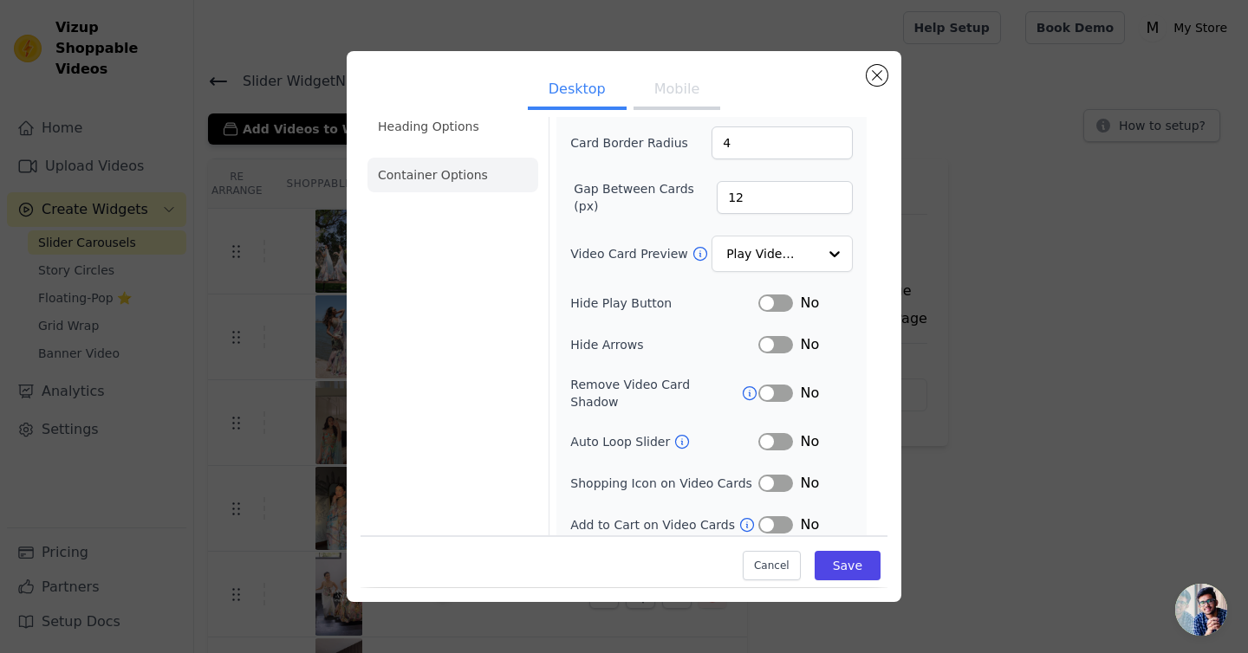
click at [469, 185] on li "Container Options" at bounding box center [452, 175] width 171 height 35
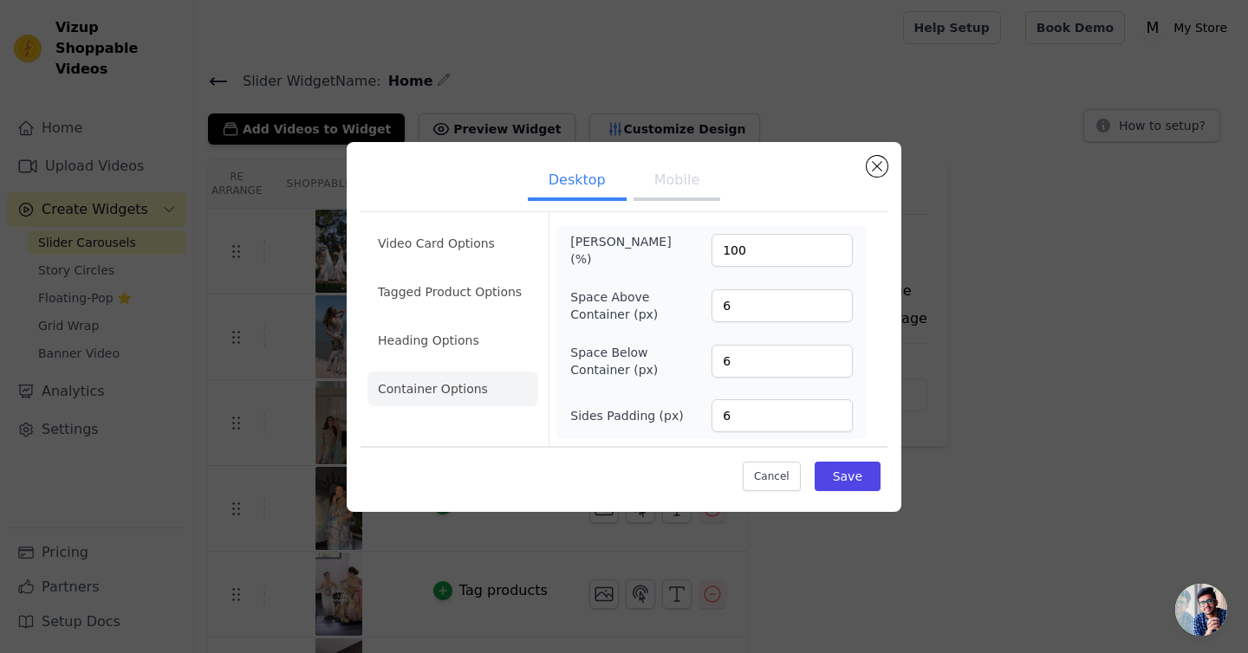
scroll to position [0, 0]
click at [699, 196] on button "Mobile" at bounding box center [677, 182] width 87 height 38
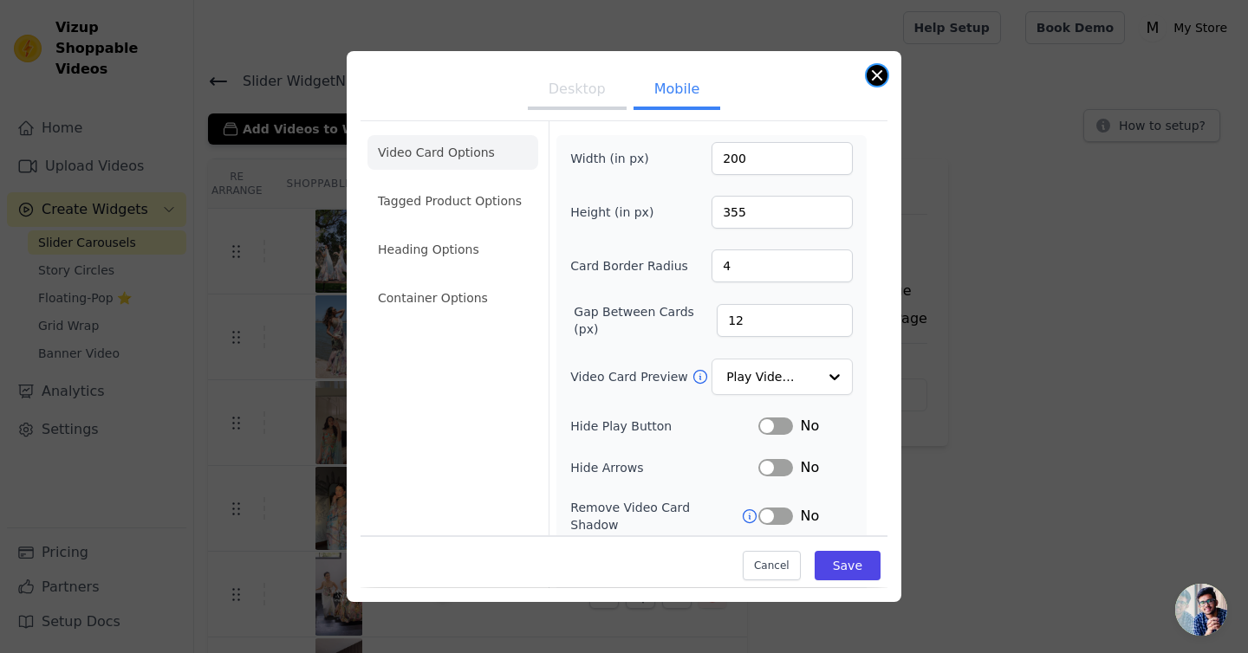
click at [868, 71] on button "Close modal" at bounding box center [877, 75] width 21 height 21
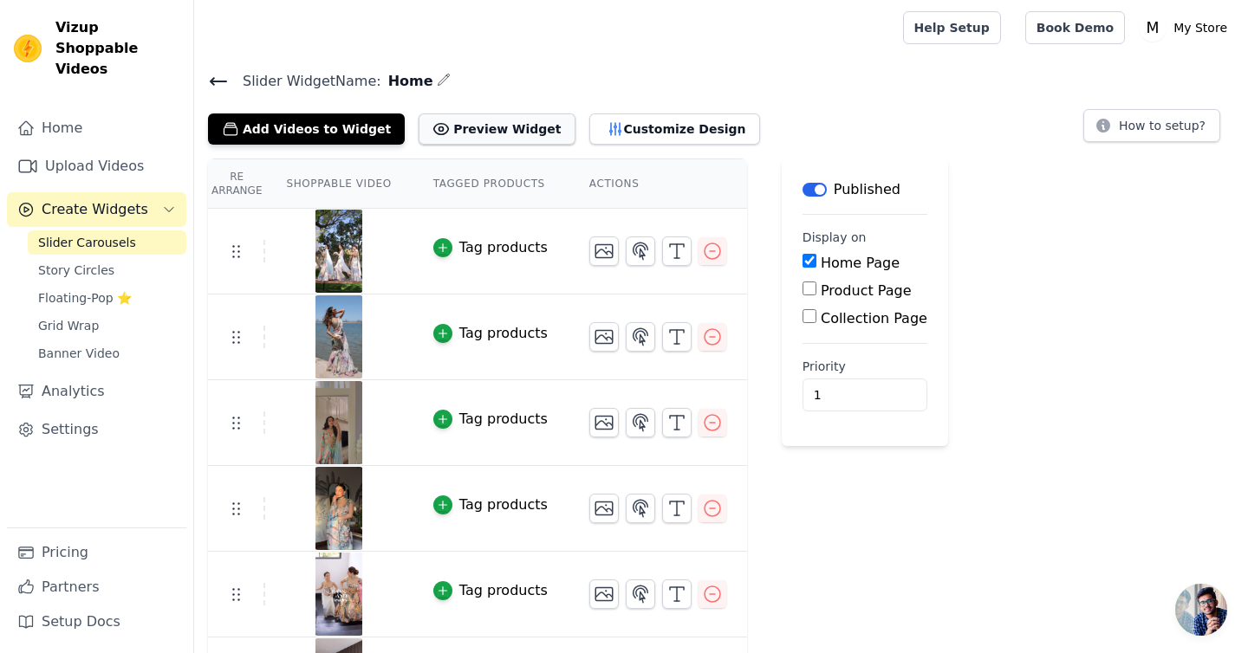
click at [490, 132] on button "Preview Widget" at bounding box center [497, 129] width 156 height 31
click at [1206, 131] on button "How to setup?" at bounding box center [1151, 125] width 137 height 33
click at [81, 152] on link "Upload Videos" at bounding box center [96, 166] width 179 height 35
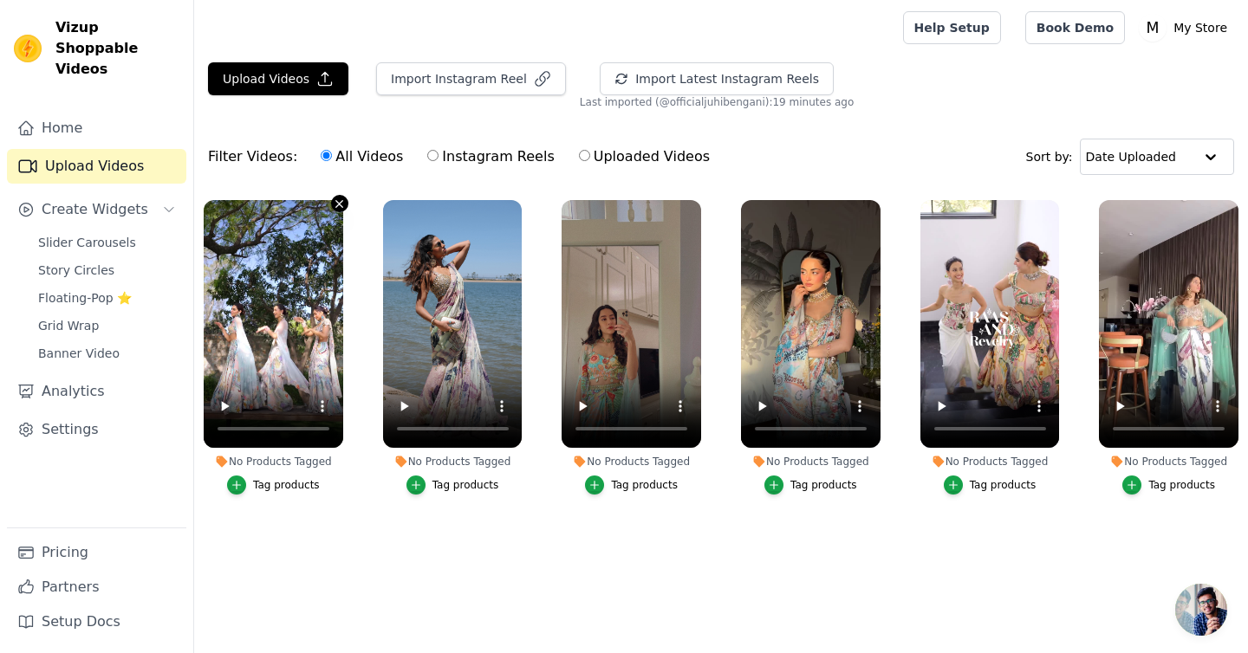
click at [335, 200] on icon "button" at bounding box center [339, 204] width 13 height 13
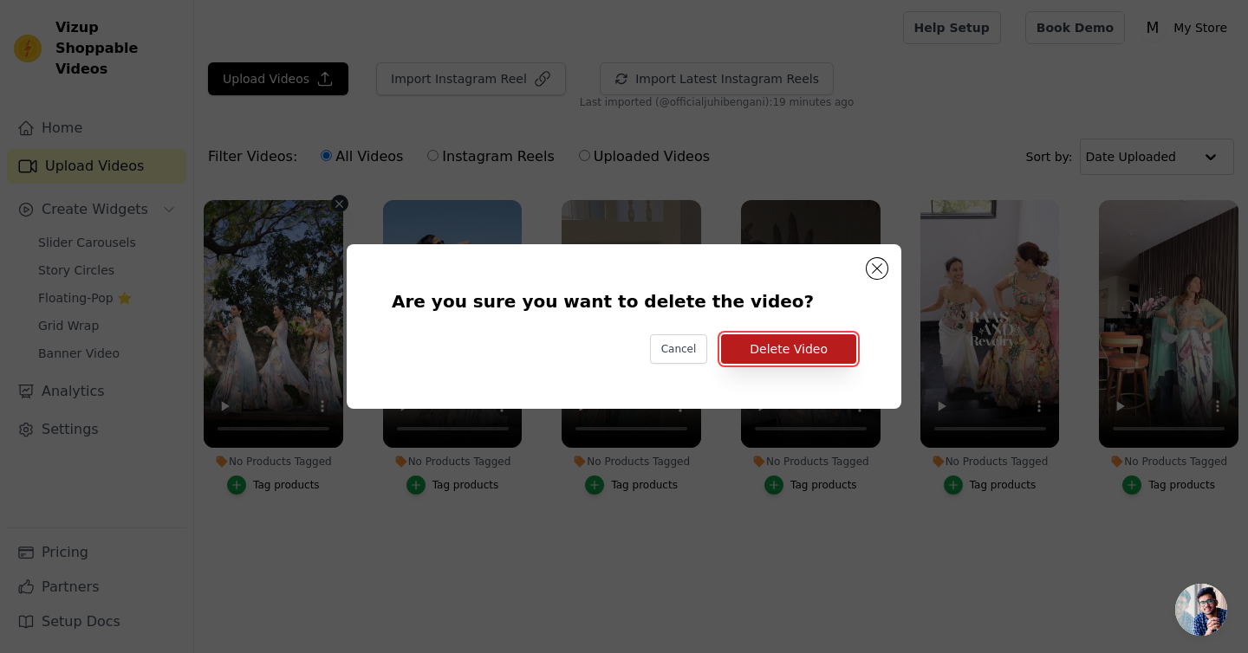
click at [822, 346] on button "Delete Video" at bounding box center [788, 349] width 135 height 29
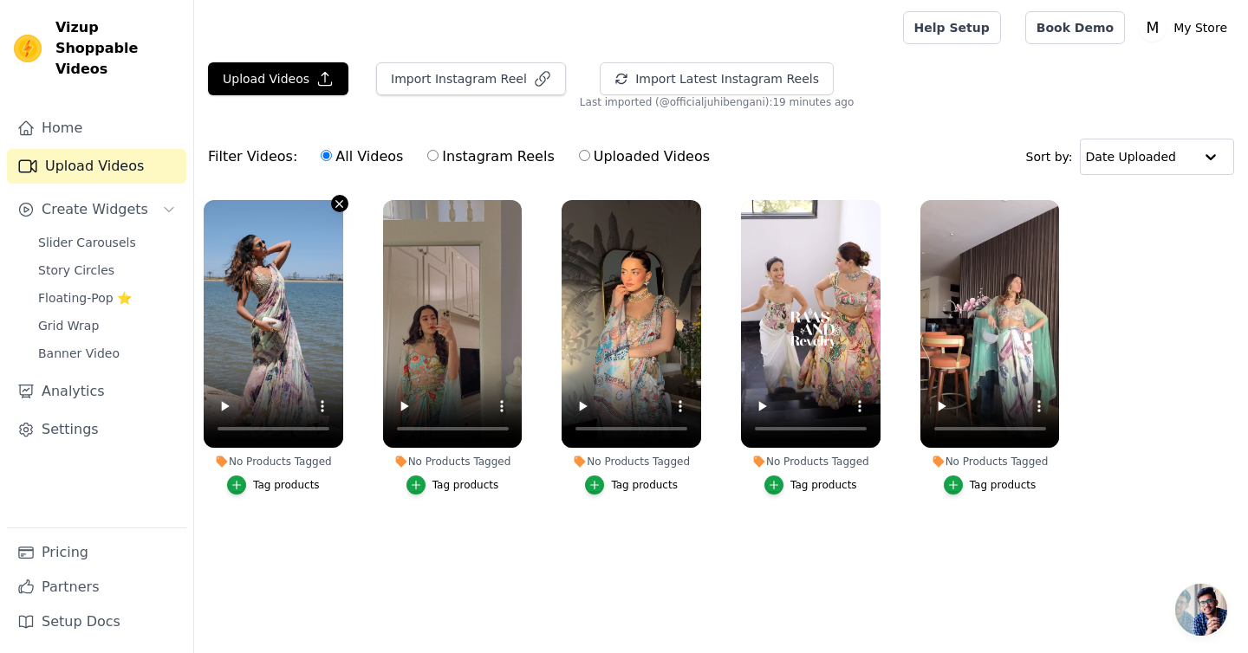
click at [334, 205] on icon "button" at bounding box center [339, 204] width 13 height 13
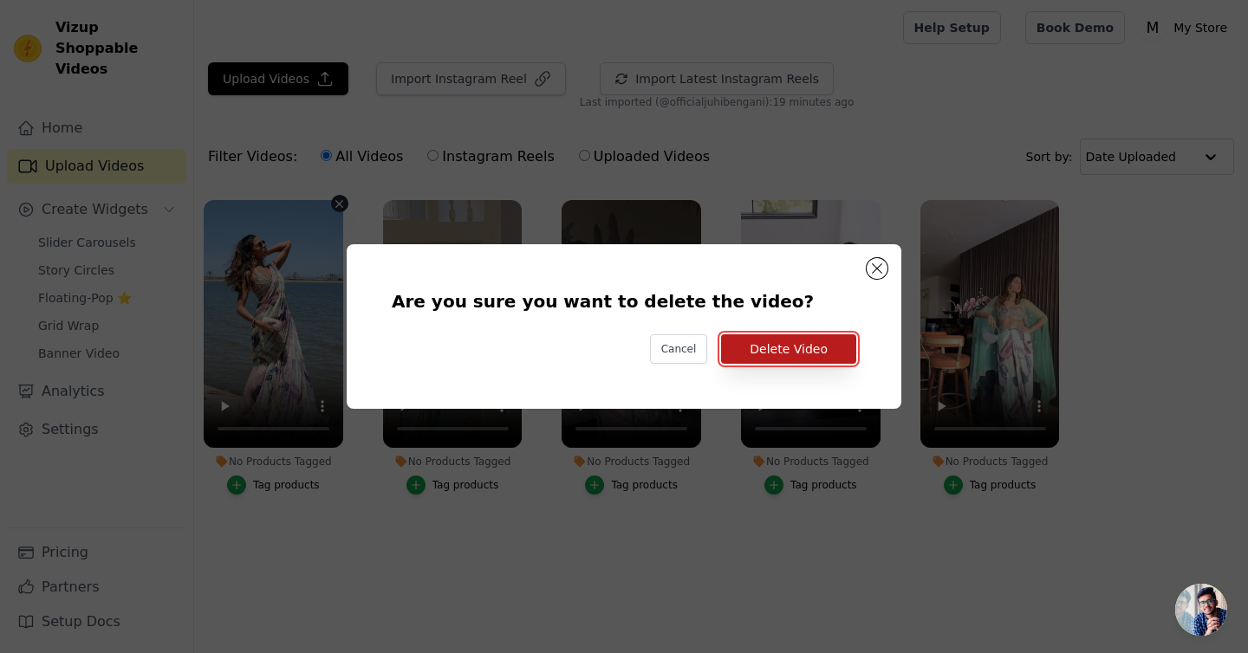
click at [777, 354] on button "Delete Video" at bounding box center [788, 349] width 135 height 29
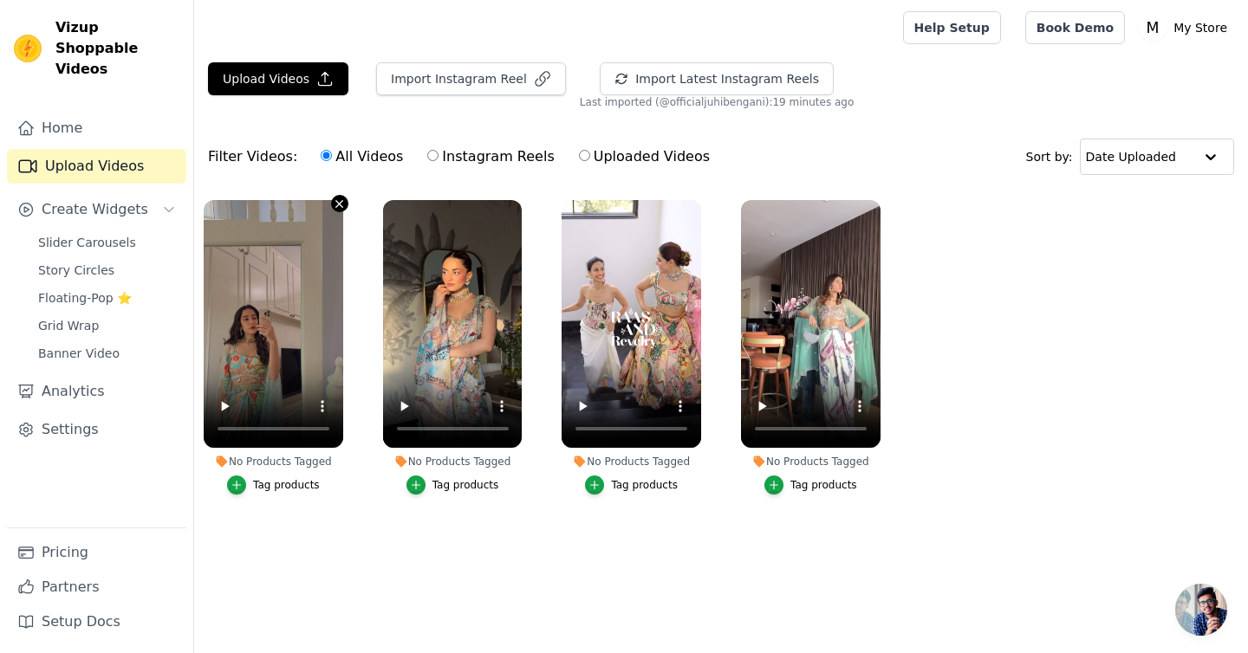
click at [335, 205] on icon "button" at bounding box center [339, 204] width 13 height 13
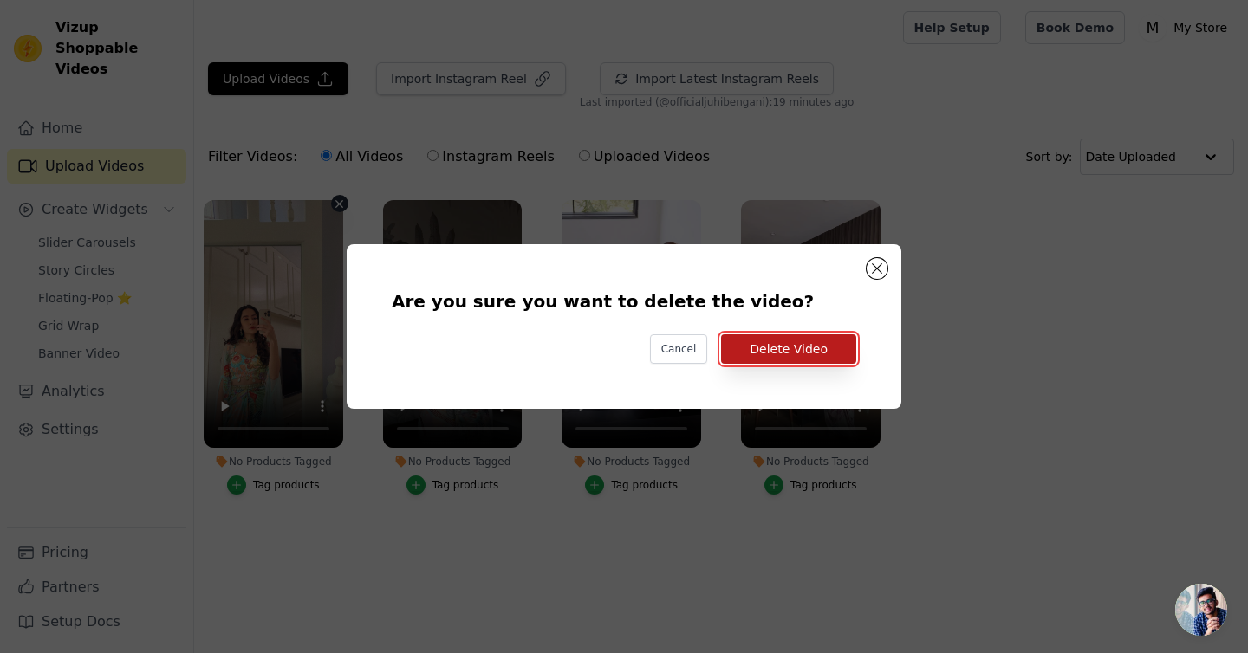
click at [791, 341] on button "Delete Video" at bounding box center [788, 349] width 135 height 29
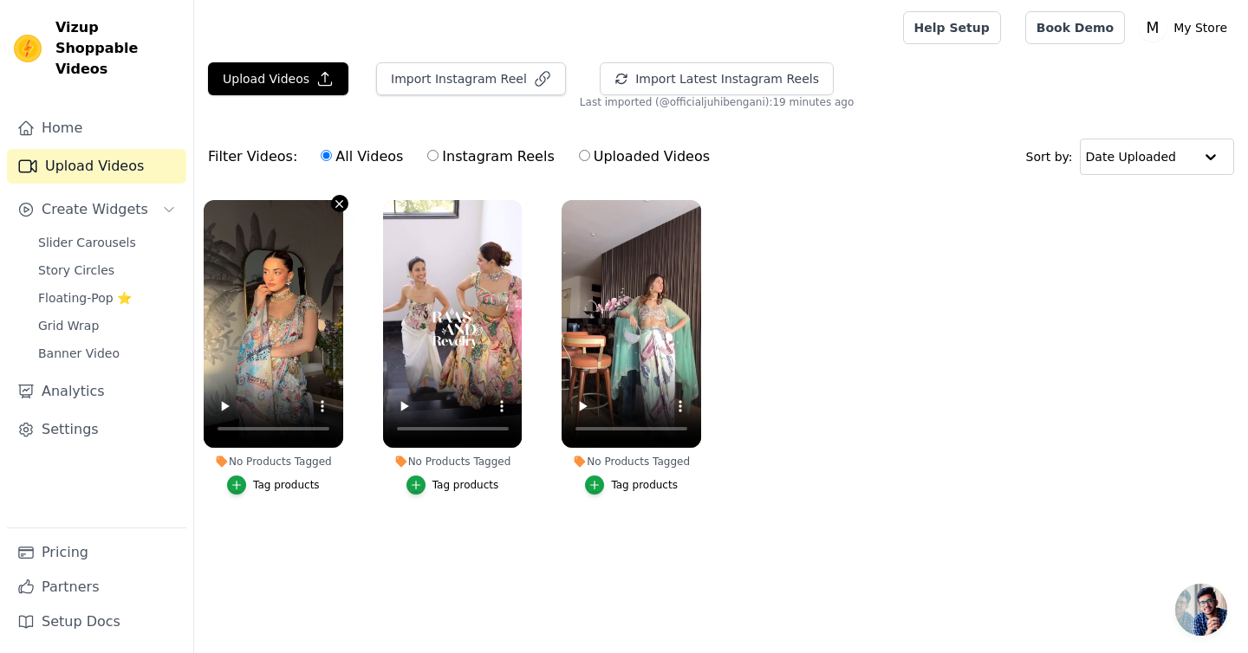
click at [336, 206] on icon "button" at bounding box center [339, 203] width 7 height 7
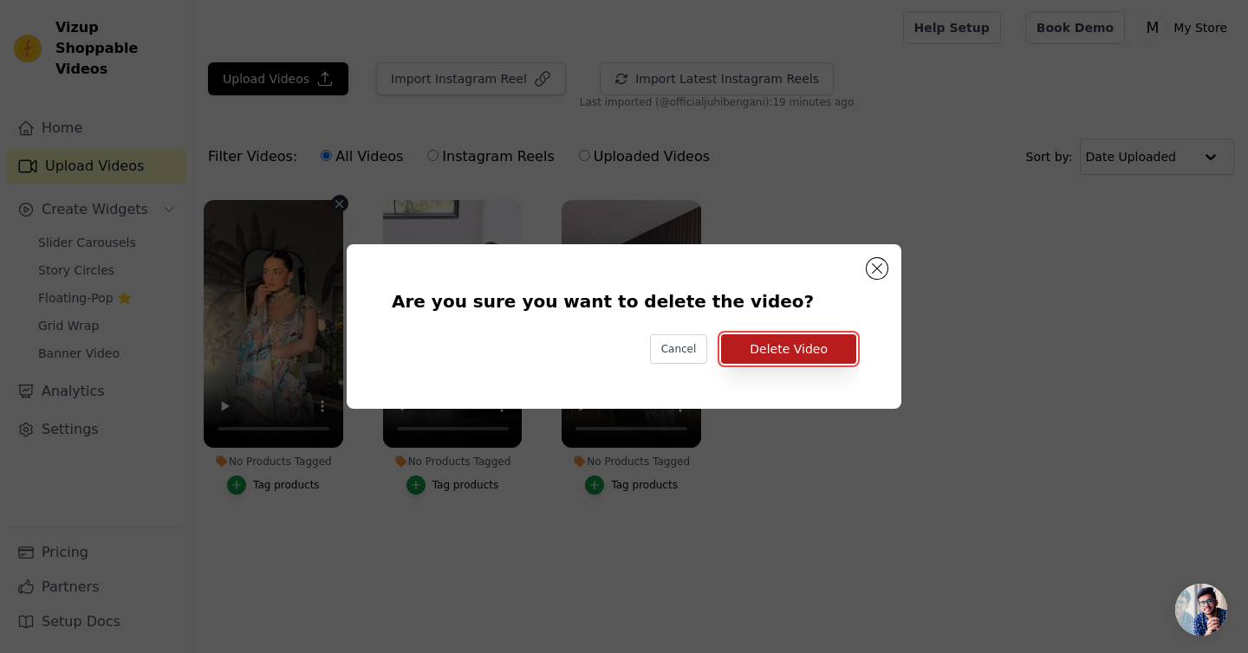
click at [807, 340] on button "Delete Video" at bounding box center [788, 349] width 135 height 29
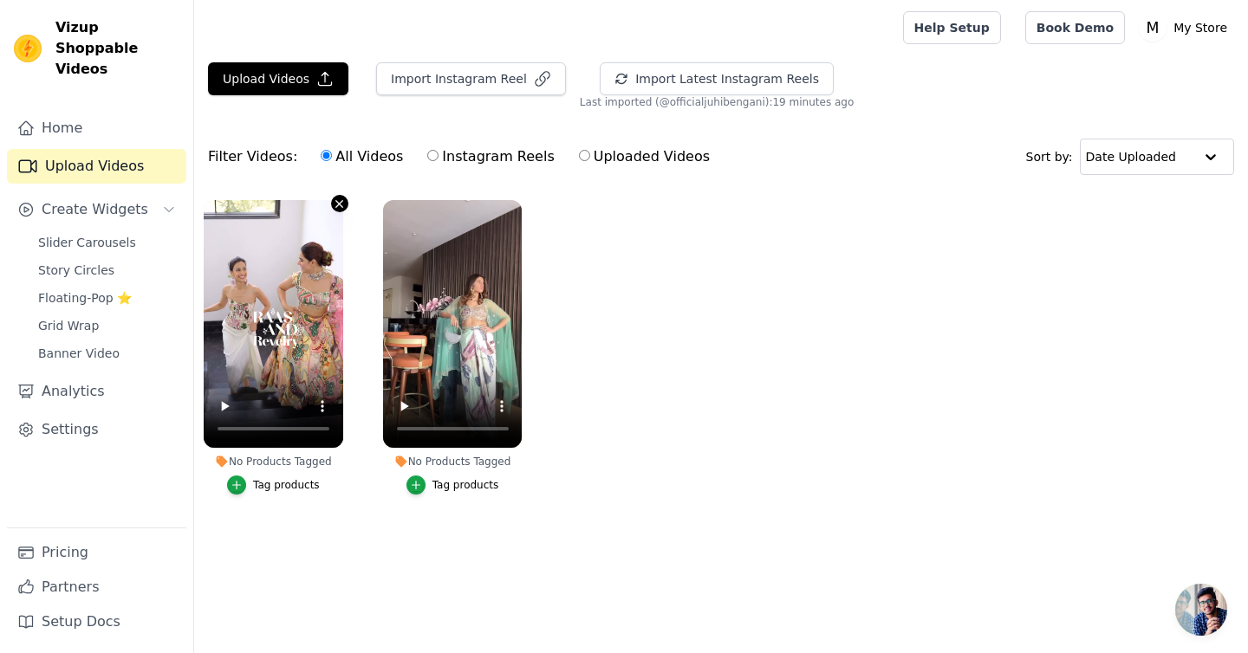
click at [346, 206] on button "No Products Tagged Tag products" at bounding box center [339, 203] width 17 height 17
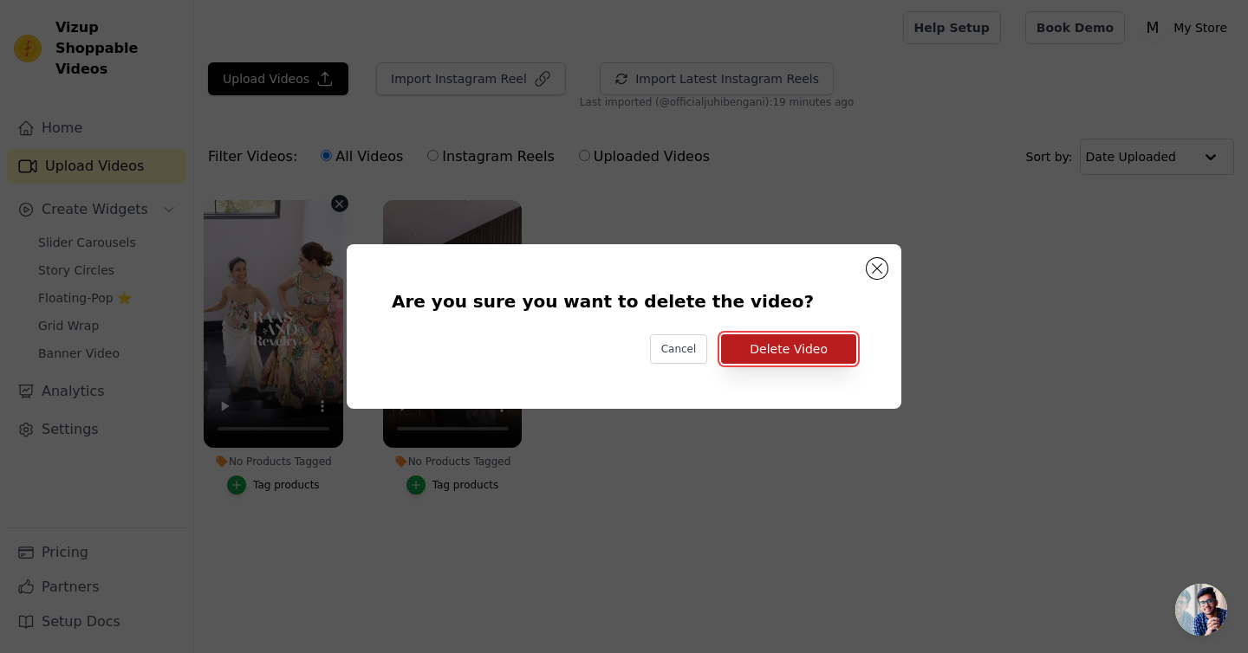
click at [757, 340] on button "Delete Video" at bounding box center [788, 349] width 135 height 29
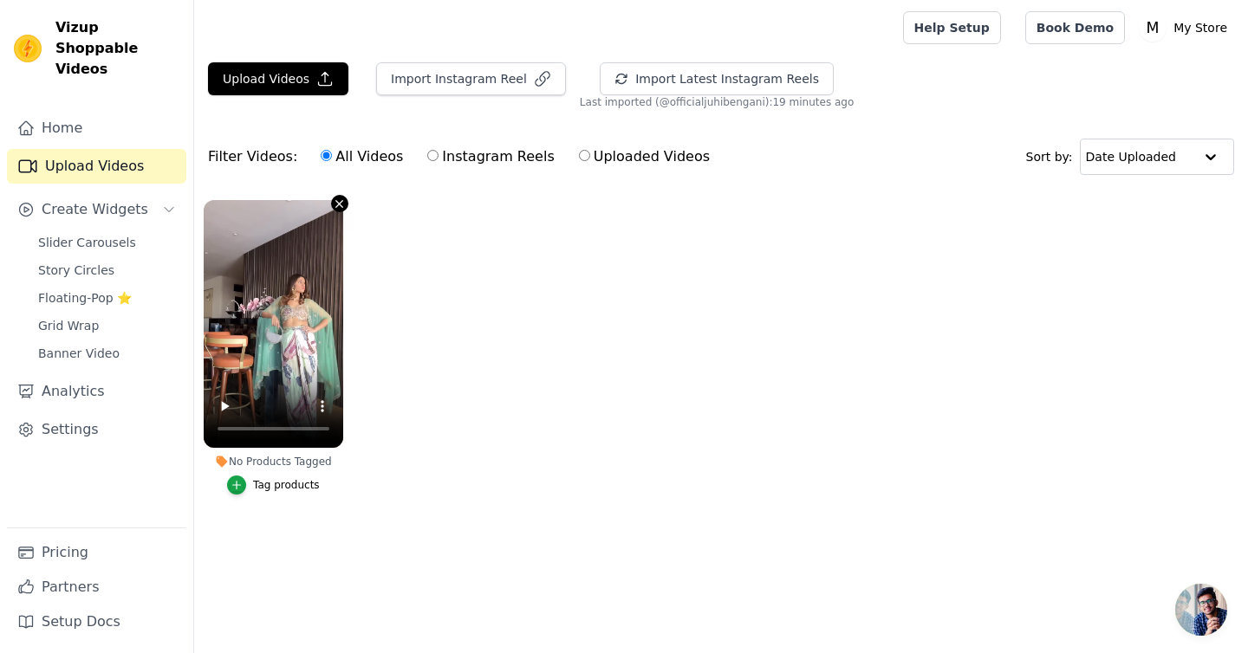
click at [333, 203] on icon "button" at bounding box center [339, 204] width 13 height 13
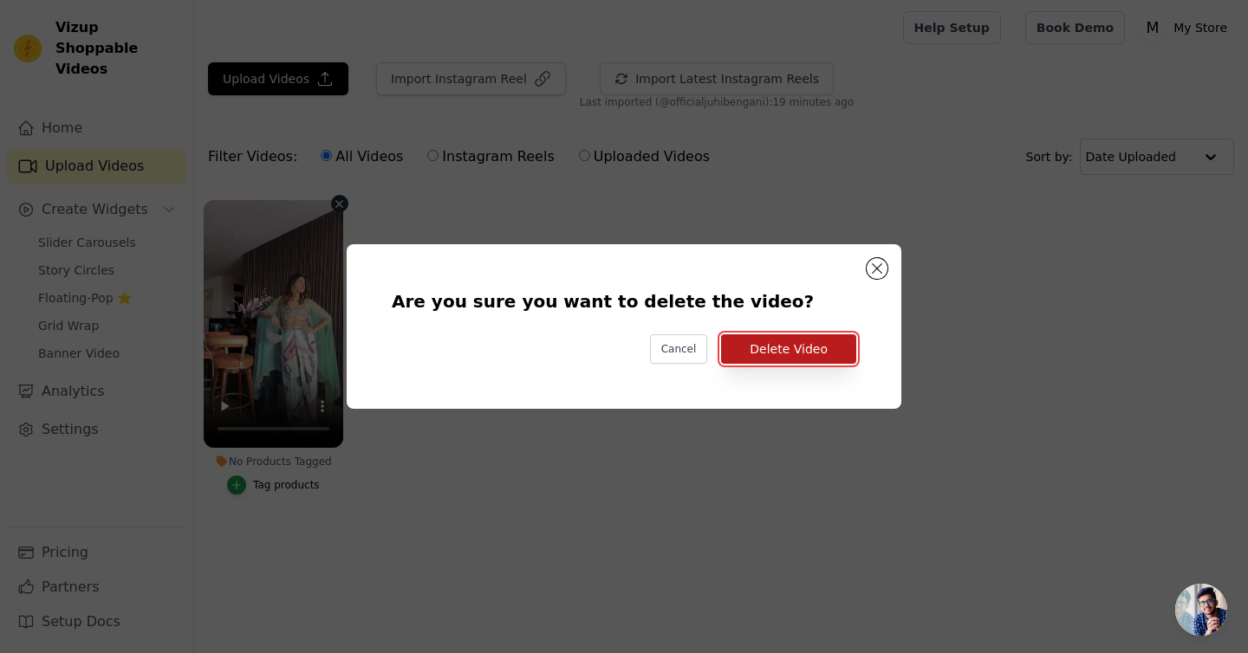
click at [803, 353] on button "Delete Video" at bounding box center [788, 349] width 135 height 29
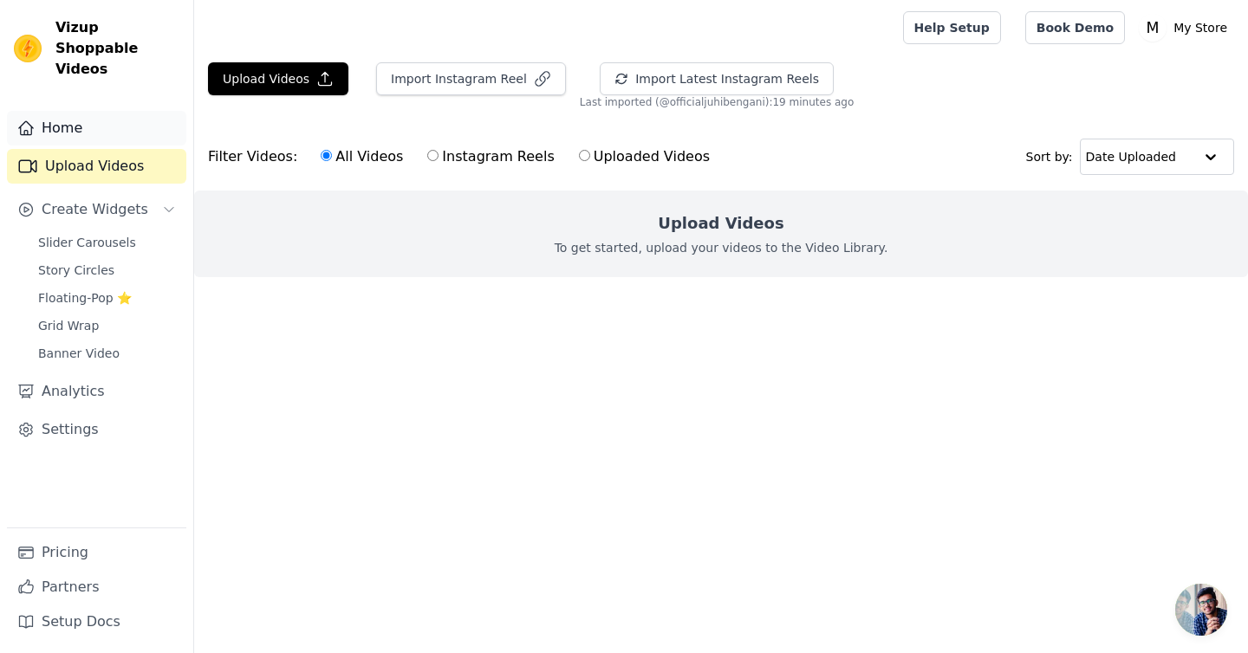
click at [81, 113] on link "Home" at bounding box center [96, 128] width 179 height 35
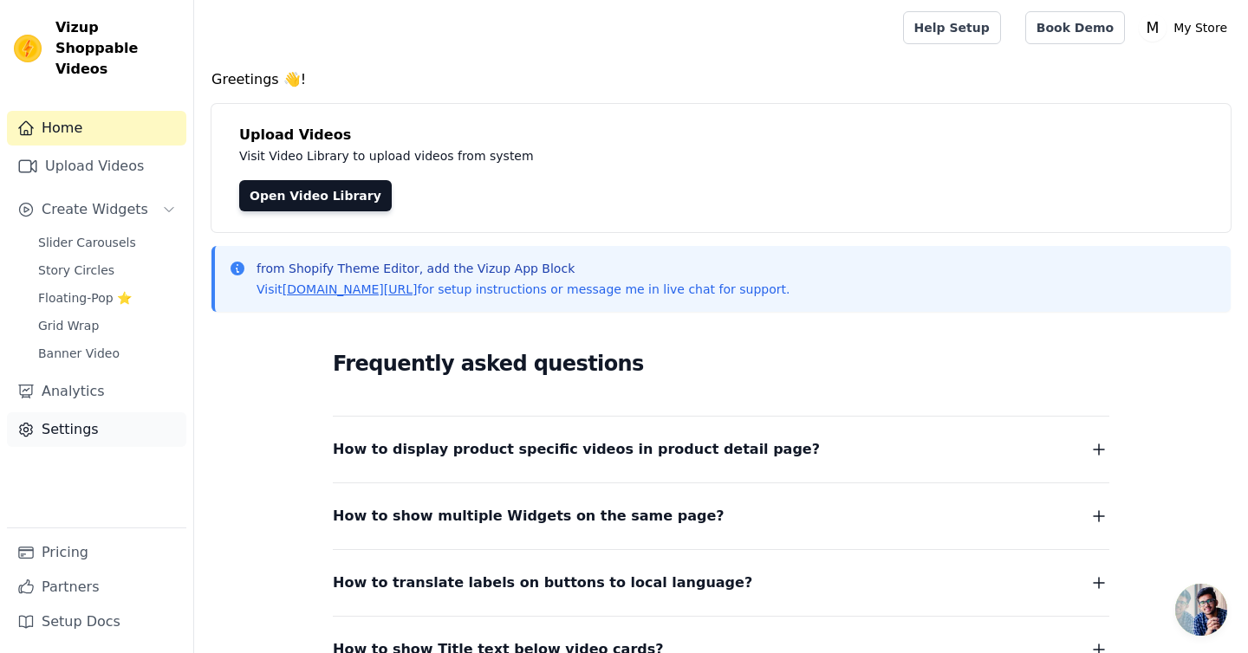
click at [62, 413] on link "Settings" at bounding box center [96, 430] width 179 height 35
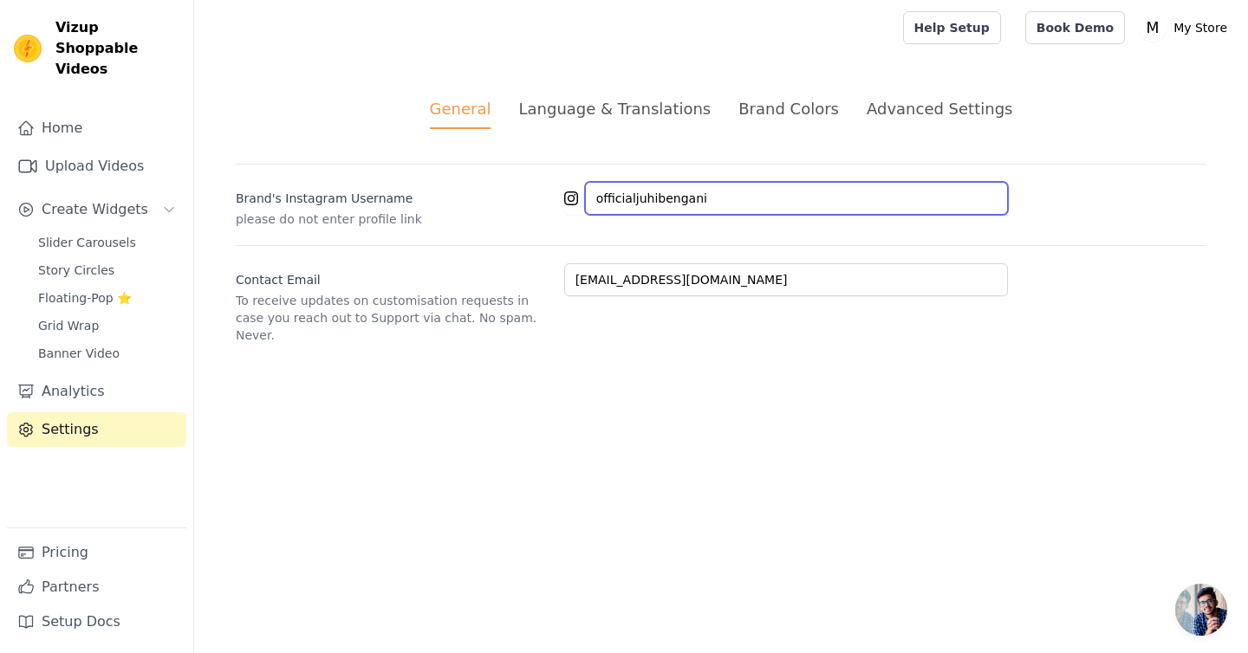
click at [671, 194] on input "officialjuhibengani" at bounding box center [796, 198] width 423 height 33
paste input "salookalife"
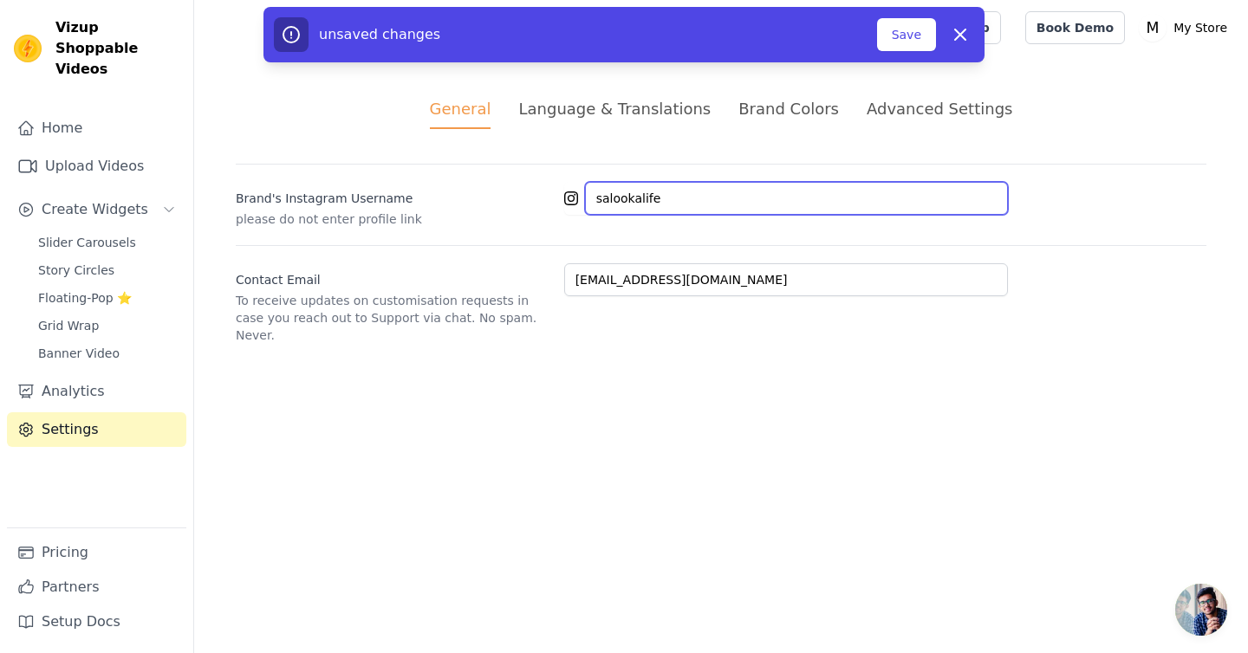
type input "salookalife"
click at [809, 386] on html "Vizup Shoppable Videos Home Upload Videos Create Widgets Slider Carousels Story…" at bounding box center [624, 193] width 1248 height 386
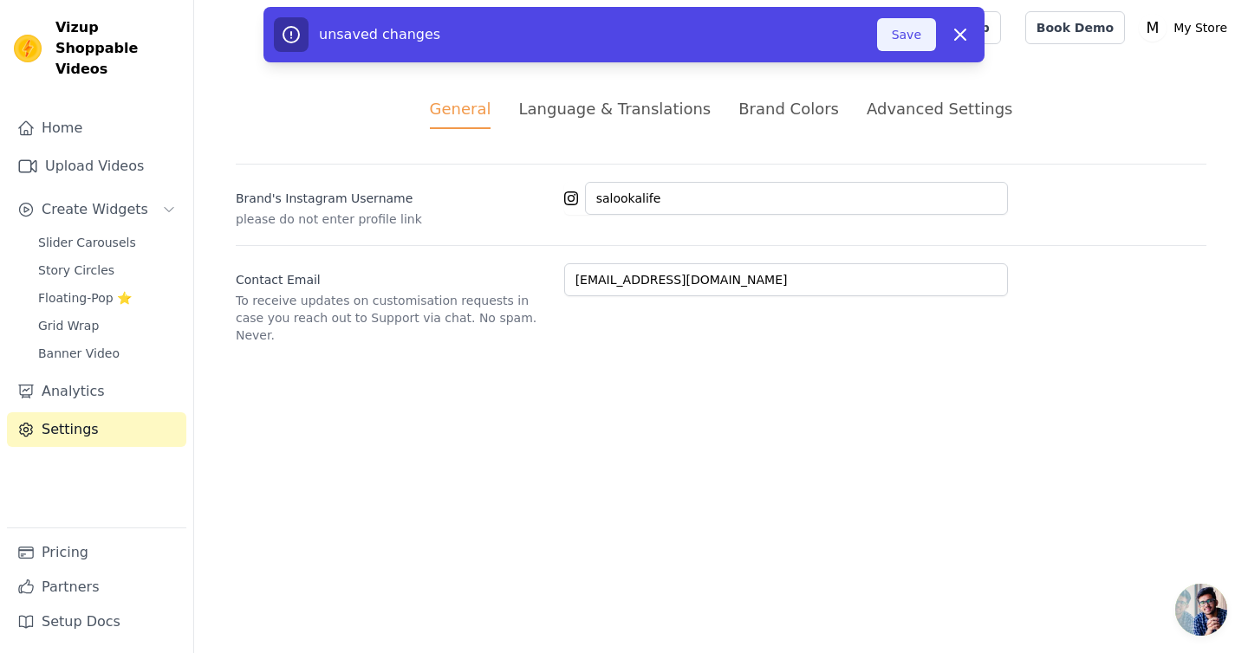
click at [905, 31] on button "Save" at bounding box center [906, 34] width 59 height 33
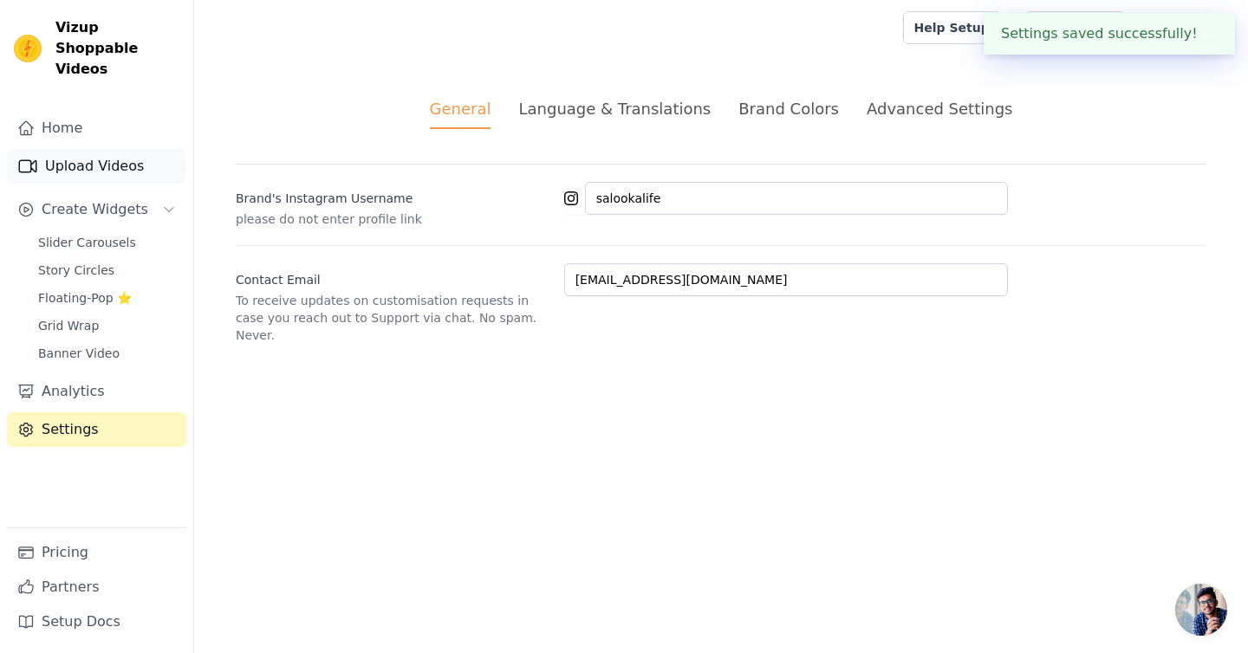
click at [119, 149] on link "Upload Videos" at bounding box center [96, 166] width 179 height 35
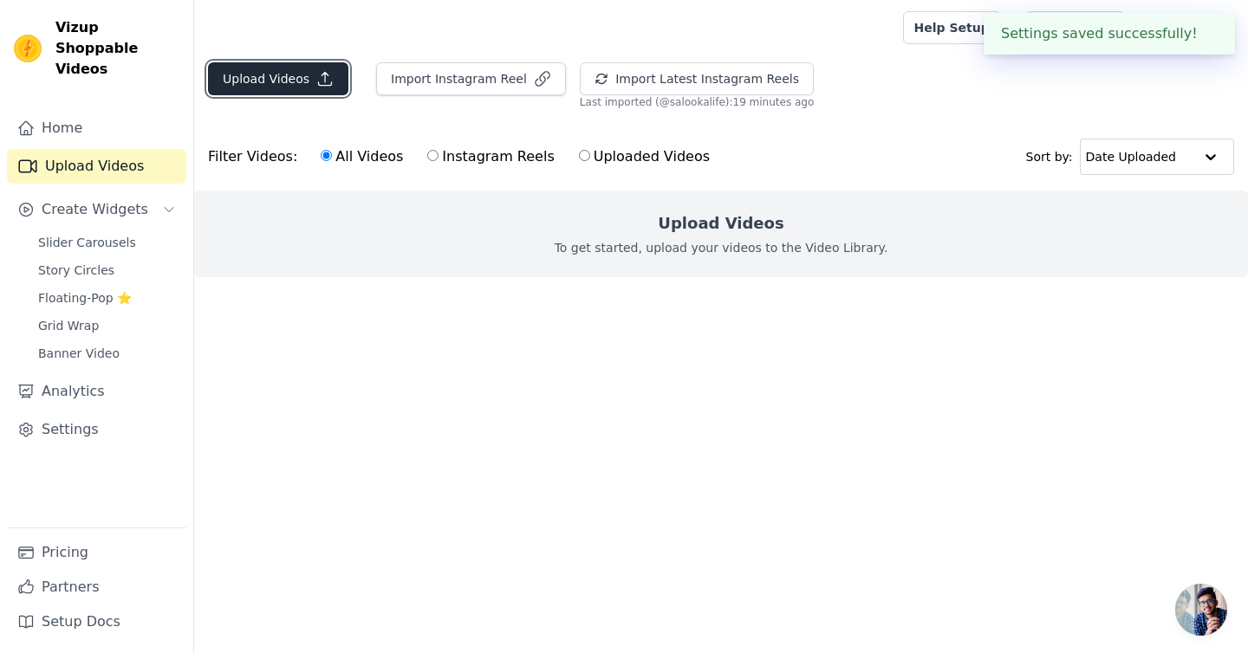
click at [284, 77] on button "Upload Videos" at bounding box center [278, 78] width 140 height 33
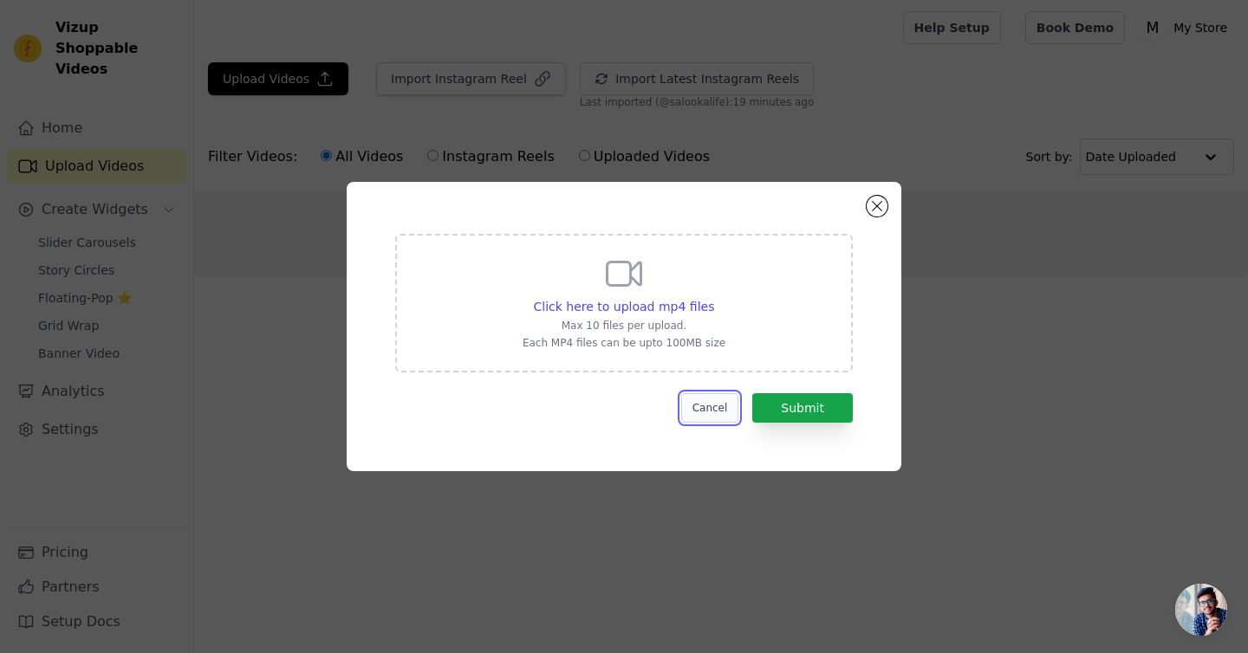
click at [736, 410] on button "Cancel" at bounding box center [710, 407] width 58 height 29
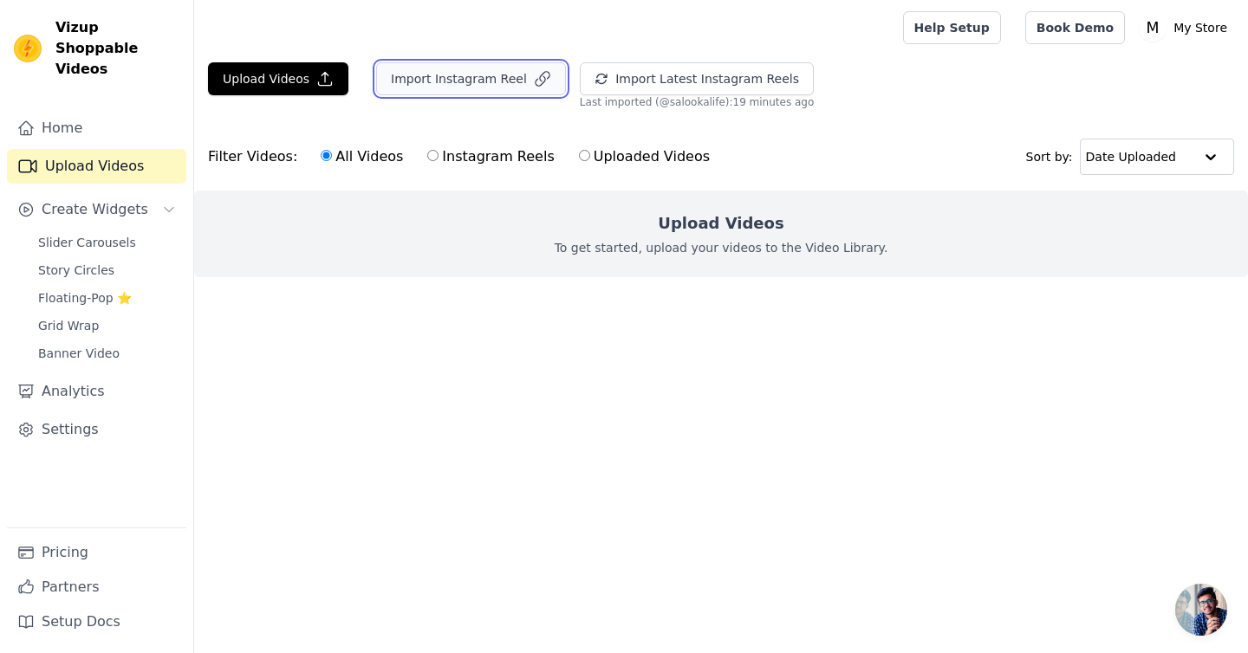
click at [477, 81] on button "Import Instagram Reel" at bounding box center [471, 78] width 190 height 33
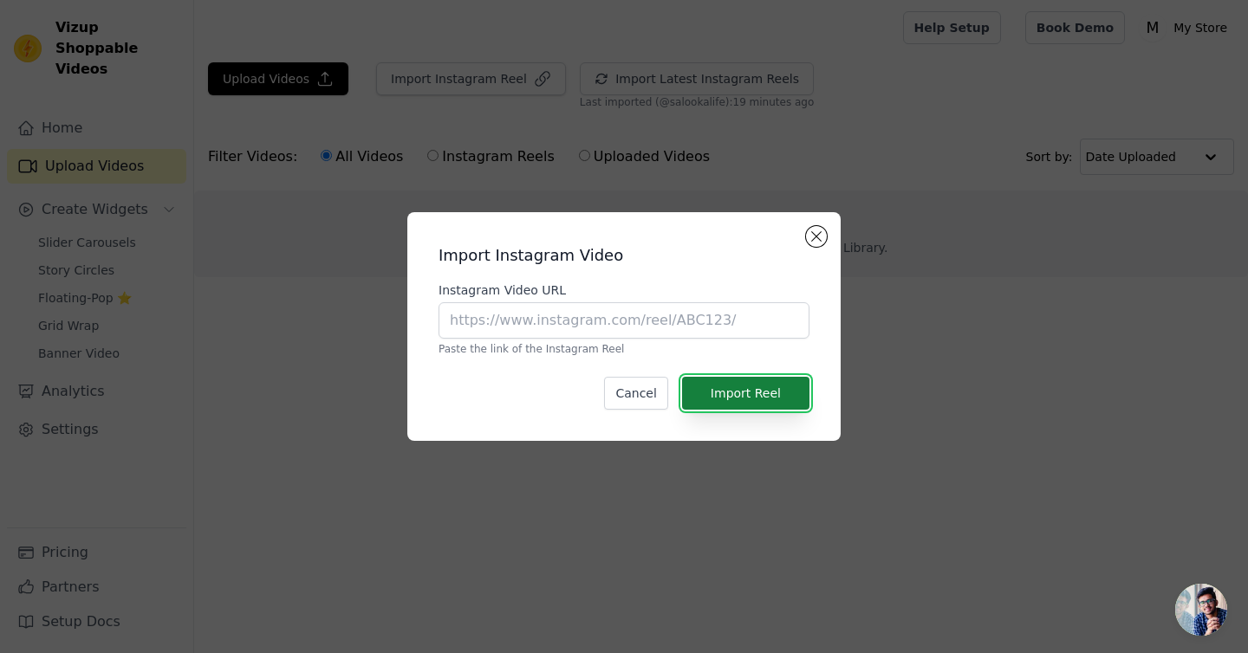
click at [783, 402] on button "Import Reel" at bounding box center [745, 393] width 127 height 33
click at [750, 397] on button "Import Reel" at bounding box center [745, 393] width 127 height 33
click at [651, 384] on button "Cancel" at bounding box center [635, 393] width 63 height 33
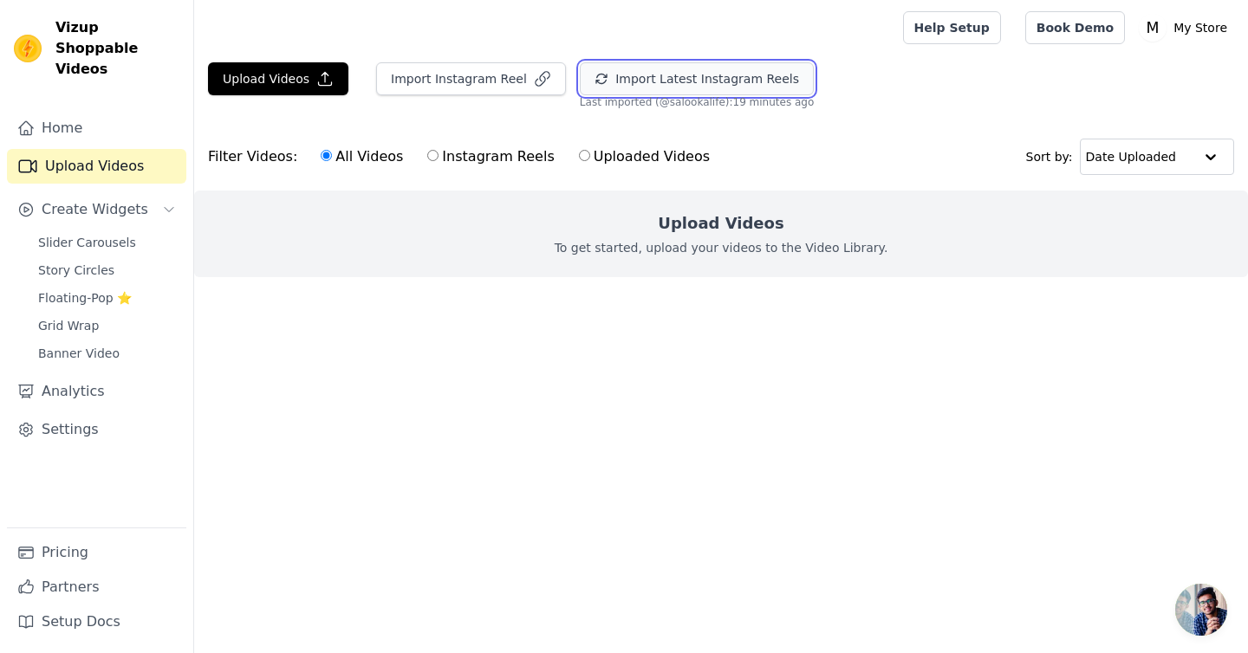
click at [684, 94] on button "Import Latest Instagram Reels" at bounding box center [697, 78] width 234 height 33
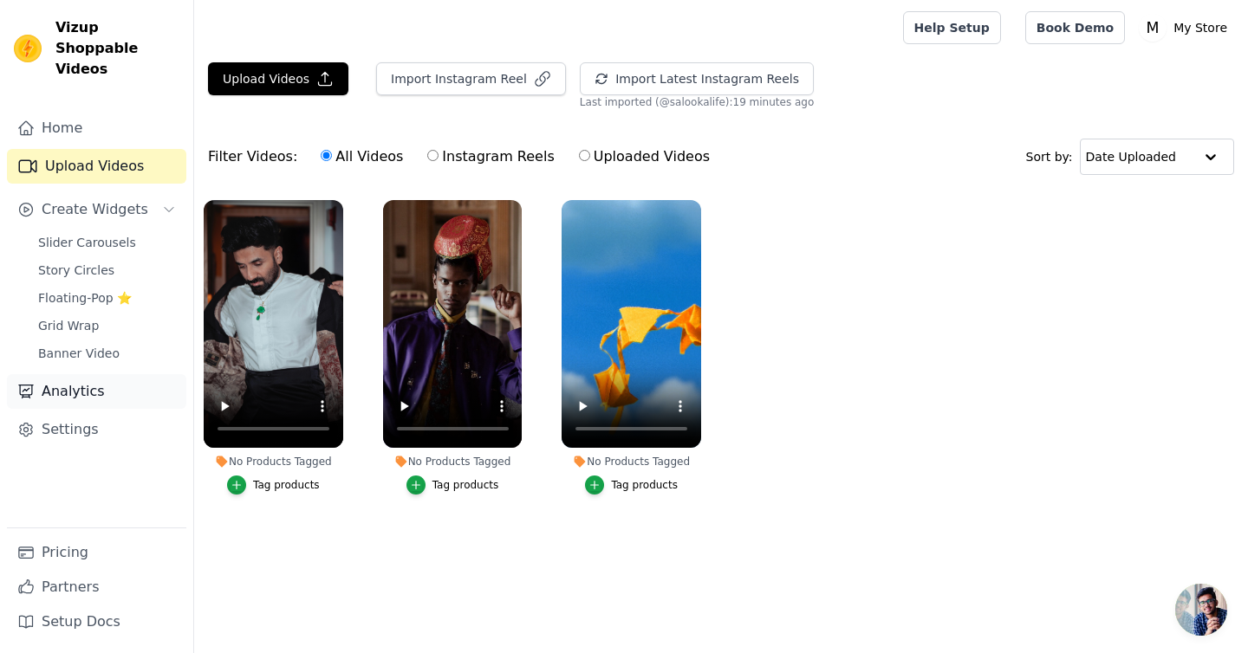
click at [83, 374] on link "Analytics" at bounding box center [96, 391] width 179 height 35
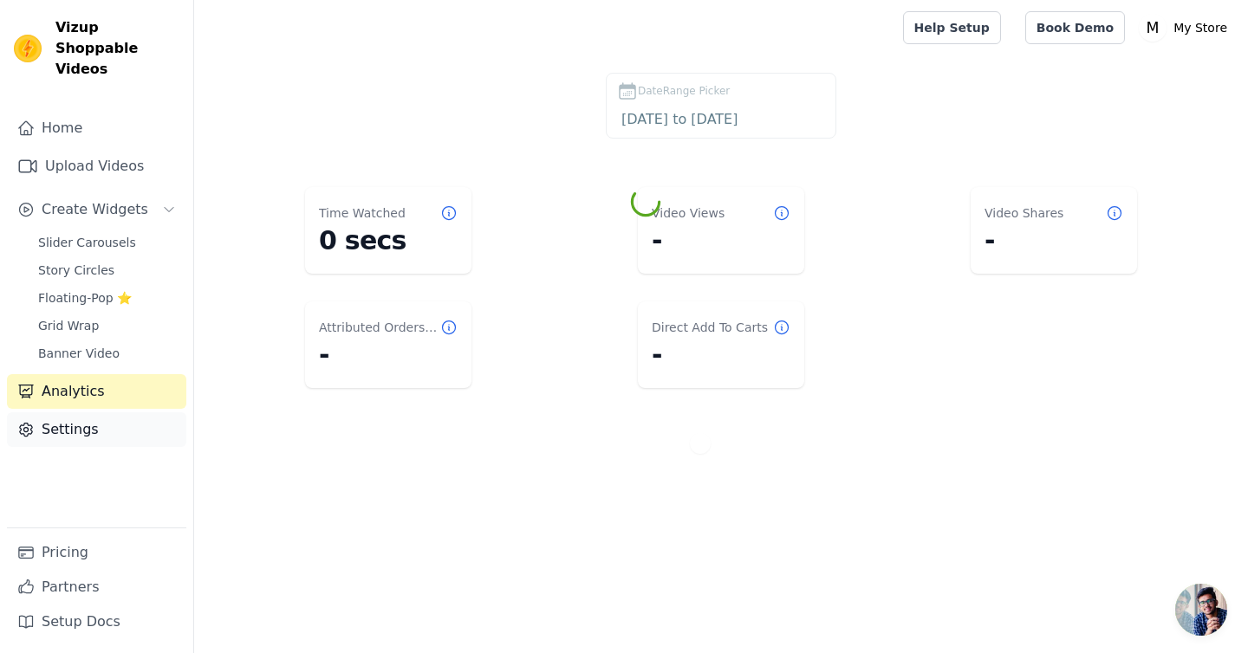
click at [83, 413] on link "Settings" at bounding box center [96, 430] width 179 height 35
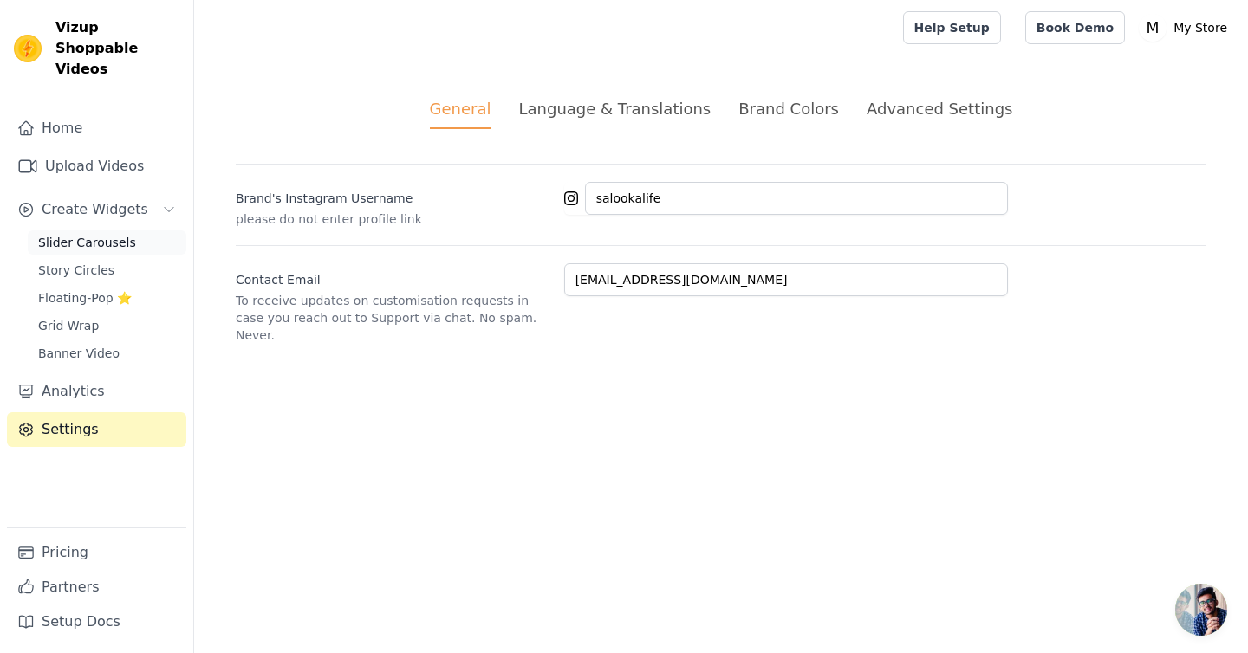
click at [101, 234] on span "Slider Carousels" at bounding box center [87, 242] width 98 height 17
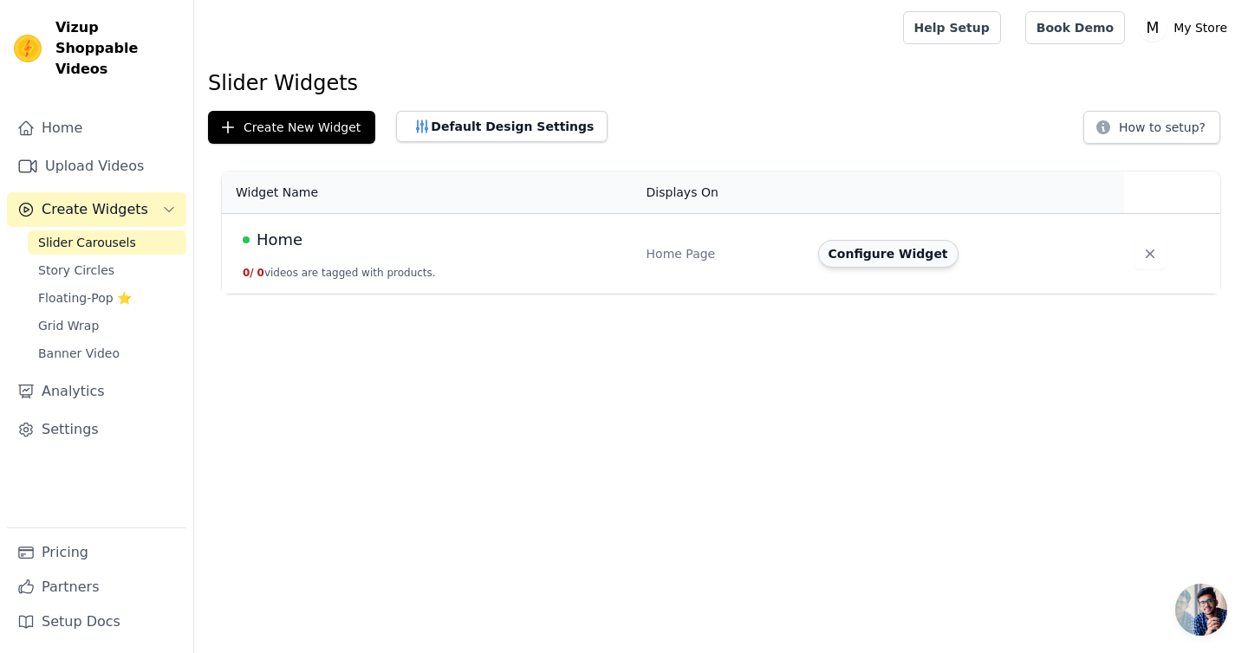
click at [870, 262] on button "Configure Widget" at bounding box center [888, 254] width 140 height 28
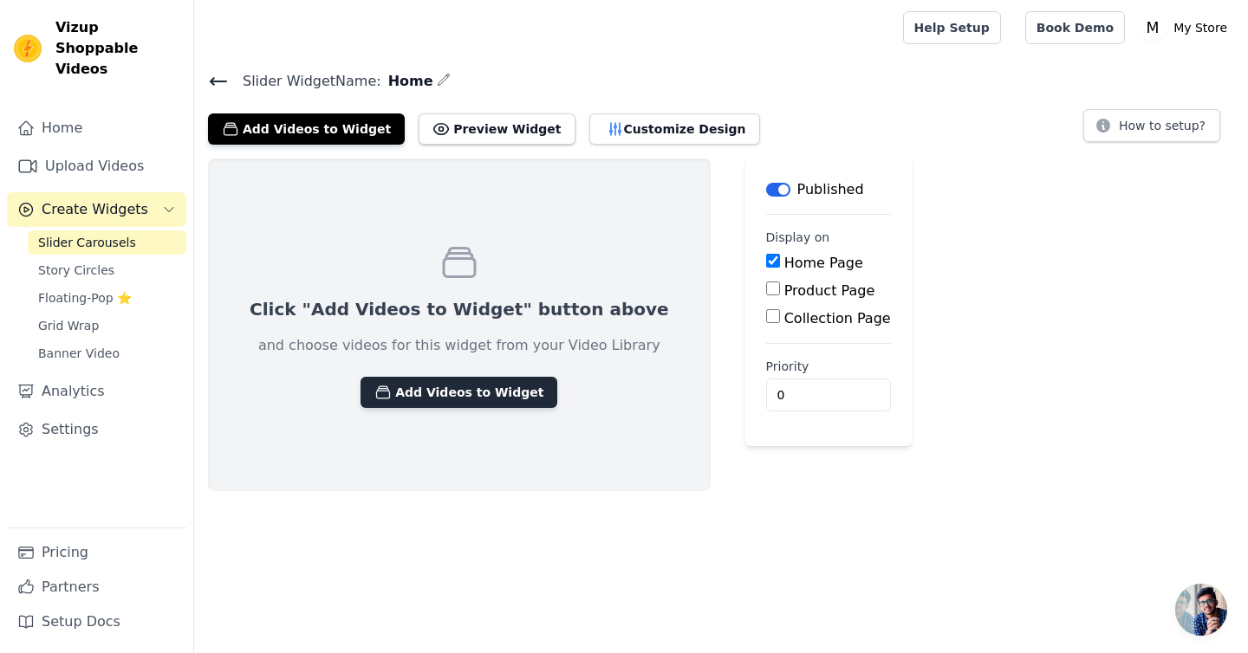
click at [473, 400] on button "Add Videos to Widget" at bounding box center [459, 392] width 197 height 31
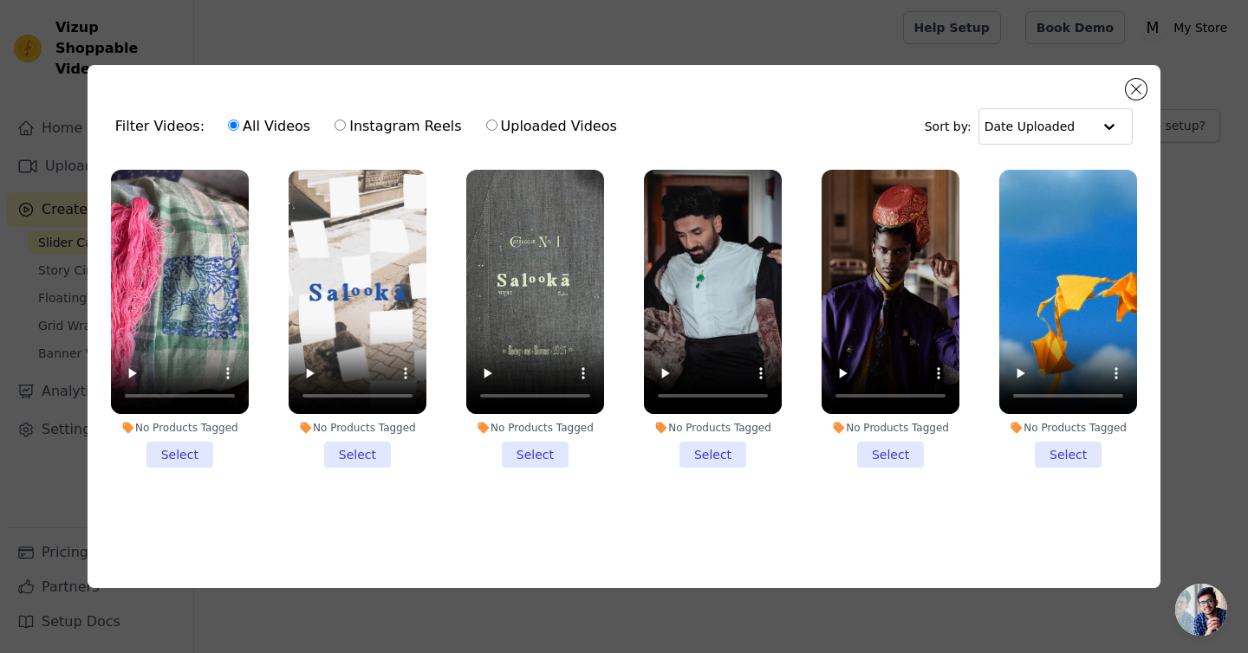
click at [169, 457] on li "No Products Tagged Select" at bounding box center [180, 319] width 138 height 299
click at [0, 0] on input "No Products Tagged Select" at bounding box center [0, 0] width 0 height 0
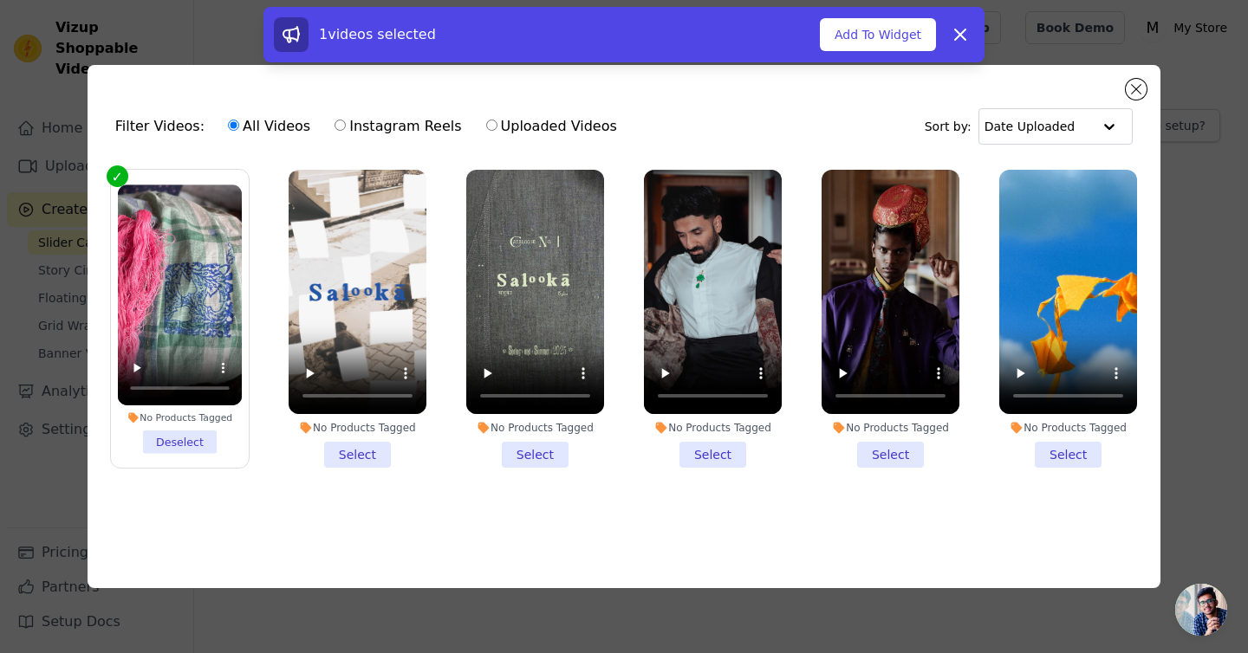
click at [372, 453] on li "No Products Tagged Select" at bounding box center [358, 319] width 138 height 299
click at [0, 0] on input "No Products Tagged Select" at bounding box center [0, 0] width 0 height 0
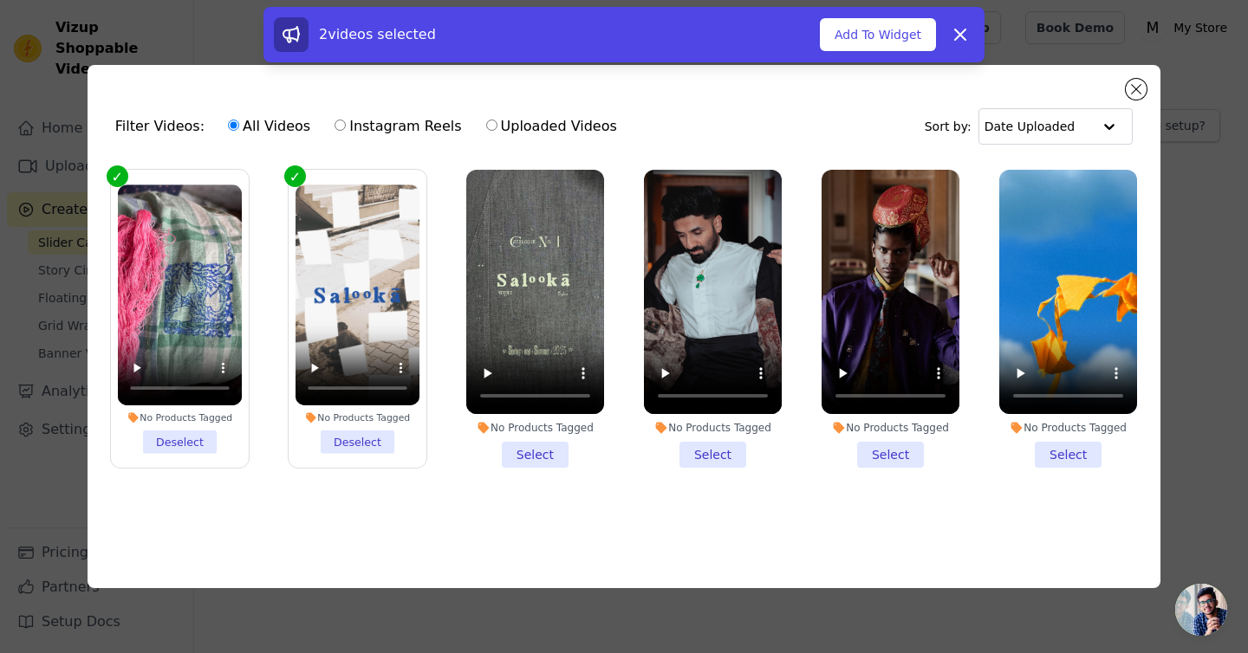
click at [576, 448] on li "No Products Tagged Select" at bounding box center [535, 319] width 138 height 299
click at [0, 0] on input "No Products Tagged Select" at bounding box center [0, 0] width 0 height 0
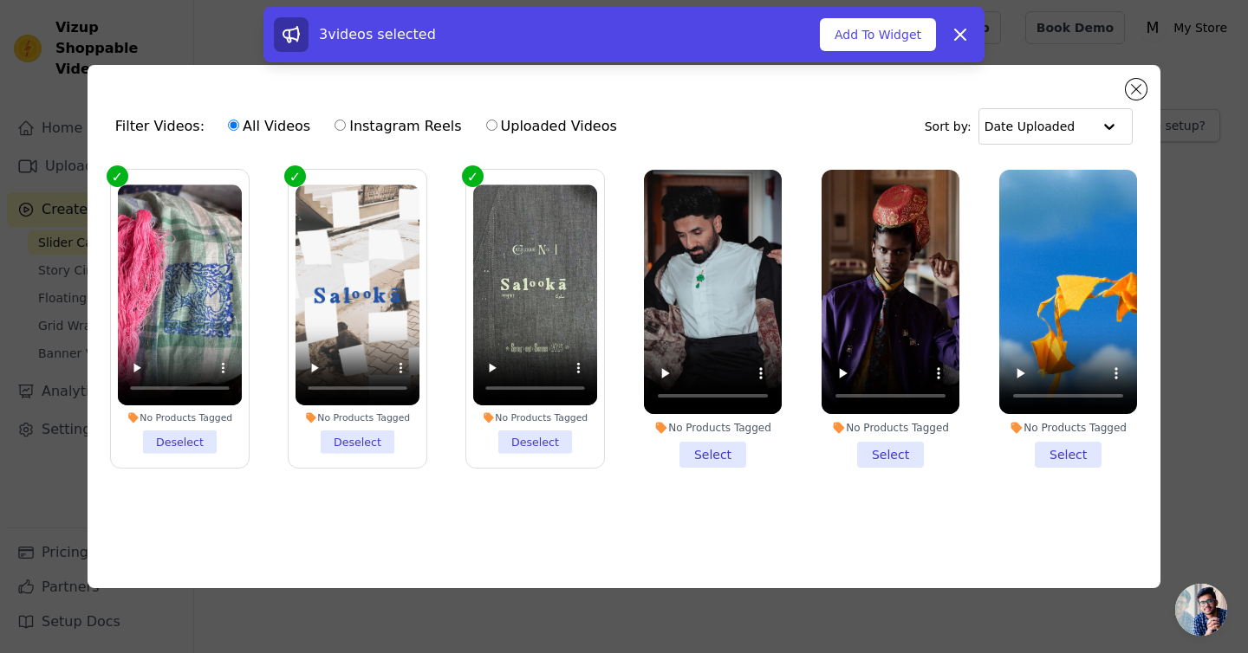
click at [708, 444] on li "No Products Tagged Select" at bounding box center [713, 319] width 138 height 299
click at [0, 0] on input "No Products Tagged Select" at bounding box center [0, 0] width 0 height 0
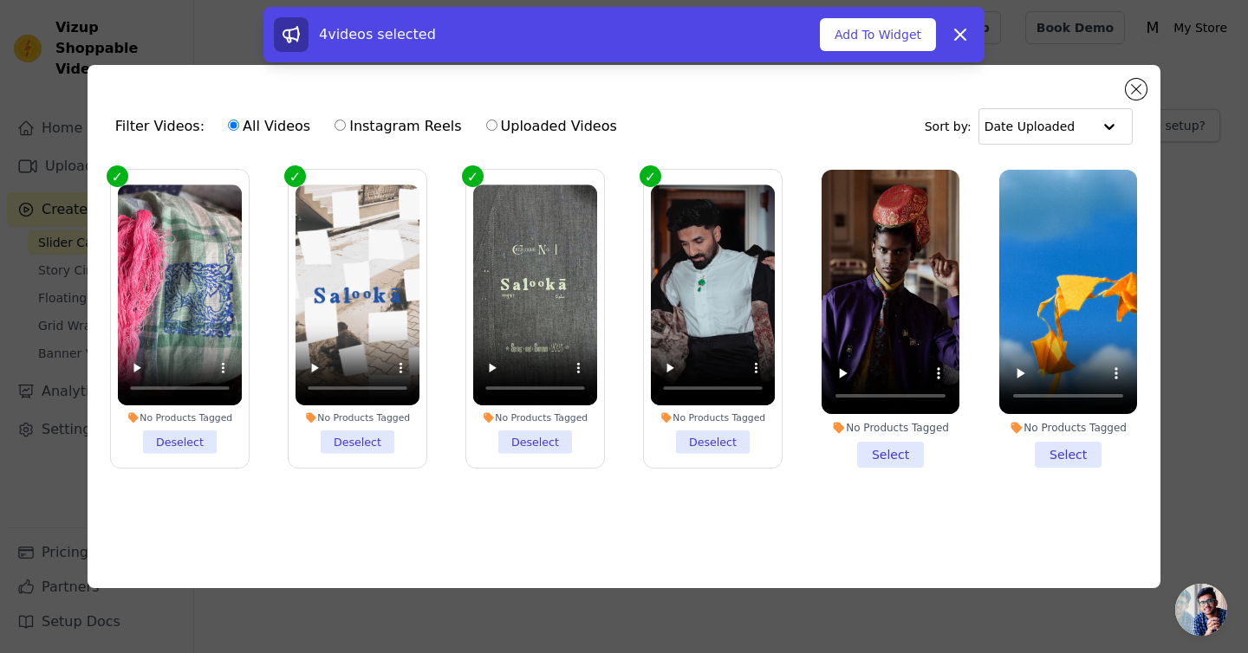
click at [902, 450] on li "No Products Tagged Select" at bounding box center [891, 319] width 138 height 299
click at [0, 0] on input "No Products Tagged Select" at bounding box center [0, 0] width 0 height 0
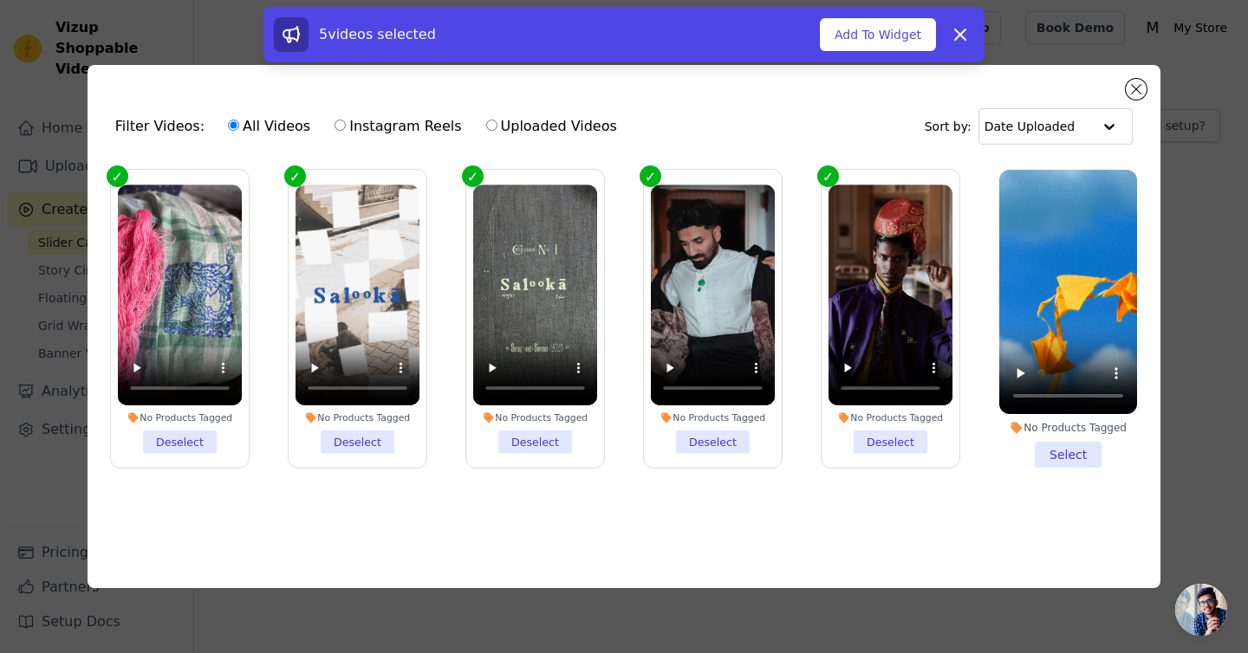
click at [1064, 458] on li "No Products Tagged Select" at bounding box center [1068, 319] width 138 height 299
click at [0, 0] on input "No Products Tagged Select" at bounding box center [0, 0] width 0 height 0
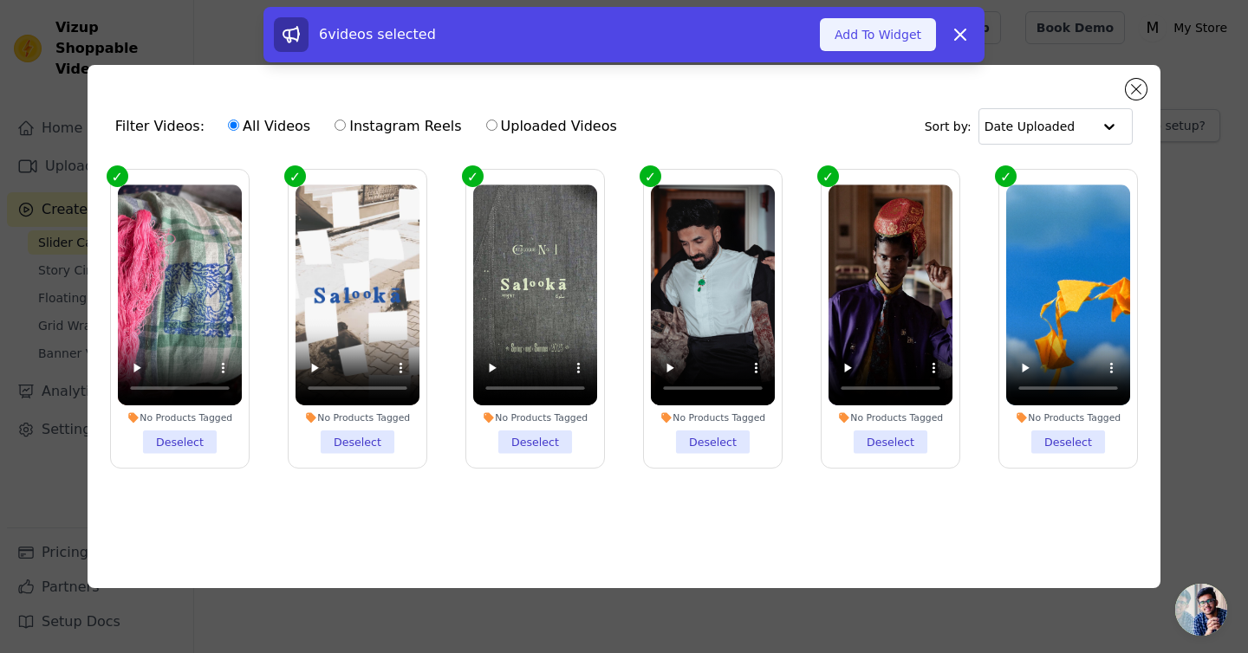
click at [883, 37] on button "Add To Widget" at bounding box center [878, 34] width 116 height 33
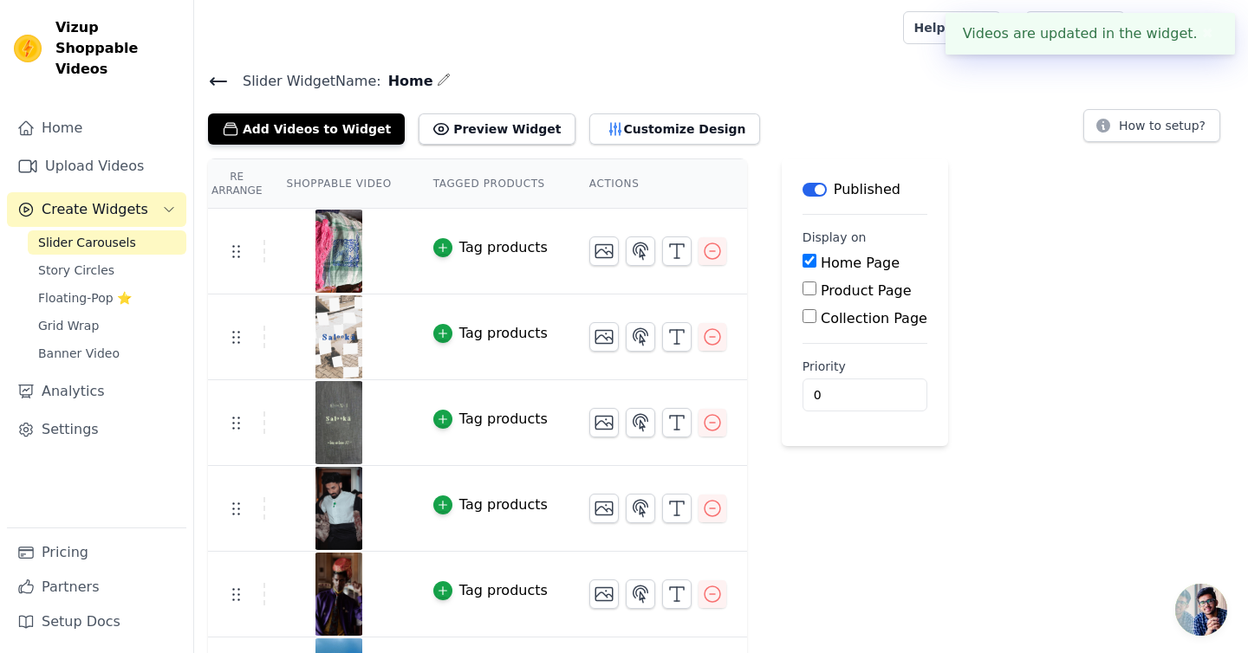
click at [1203, 26] on button "✖" at bounding box center [1208, 33] width 20 height 21
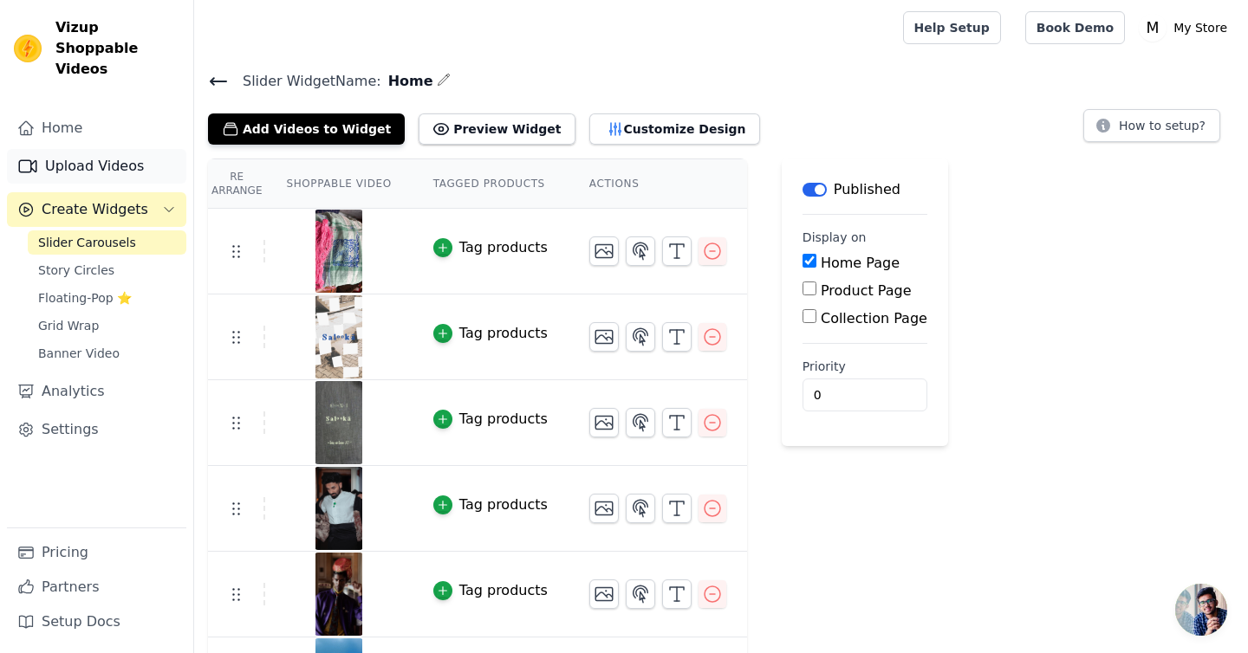
click at [65, 149] on link "Upload Videos" at bounding box center [96, 166] width 179 height 35
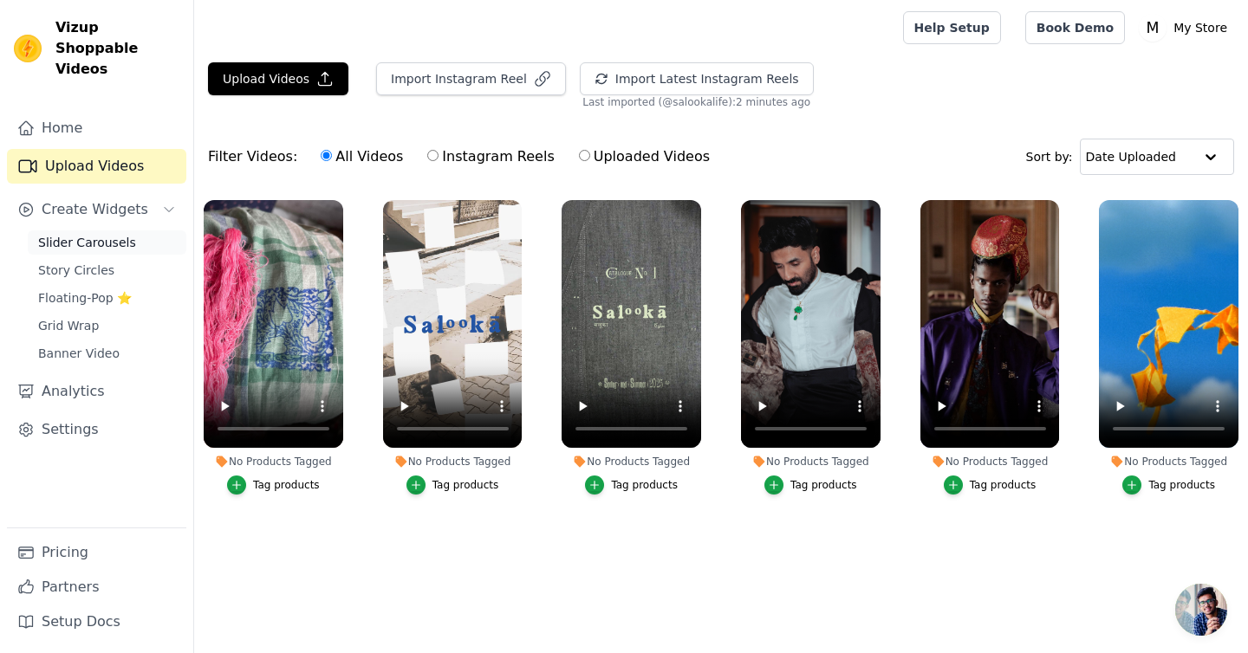
click at [86, 234] on span "Slider Carousels" at bounding box center [87, 242] width 98 height 17
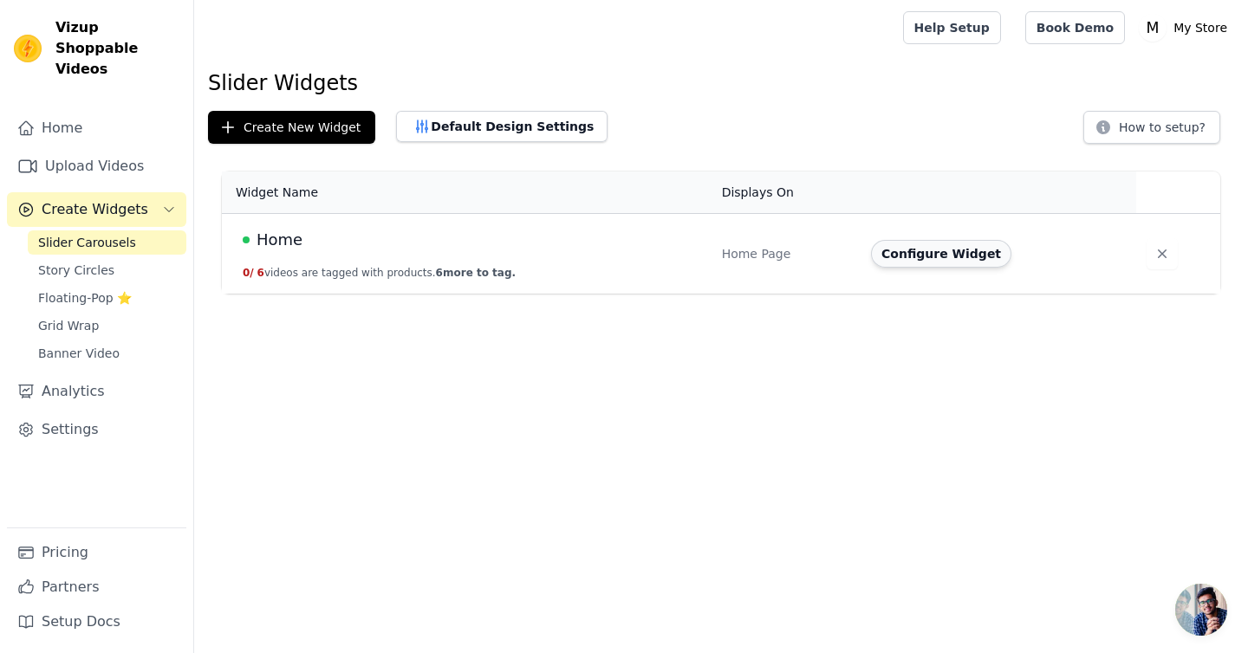
click at [962, 257] on button "Configure Widget" at bounding box center [941, 254] width 140 height 28
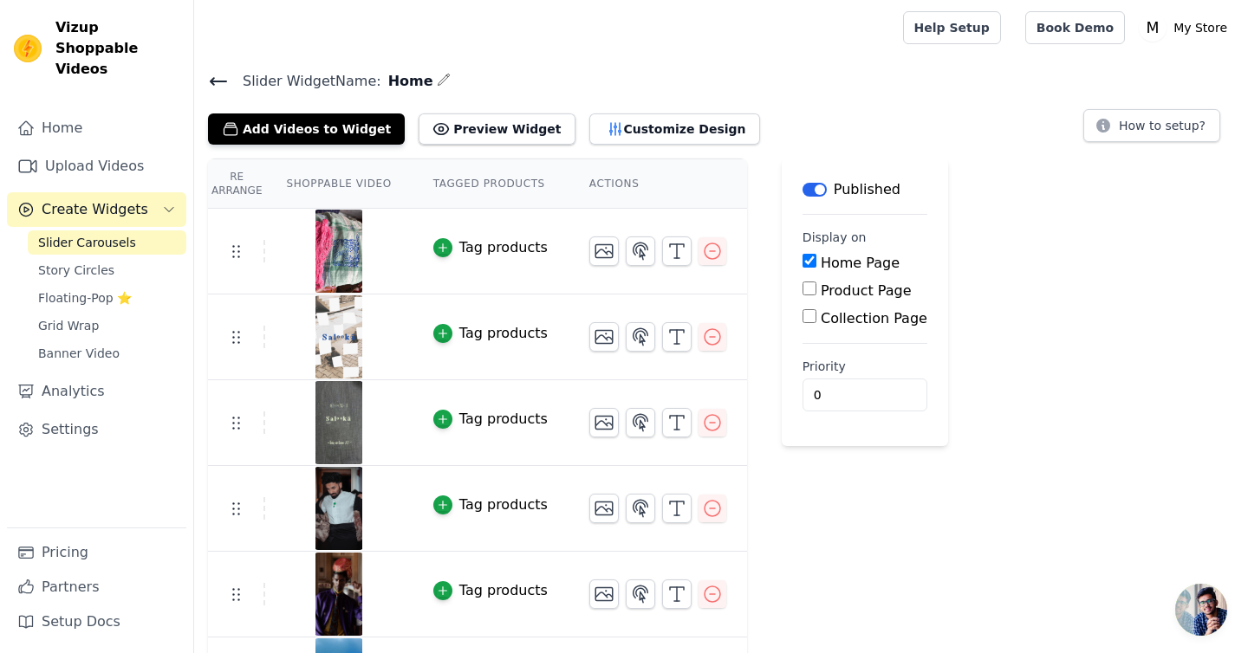
click at [443, 181] on th "Tagged Products" at bounding box center [491, 183] width 156 height 49
click at [625, 134] on button "Customize Design" at bounding box center [674, 129] width 171 height 31
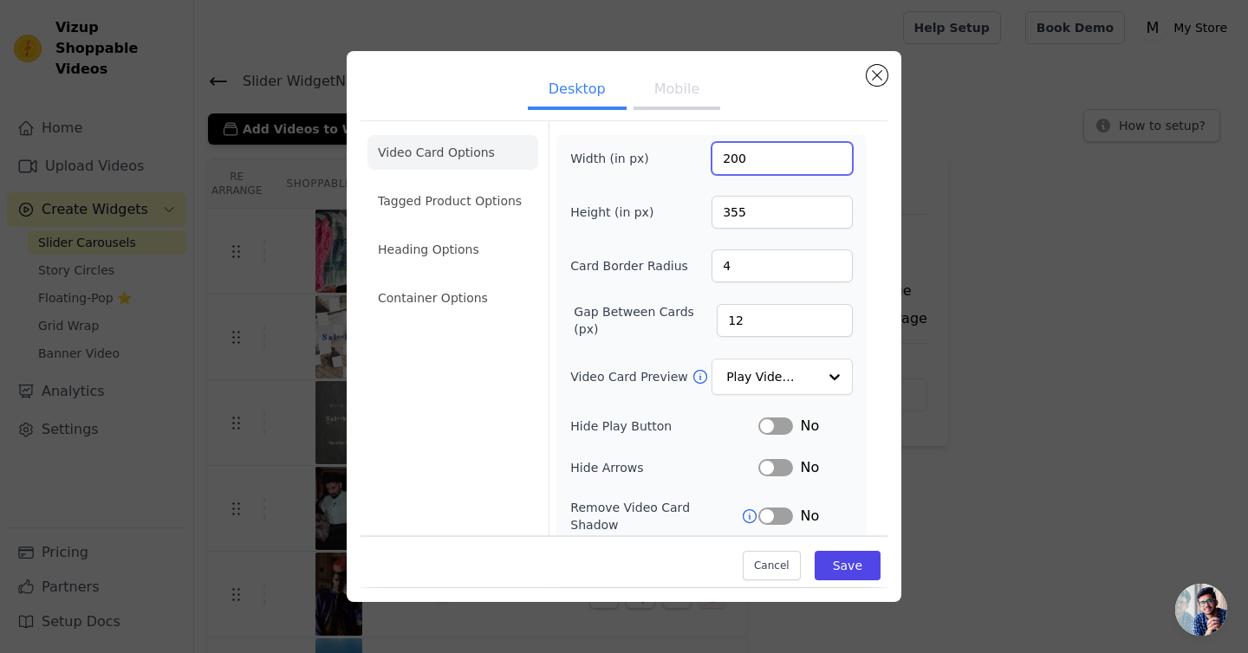
drag, startPoint x: 731, startPoint y: 163, endPoint x: 652, endPoint y: 163, distance: 78.9
click at [652, 163] on div "Width (in px) 200" at bounding box center [711, 158] width 283 height 33
type input "300"
click at [630, 257] on div "Card Border Radius 4" at bounding box center [711, 266] width 283 height 33
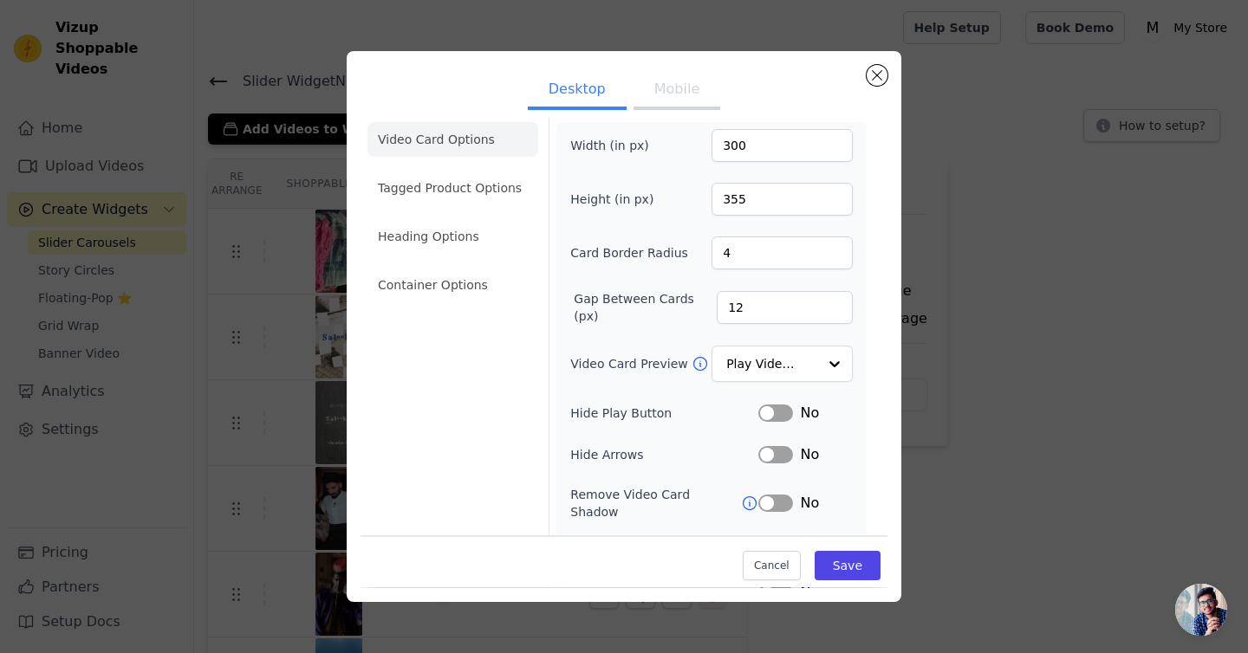
scroll to position [15, 0]
click at [745, 211] on input "355" at bounding box center [782, 197] width 141 height 33
click at [738, 145] on input "300" at bounding box center [782, 143] width 141 height 33
click at [732, 202] on input "355" at bounding box center [782, 197] width 141 height 33
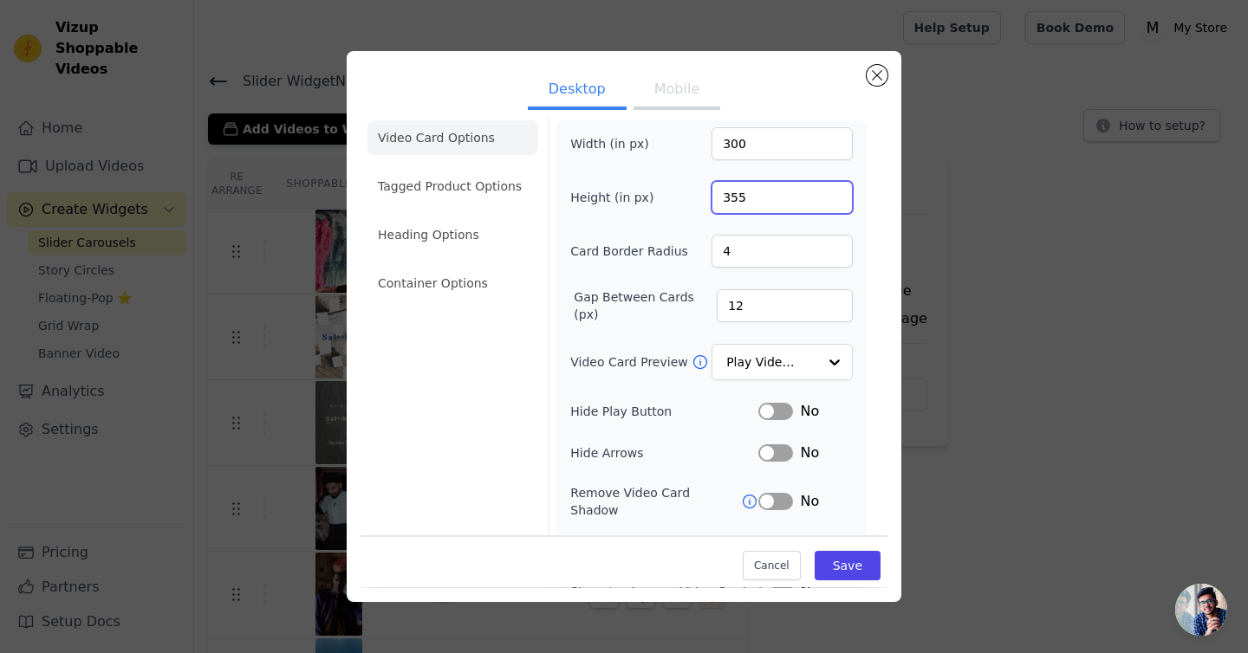
click at [732, 202] on input "355" at bounding box center [782, 197] width 141 height 33
type input "533"
click at [690, 234] on div "Width (in px) 300 Height (in px) 533 Card Border Radius 4 Gap Between Cards (px…" at bounding box center [711, 385] width 283 height 517
click at [746, 273] on div "Width (in px) 300 Height (in px) 533 Card Border Radius 4 Gap Between Cards (px…" at bounding box center [711, 385] width 283 height 517
click at [849, 557] on button "Save" at bounding box center [848, 566] width 66 height 29
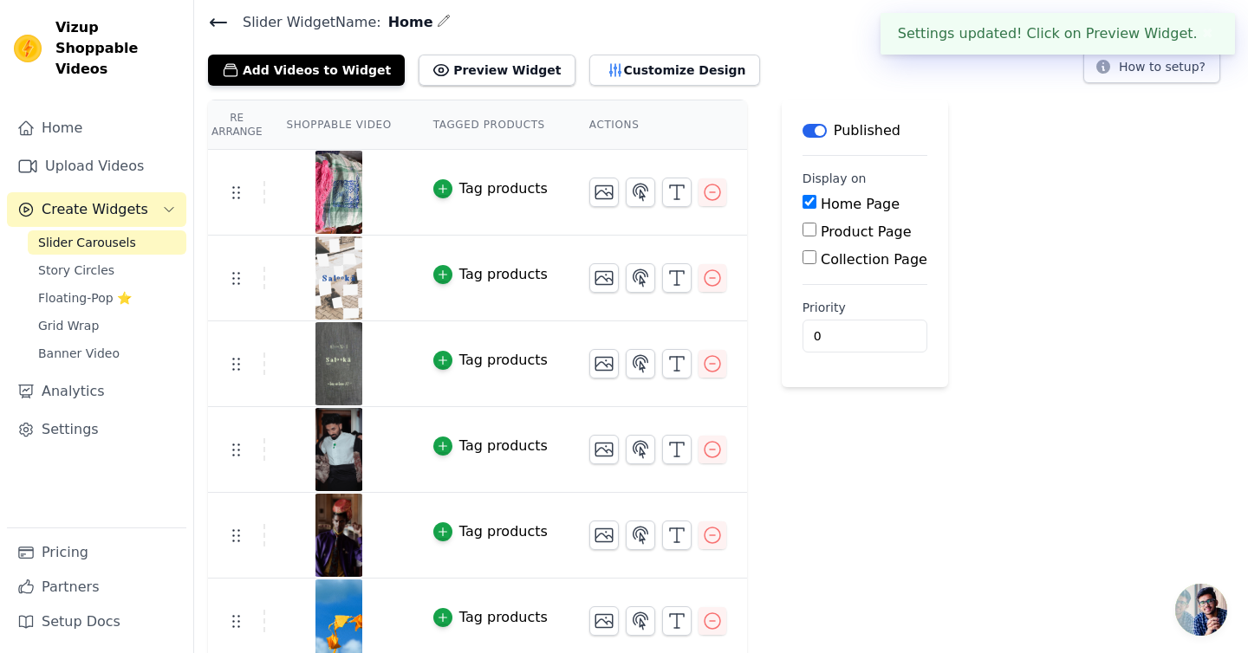
scroll to position [69, 0]
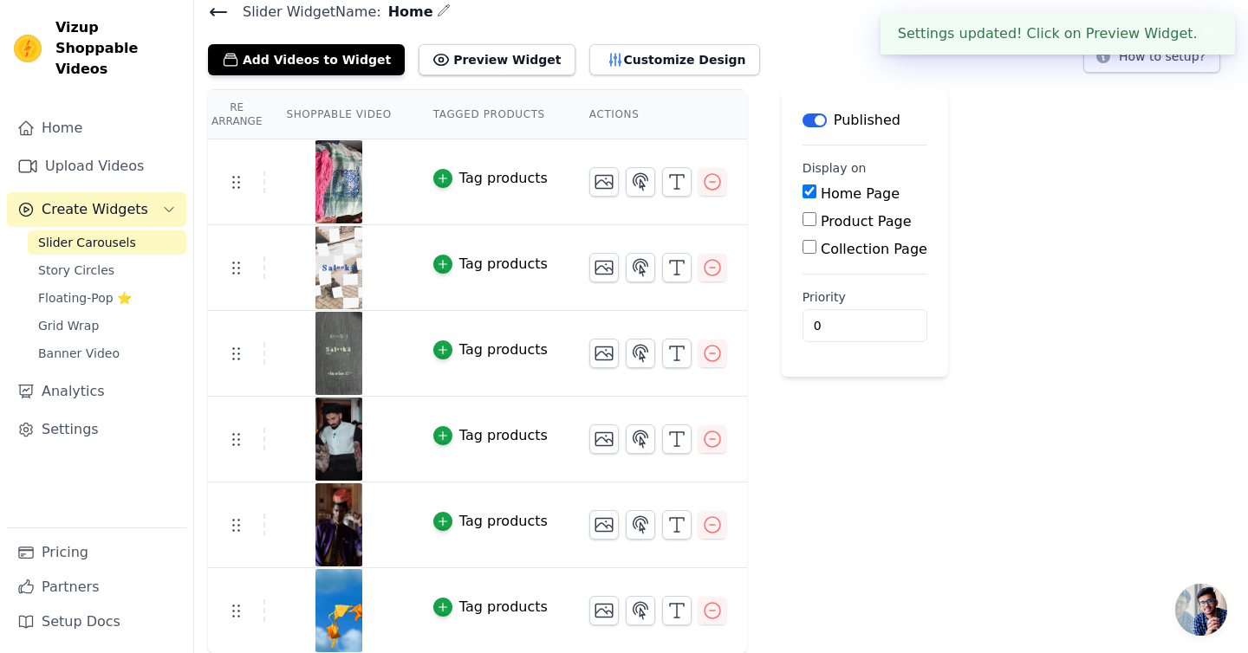
click at [852, 412] on div "Label Published Display on Home Page Product Page Collection Page Priority 0" at bounding box center [865, 371] width 166 height 565
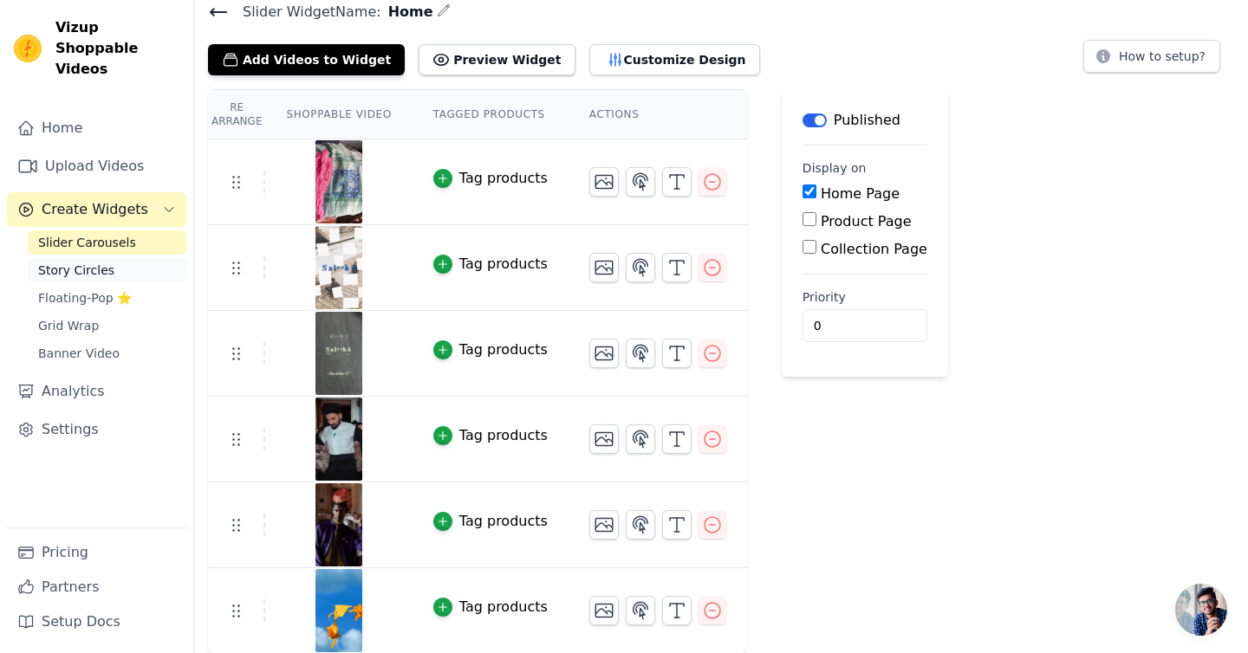
click at [75, 262] on span "Story Circles" at bounding box center [76, 270] width 76 height 17
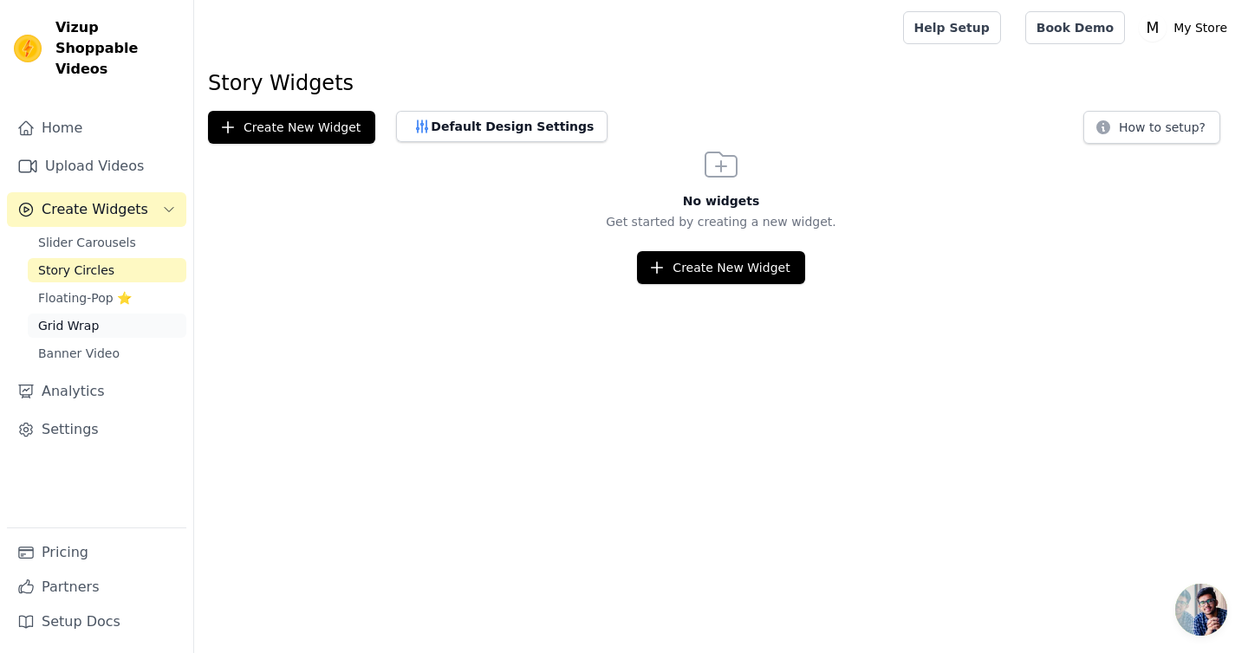
click at [88, 315] on link "Grid Wrap" at bounding box center [107, 326] width 159 height 24
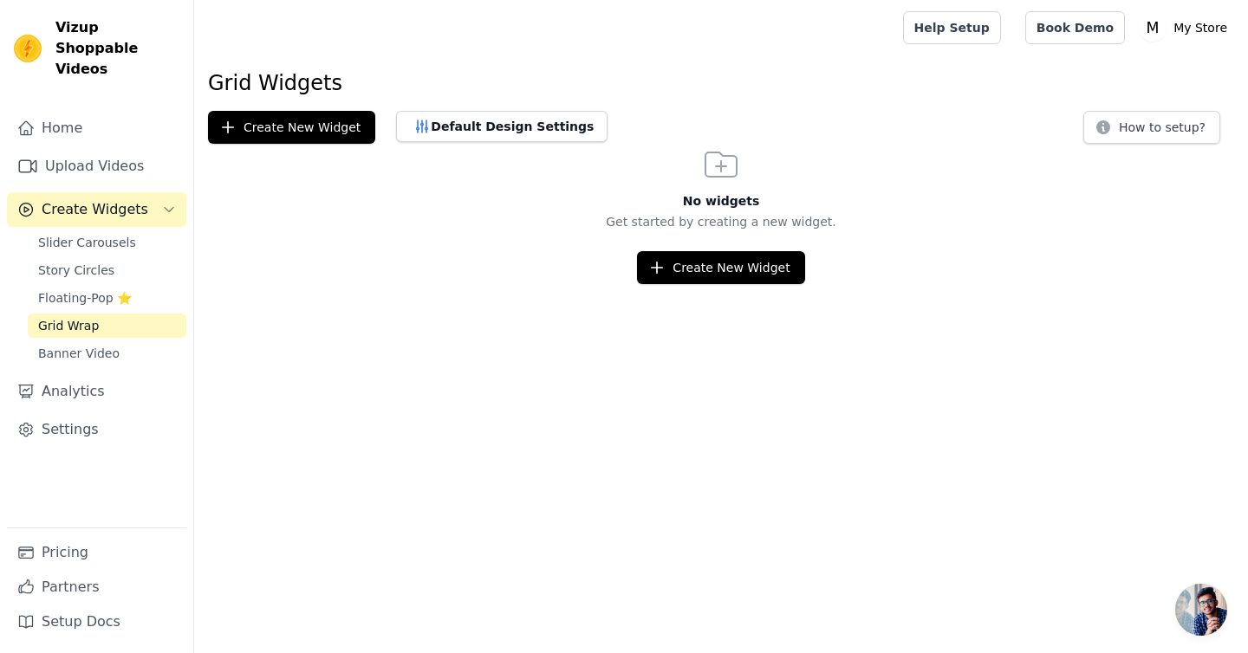
click at [768, 284] on html "Vizup Shoppable Videos Home Upload Videos Create Widgets Slider Carousels Story…" at bounding box center [624, 142] width 1248 height 284
click at [768, 270] on button "Create New Widget" at bounding box center [720, 267] width 167 height 33
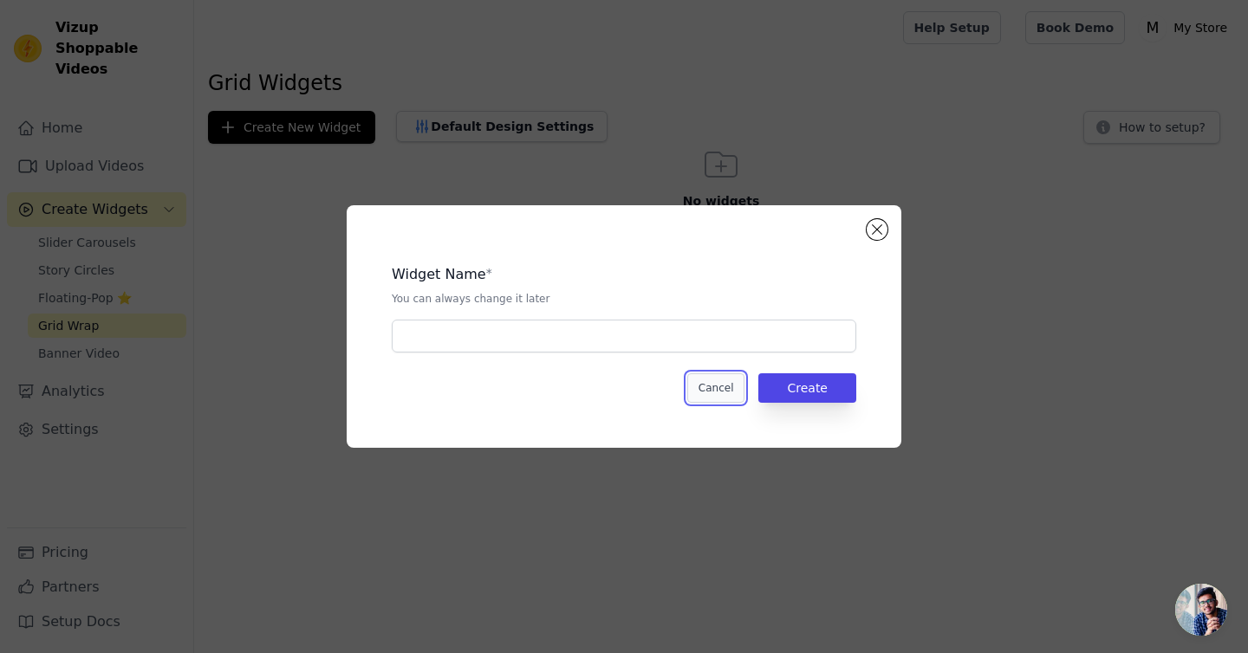
click at [718, 393] on button "Cancel" at bounding box center [716, 388] width 58 height 29
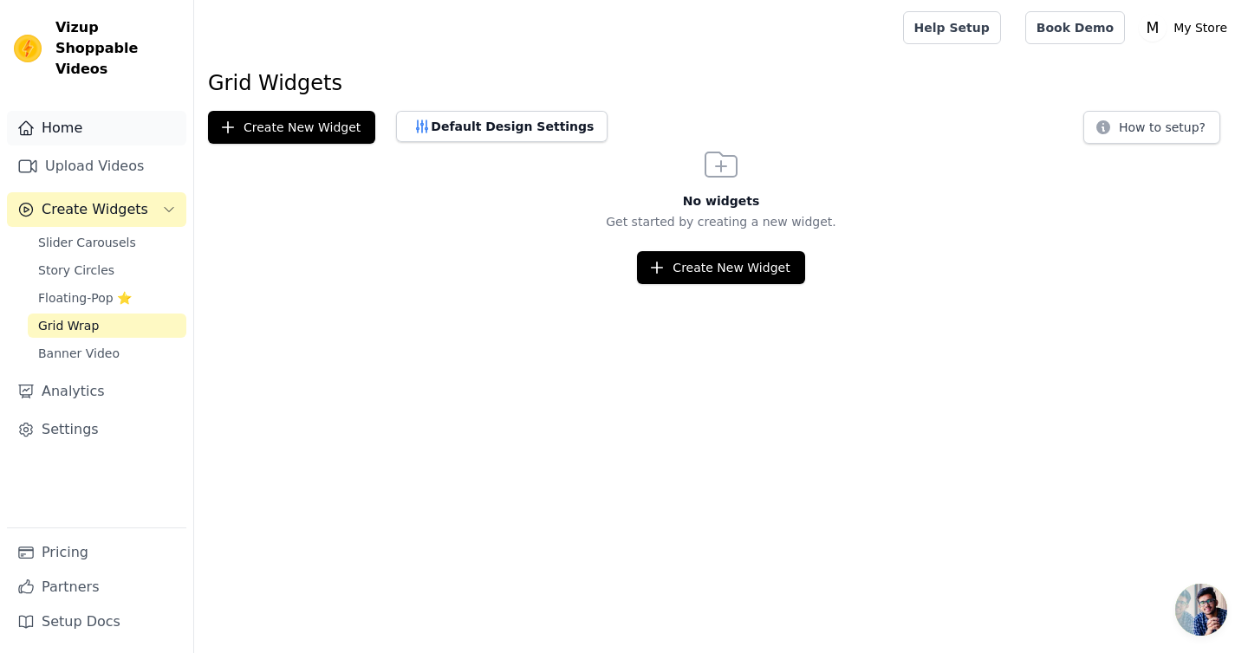
click at [73, 111] on link "Home" at bounding box center [96, 128] width 179 height 35
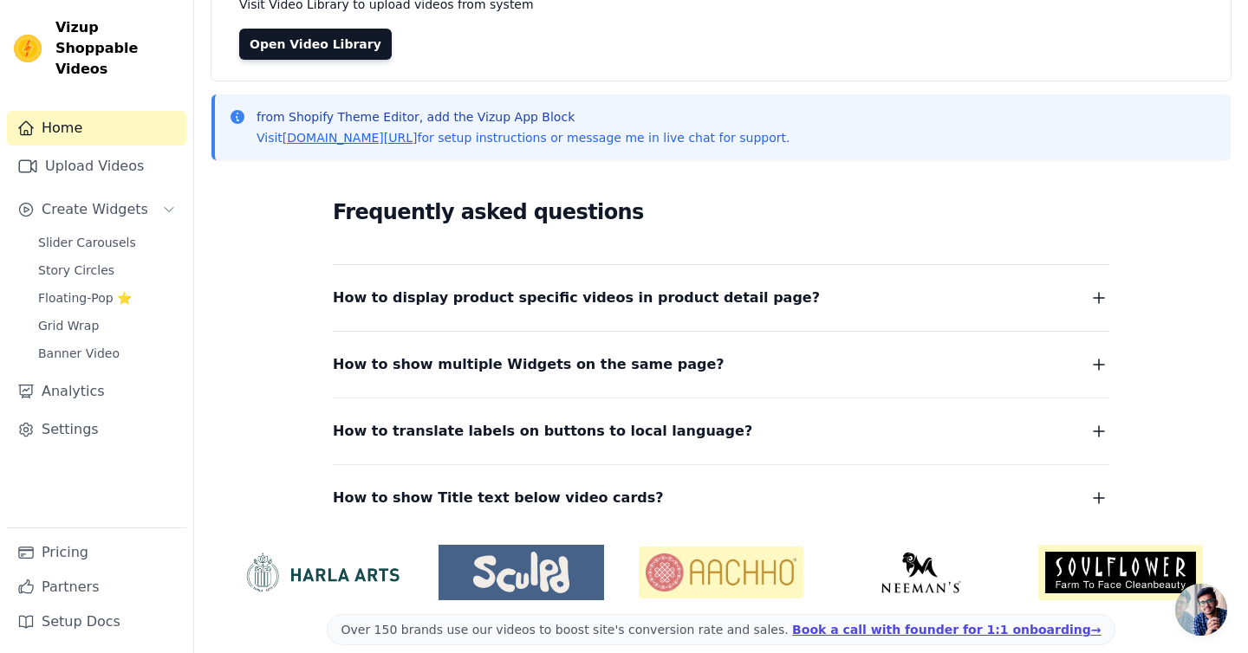
scroll to position [172, 0]
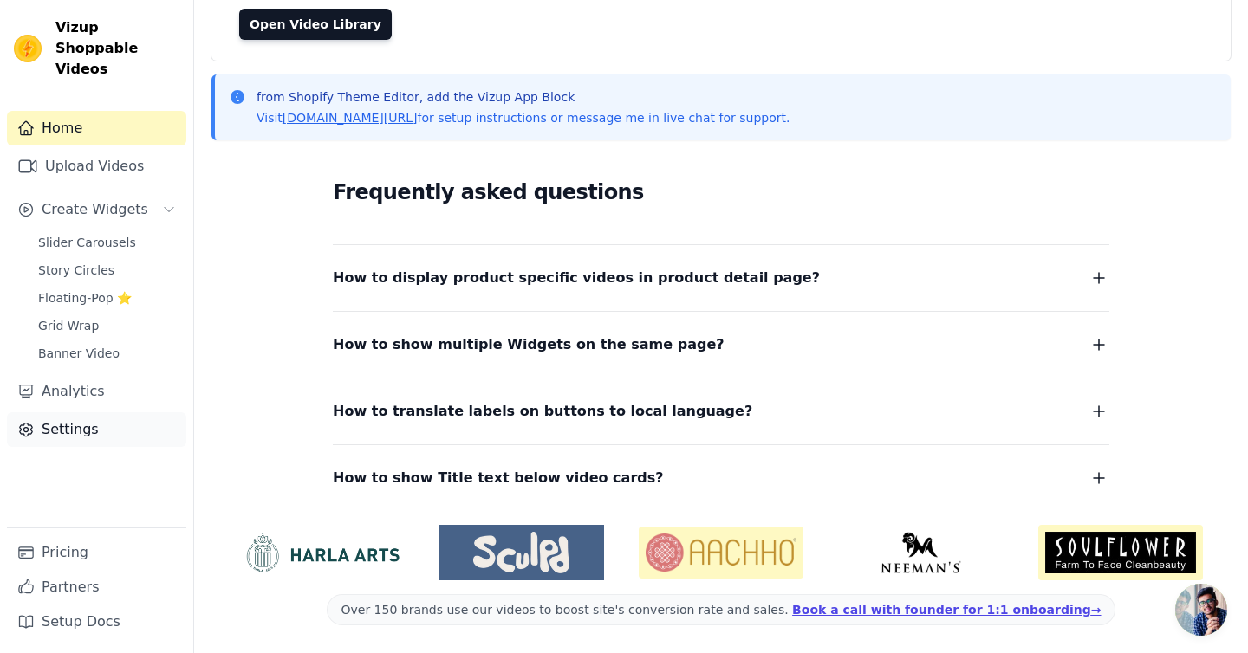
click at [75, 413] on link "Settings" at bounding box center [96, 430] width 179 height 35
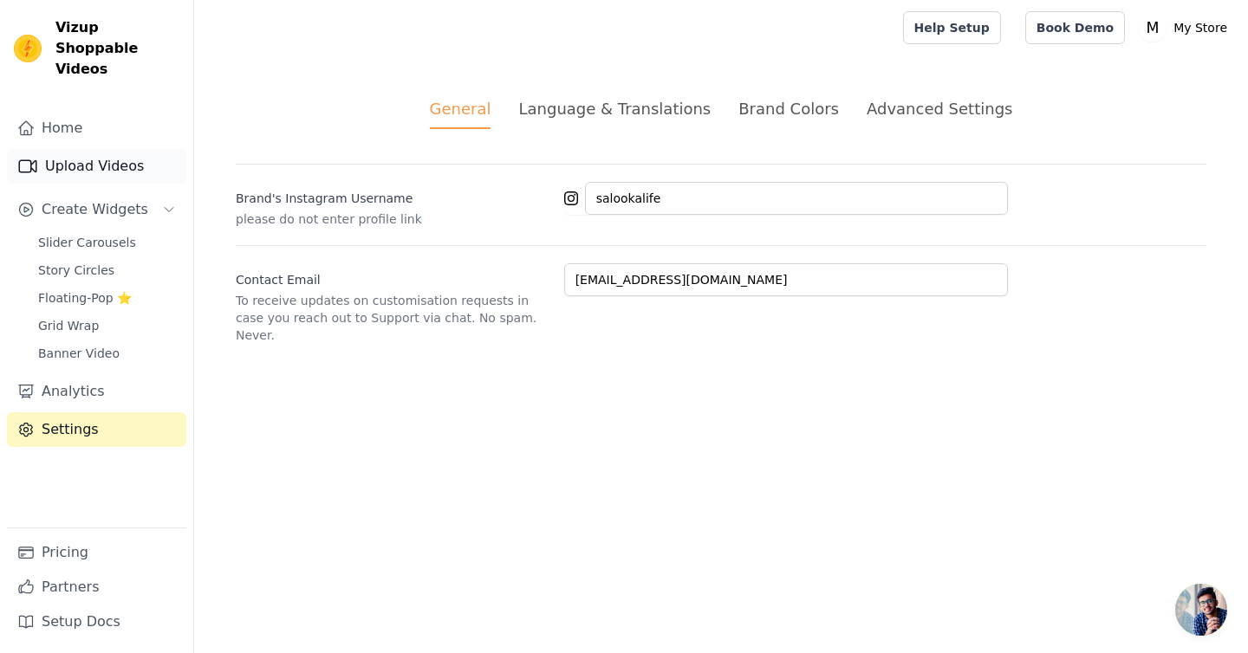
click at [81, 149] on link "Upload Videos" at bounding box center [96, 166] width 179 height 35
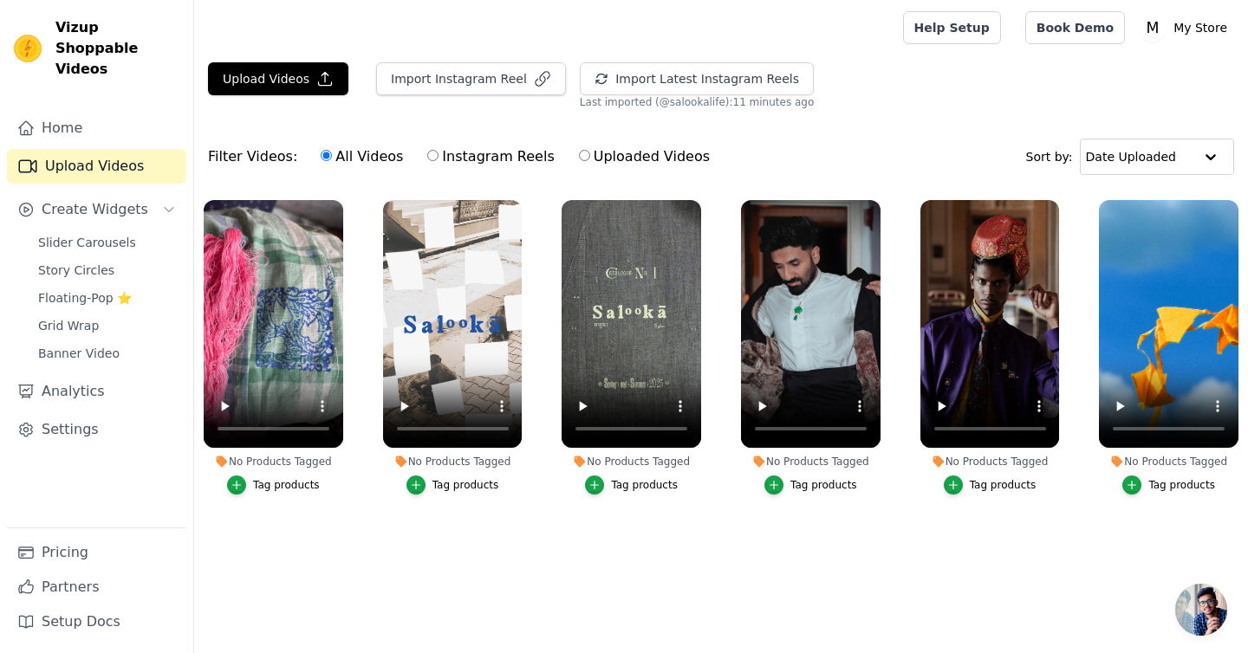
click at [262, 484] on div "Tag products" at bounding box center [286, 485] width 67 height 14
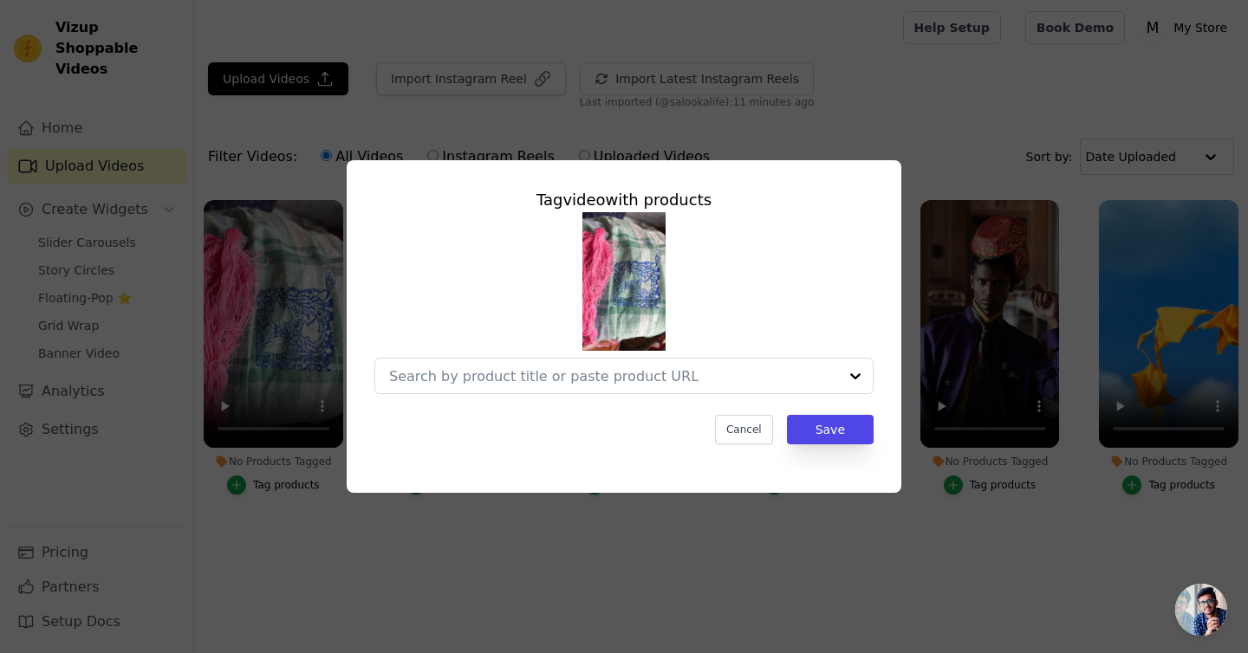
click at [521, 394] on div "Tag video with products Cancel Save" at bounding box center [624, 316] width 527 height 284
click at [523, 372] on input "No Products Tagged Tag video with products Cancel Save Tag products" at bounding box center [613, 376] width 449 height 16
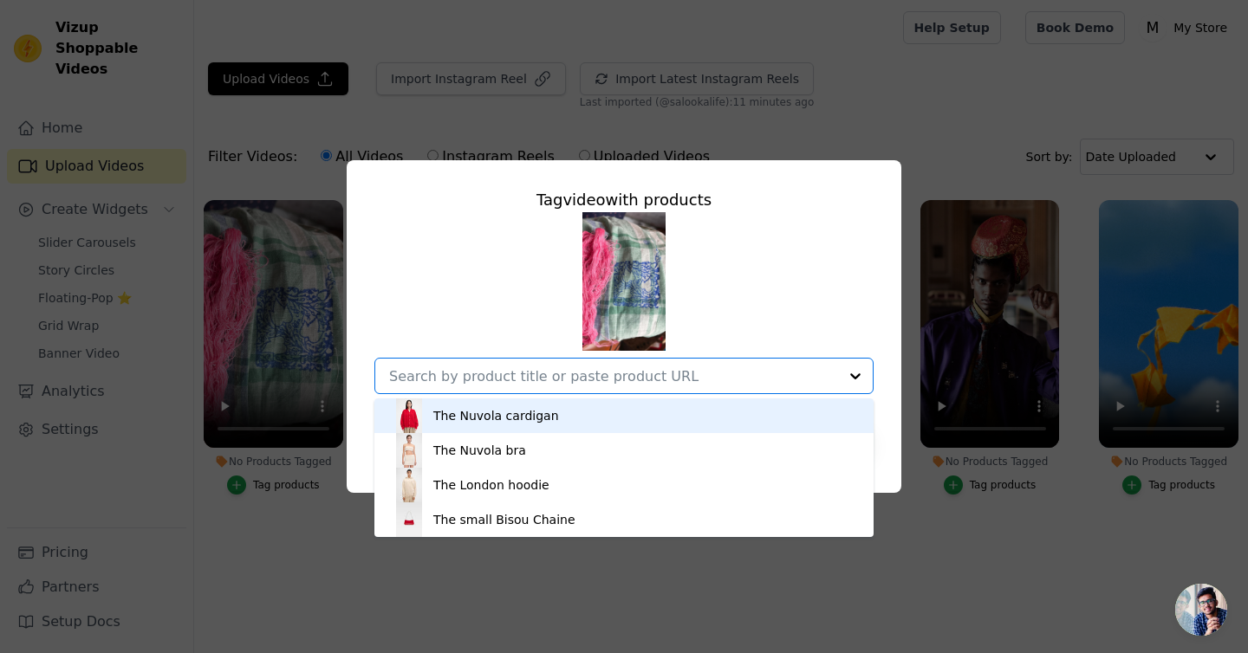
paste input "[URL][DOMAIN_NAME]"
type input "[URL][DOMAIN_NAME]"
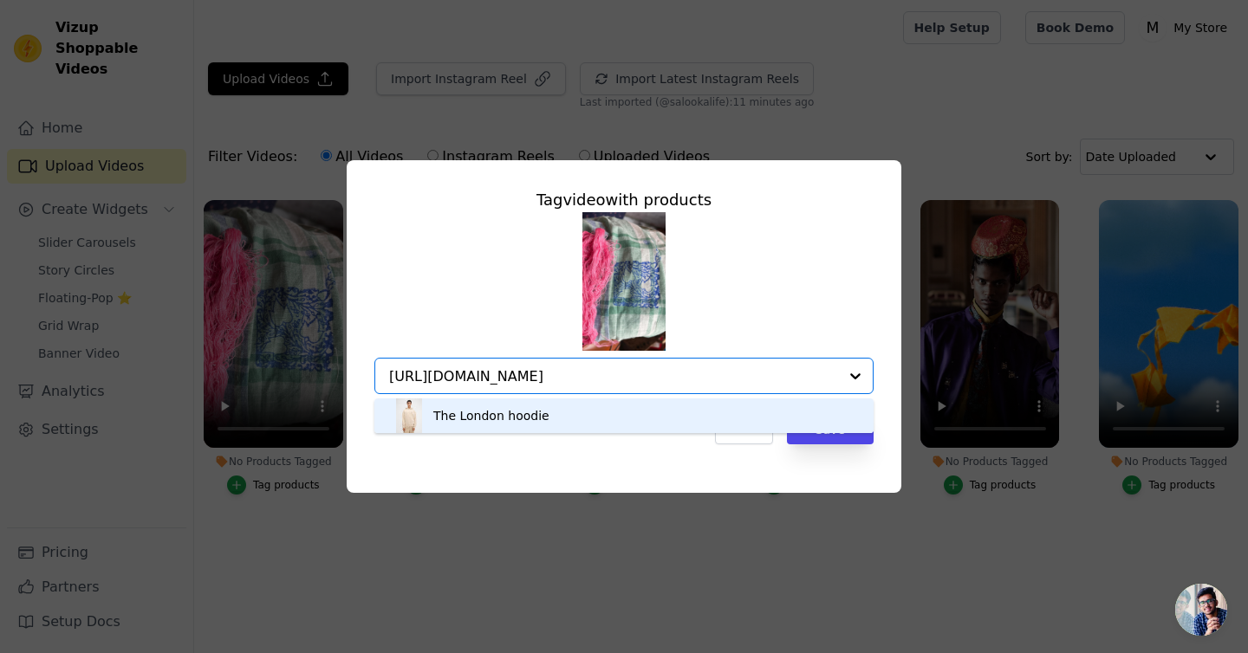
click at [500, 415] on div "The London hoodie" at bounding box center [491, 415] width 116 height 17
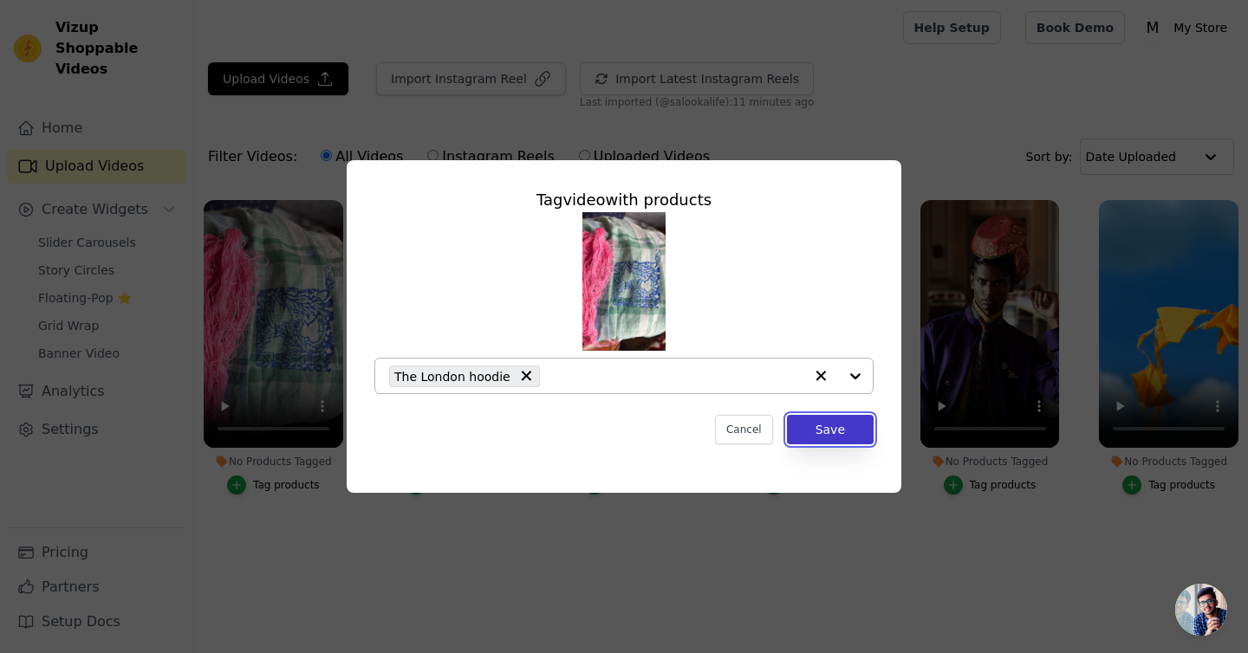
click at [840, 432] on button "Save" at bounding box center [830, 429] width 87 height 29
